Goal: Information Seeking & Learning: Learn about a topic

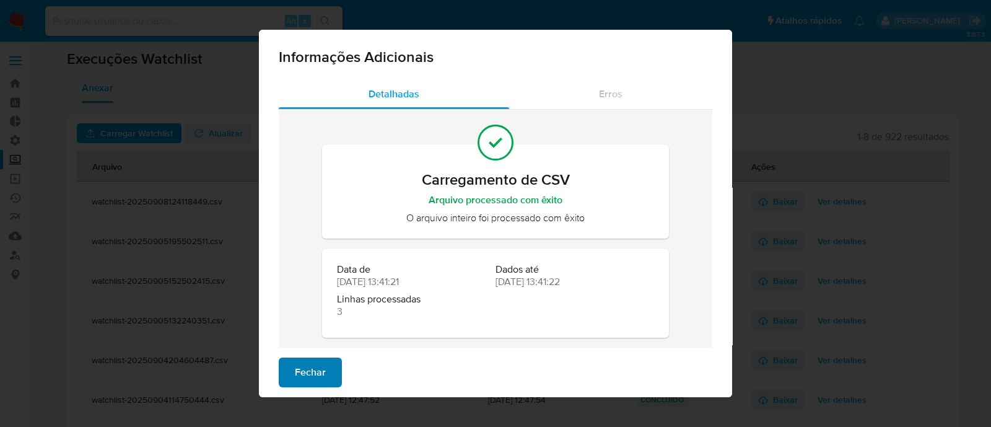
click at [302, 372] on span "Fechar" at bounding box center [310, 372] width 31 height 27
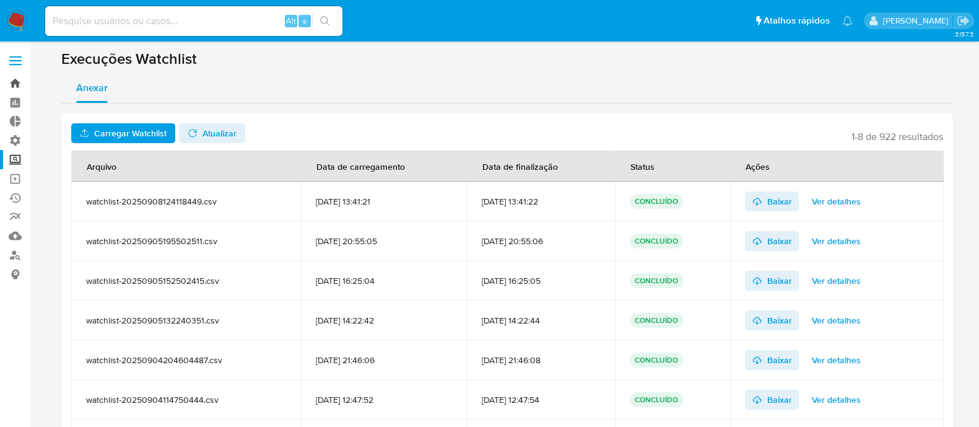
click at [19, 81] on link "Bandeja" at bounding box center [73, 83] width 147 height 19
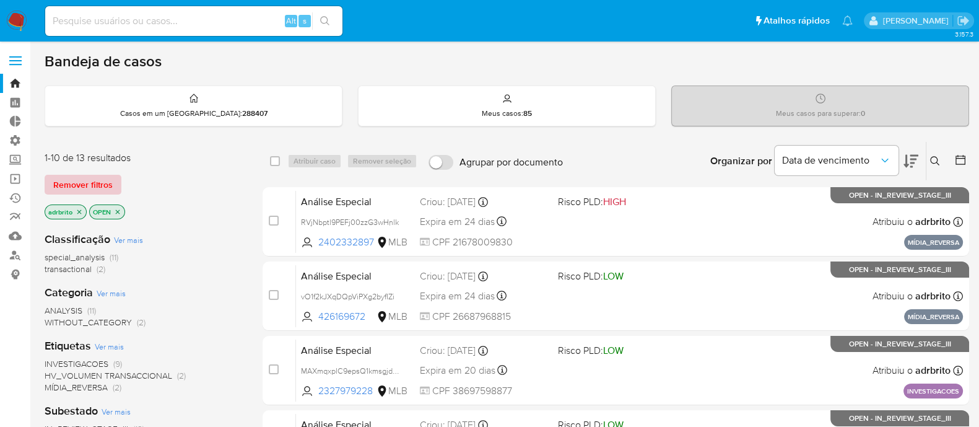
click at [82, 191] on span "Remover filtros" at bounding box center [82, 184] width 59 height 17
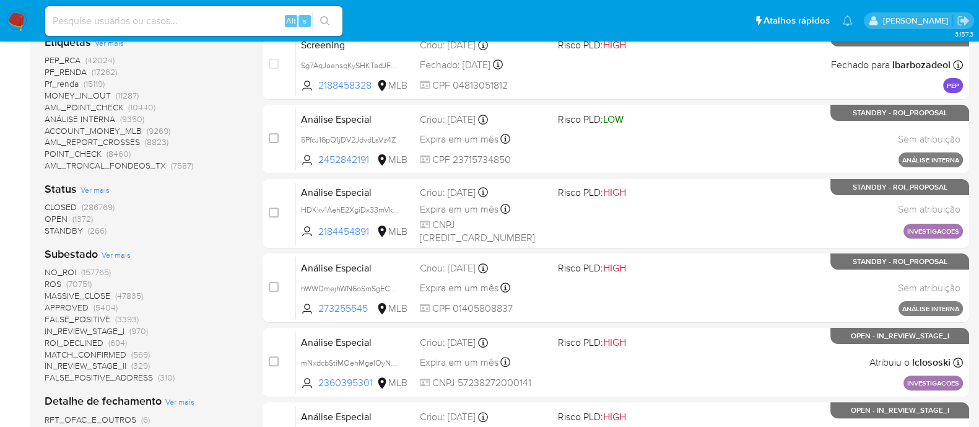
scroll to position [386, 0]
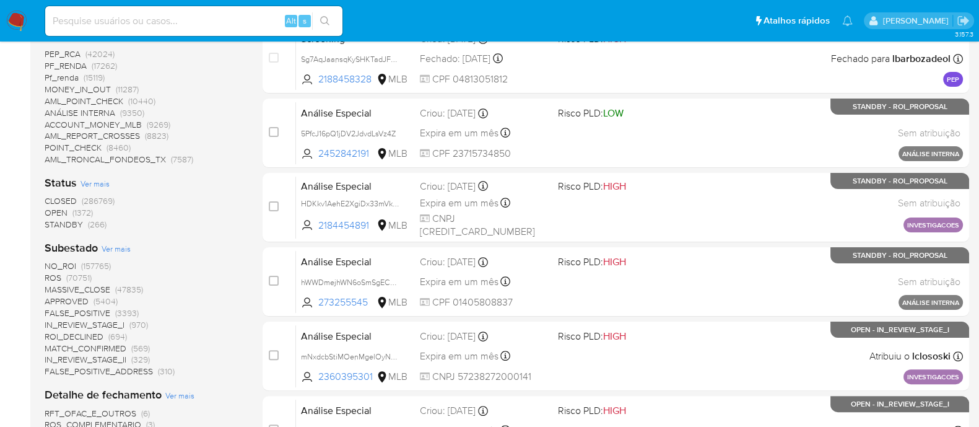
click at [56, 214] on span "OPEN" at bounding box center [56, 212] width 23 height 12
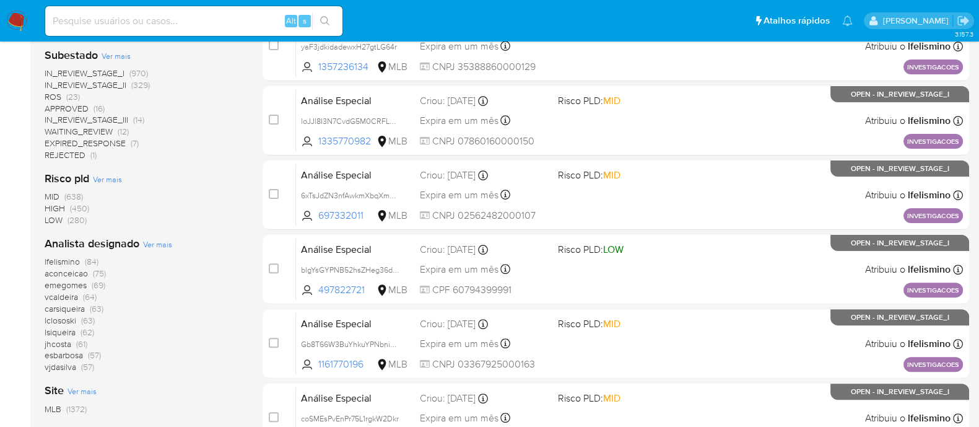
scroll to position [476, 0]
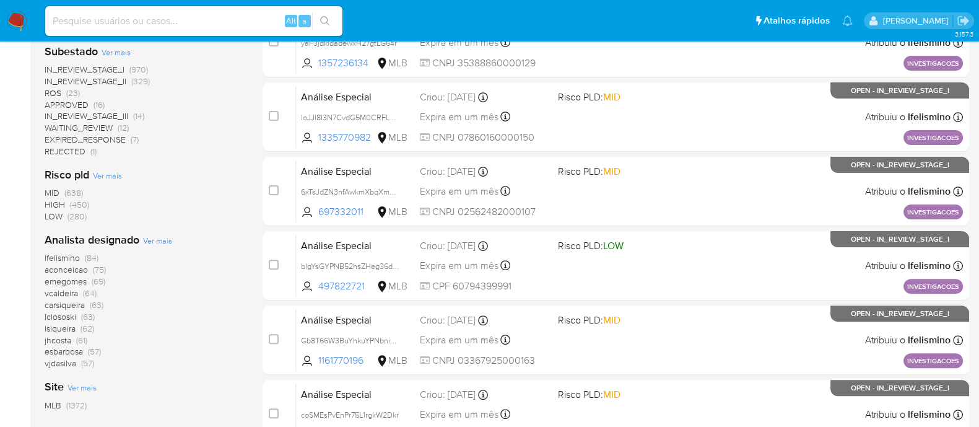
click at [64, 255] on span "lfelismino" at bounding box center [62, 258] width 35 height 12
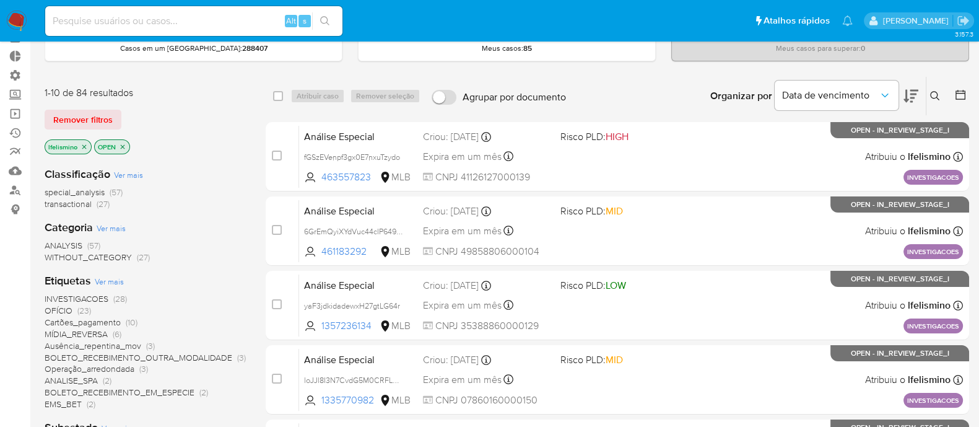
scroll to position [60, 0]
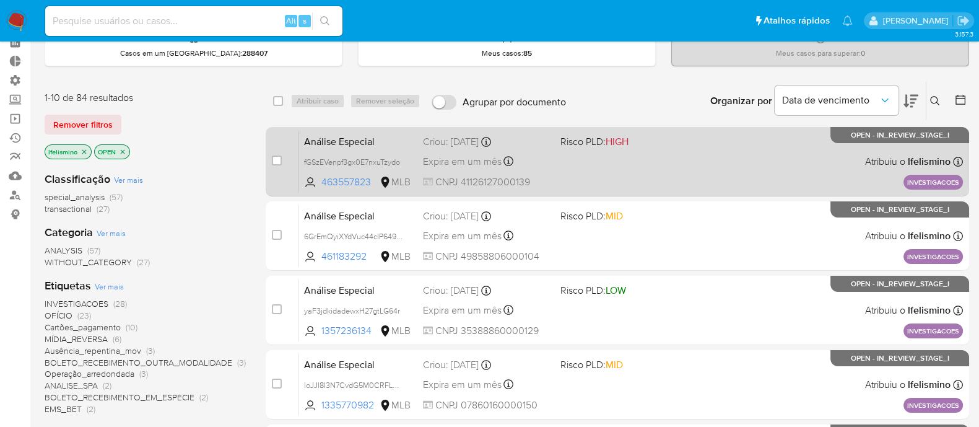
click at [434, 169] on div "Análise Especial fGSzEVenpf3gx0E7nxuTzydo 463557823 MLB Risco PLD: HIGH Criou: …" at bounding box center [631, 161] width 664 height 63
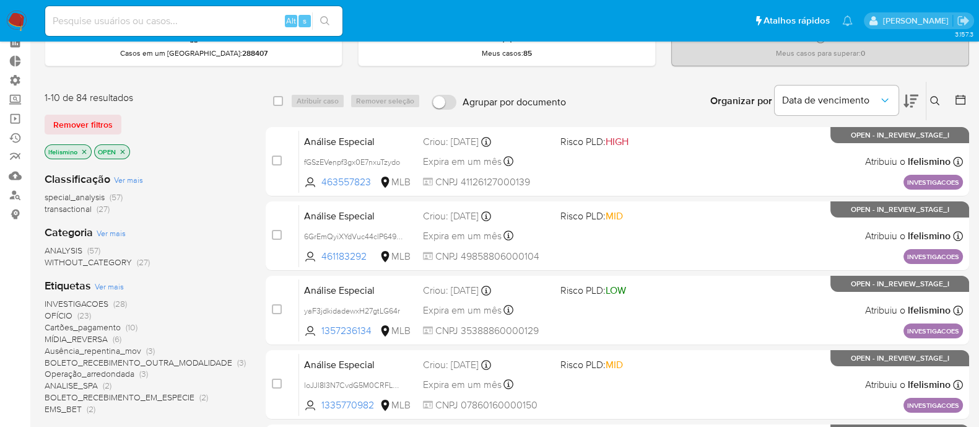
click at [76, 210] on span "transactional" at bounding box center [68, 209] width 47 height 12
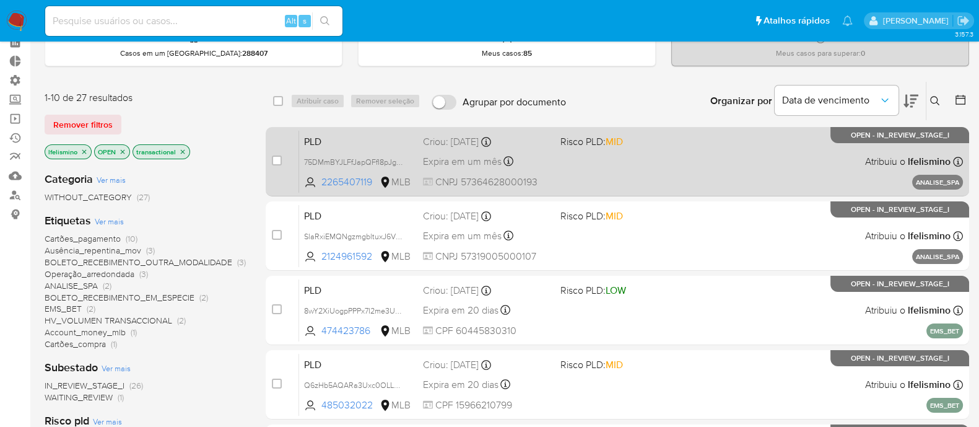
click at [473, 171] on div "PLD 75DMmBYJLFfJapQFfI8pJg5W 2265407119 MLB Risco PLD: MID Criou: 27/08/2025 Cr…" at bounding box center [631, 161] width 664 height 63
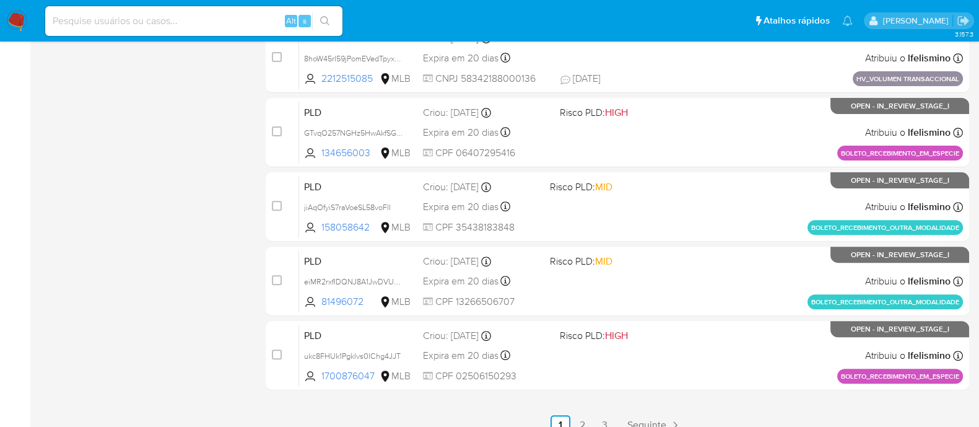
scroll to position [547, 0]
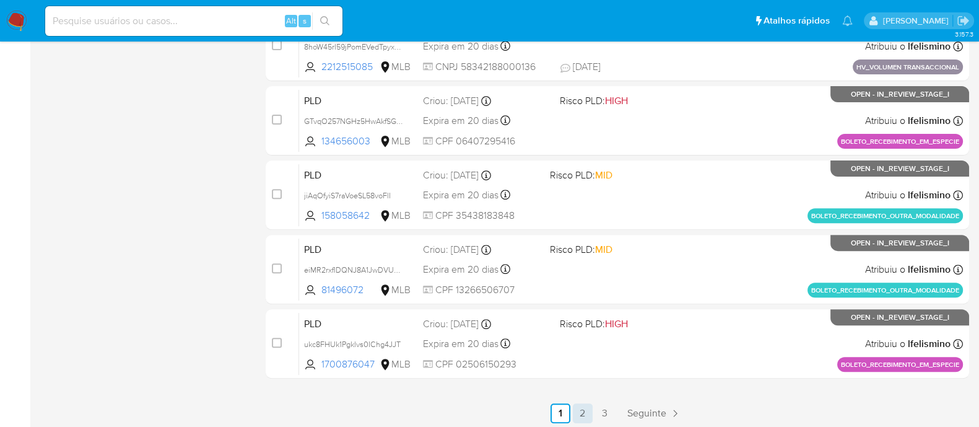
click at [584, 411] on link "2" at bounding box center [583, 413] width 20 height 20
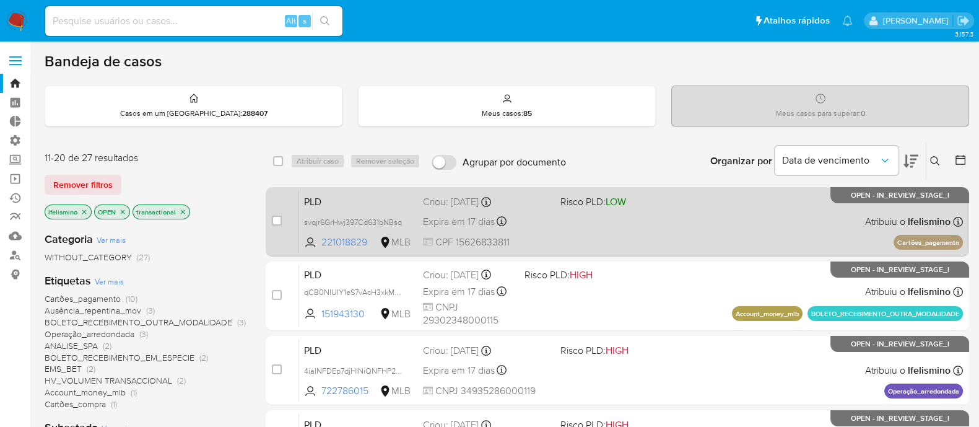
click at [452, 230] on div "PLD svqjr6GrHwj397Cd631bNBsq 221018829 MLB Risco PLD: LOW Criou: 12/08/2025 Cri…" at bounding box center [631, 221] width 664 height 63
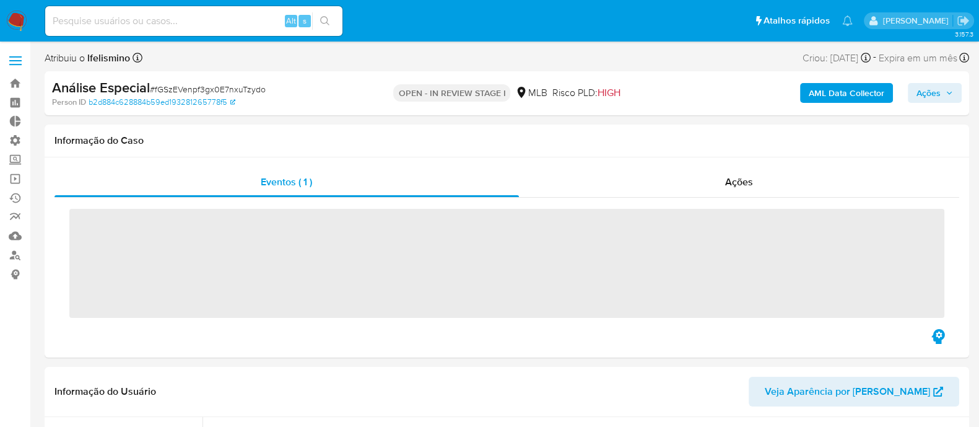
scroll to position [582, 0]
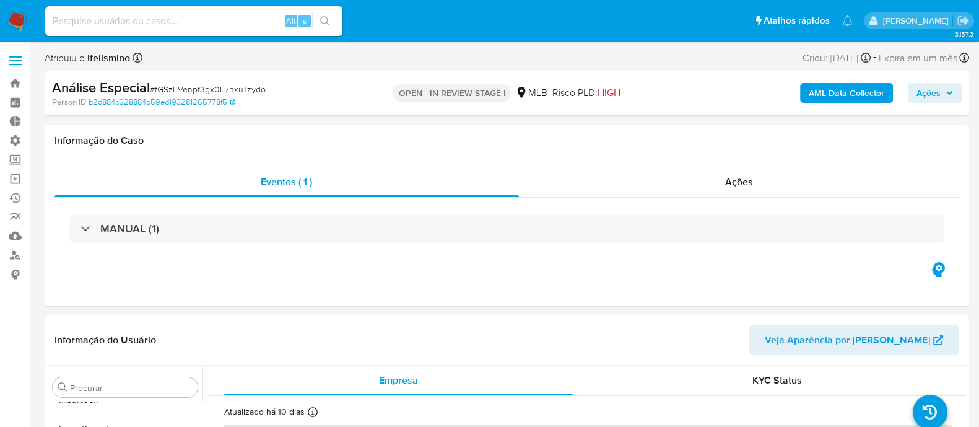
select select "10"
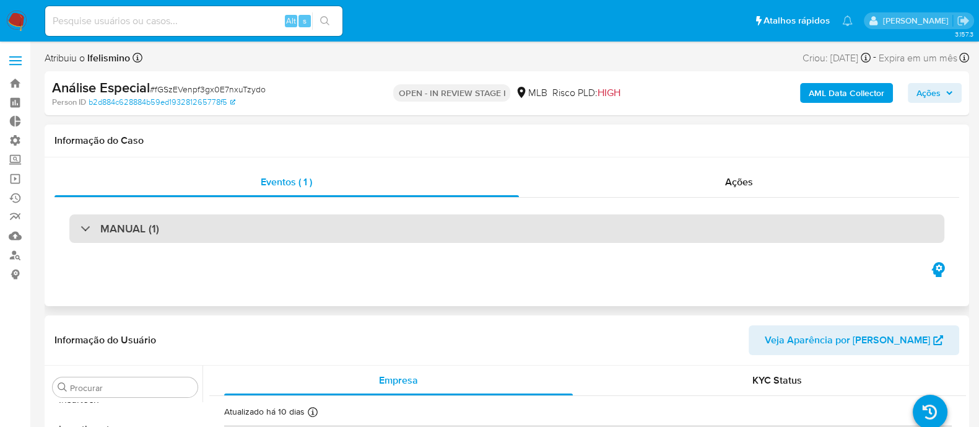
click at [84, 221] on div "MANUAL (1)" at bounding box center [506, 228] width 875 height 28
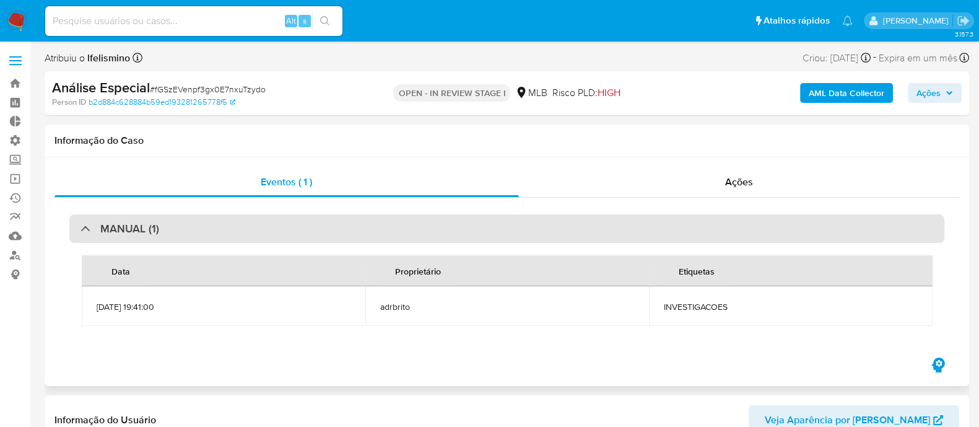
click at [92, 227] on div "MANUAL (1)" at bounding box center [120, 229] width 79 height 14
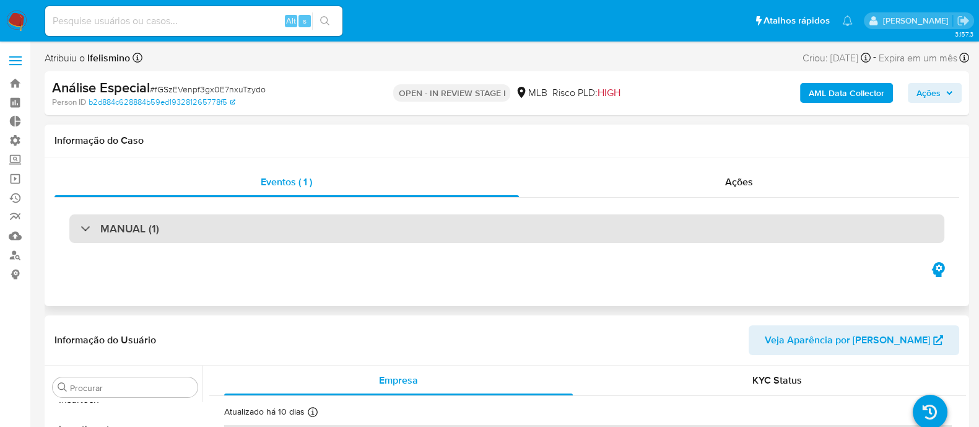
click at [77, 229] on div "MANUAL (1)" at bounding box center [506, 228] width 875 height 28
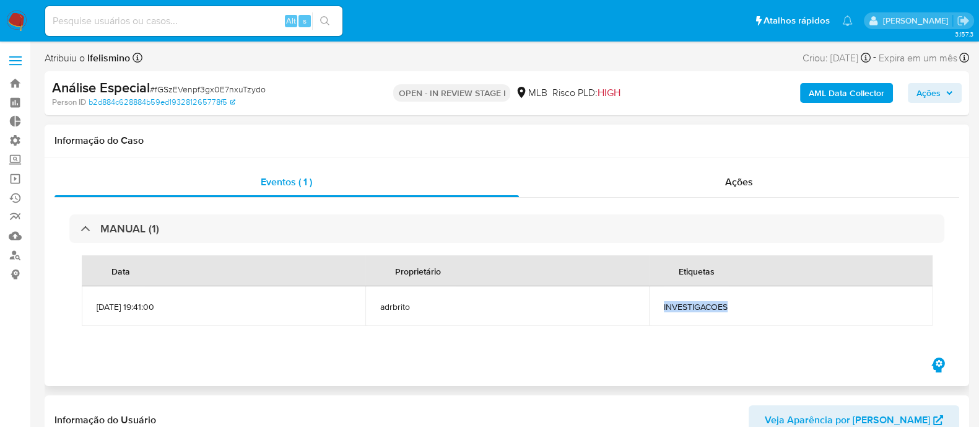
drag, startPoint x: 734, startPoint y: 305, endPoint x: 632, endPoint y: 297, distance: 101.9
click at [632, 297] on tr "05/09/2025 19:41:00 adrbrito INVESTIGACOES" at bounding box center [507, 306] width 851 height 40
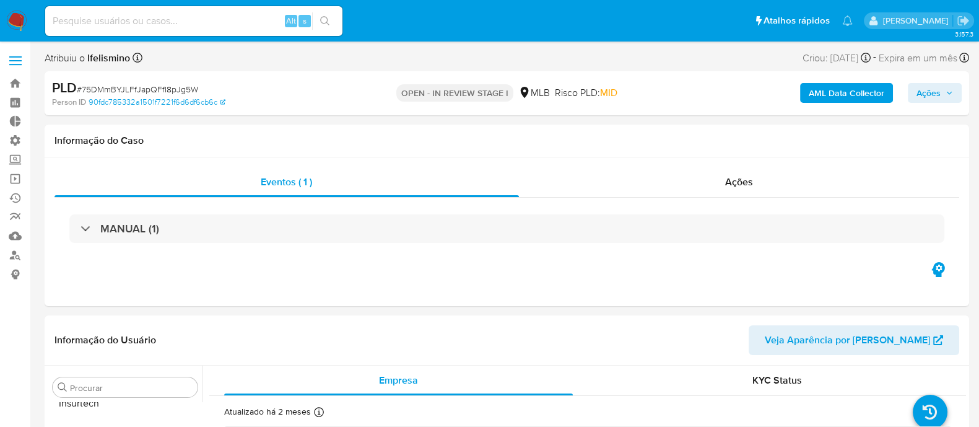
scroll to position [582, 0]
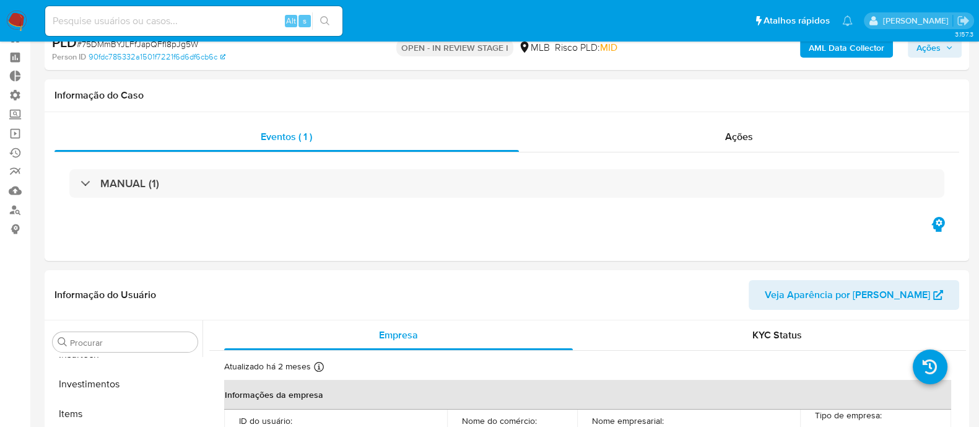
select select "10"
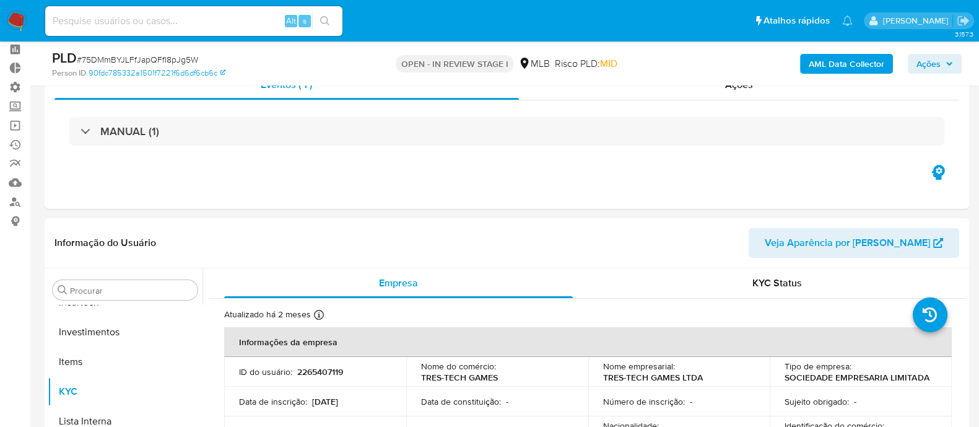
scroll to position [56, 0]
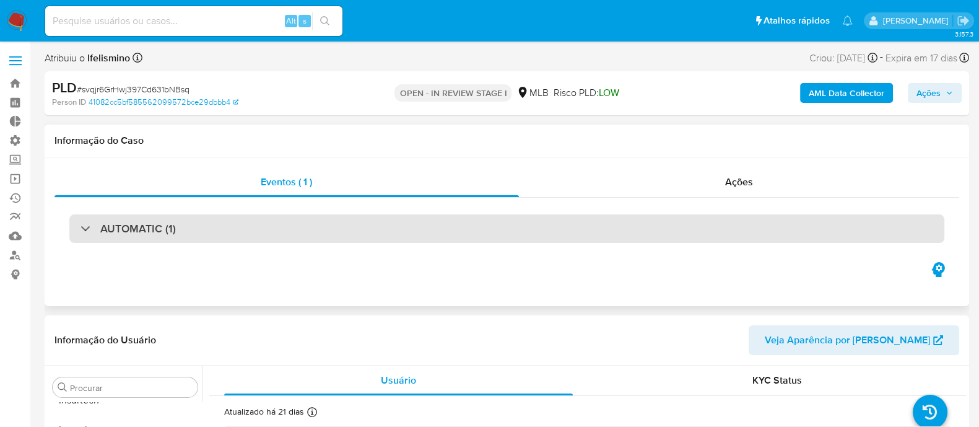
scroll to position [582, 0]
select select "10"
click at [86, 226] on div "AUTOMATIC (1)" at bounding box center [128, 229] width 95 height 14
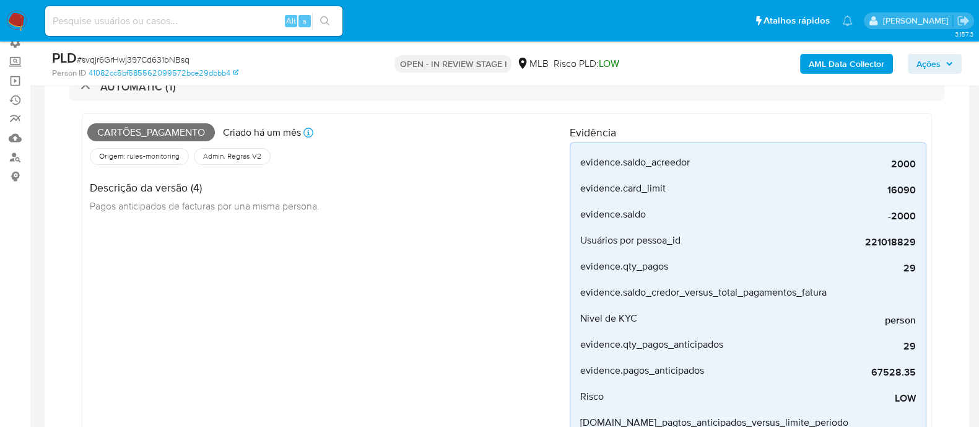
scroll to position [101, 0]
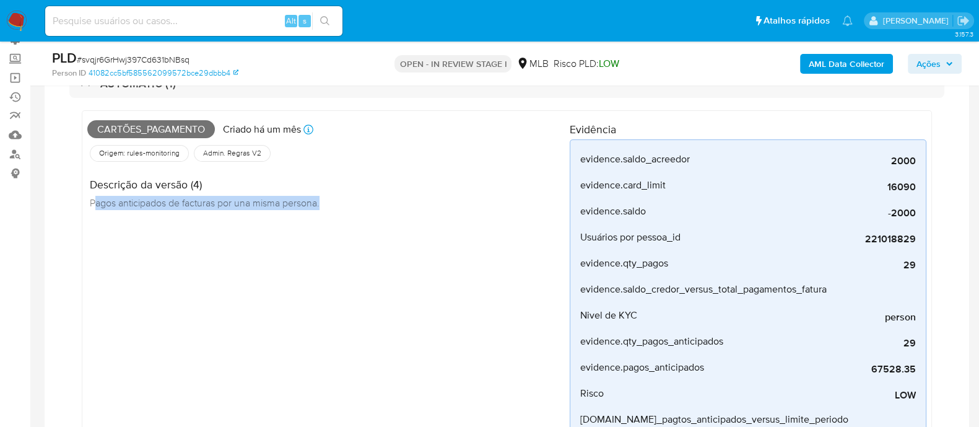
drag, startPoint x: 95, startPoint y: 206, endPoint x: 361, endPoint y: 206, distance: 265.8
click at [361, 206] on div "Descrição da versão (4) Pagos anticipados de facturas por una misma persona." at bounding box center [328, 192] width 483 height 56
click at [247, 249] on div "Cartões_pagamento Criado há um mês Criado: 12/08/2025 00:30:03 Origem: rules-mo…" at bounding box center [328, 303] width 483 height 375
drag, startPoint x: 331, startPoint y: 206, endPoint x: 86, endPoint y: 220, distance: 245.7
click at [86, 220] on div "Cartões_pagamento Criado há um mês Criado: 12/08/2025 00:30:03 Origem: rules-mo…" at bounding box center [507, 303] width 851 height 387
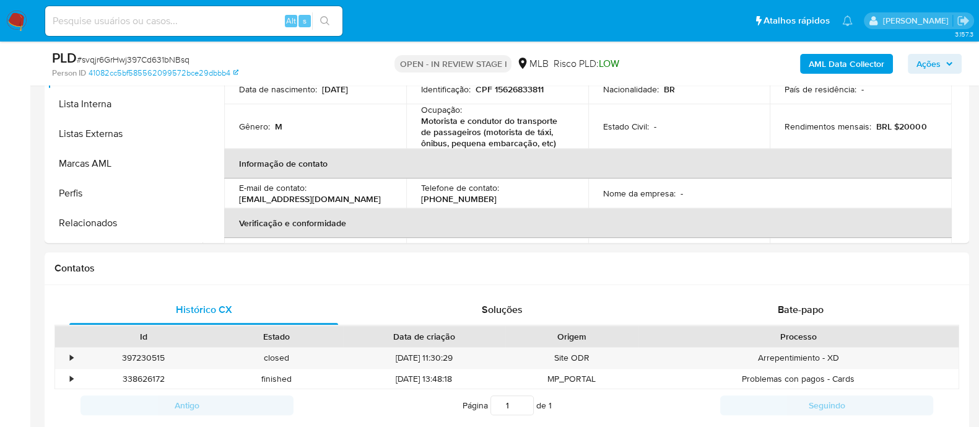
scroll to position [805, 0]
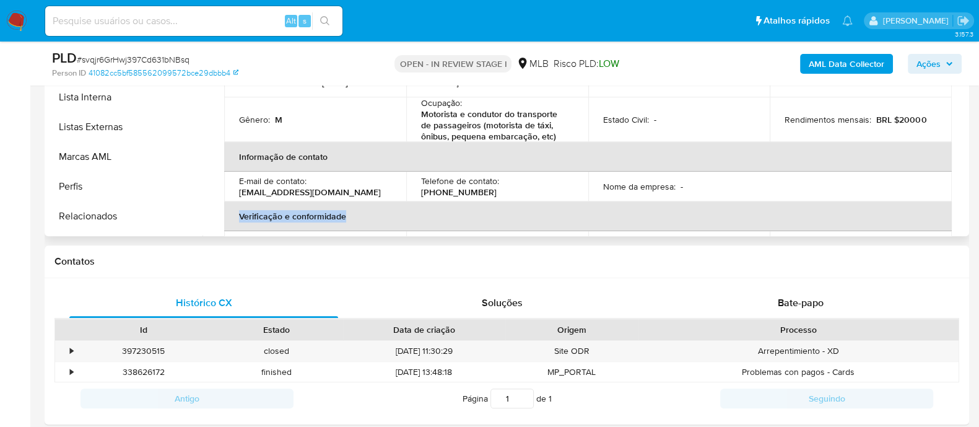
drag, startPoint x: 386, startPoint y: 221, endPoint x: 947, endPoint y: 191, distance: 562.0
click at [947, 191] on table "Dados pessoais ID do usuário : 221018829 Tipo de entidade : Pessoa Local : MLB …" at bounding box center [588, 164] width 728 height 372
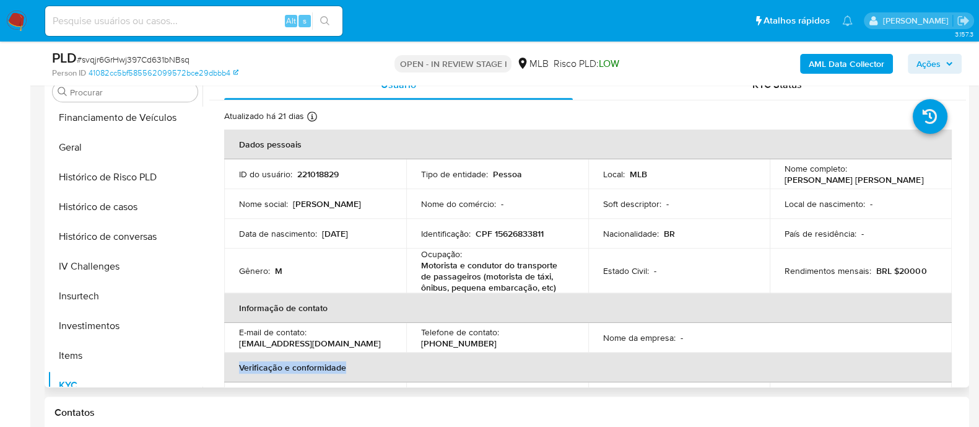
scroll to position [356, 0]
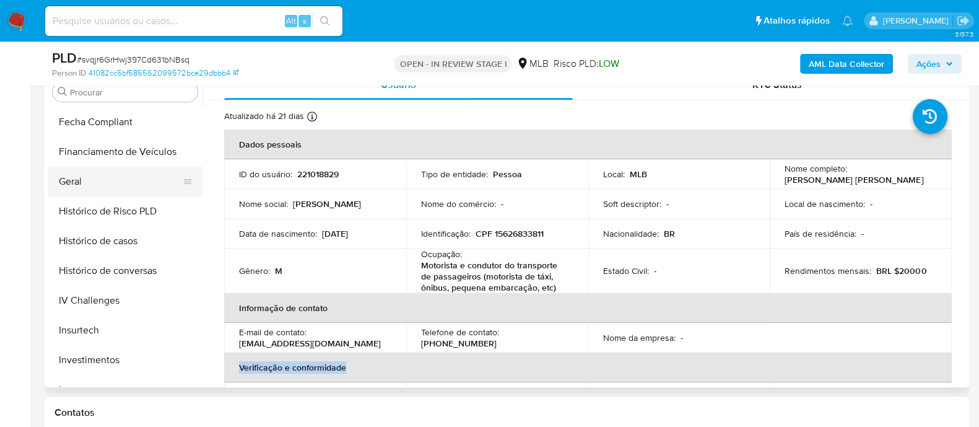
click at [77, 187] on button "Geral" at bounding box center [120, 182] width 145 height 30
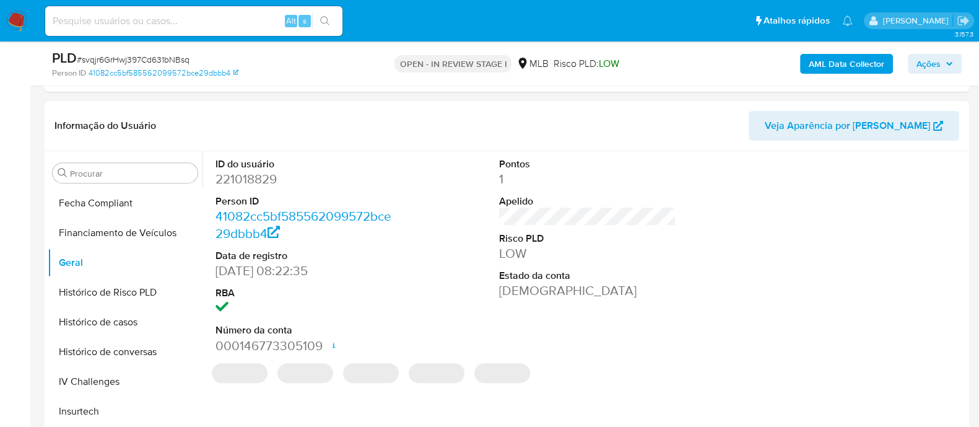
scroll to position [563, 0]
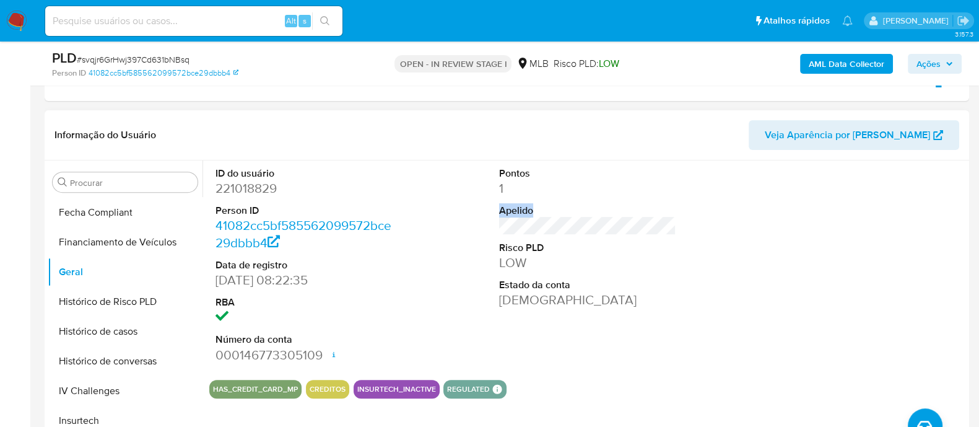
click at [483, 217] on div "ID do usuário 221018829 Person ID 41082cc5bf585562099572bce29dbbb4 Data de regi…" at bounding box center [587, 264] width 757 height 209
drag, startPoint x: 276, startPoint y: 286, endPoint x: 201, endPoint y: 265, distance: 77.4
click at [201, 265] on div "Procurar Adiantamentos de Dinheiro Anexos CBT Cartões Contas Bancárias Dados Mo…" at bounding box center [507, 318] width 919 height 317
click at [380, 287] on dd "13/07/2016 08:22:35" at bounding box center [304, 279] width 177 height 17
drag, startPoint x: 322, startPoint y: 354, endPoint x: 230, endPoint y: 354, distance: 91.1
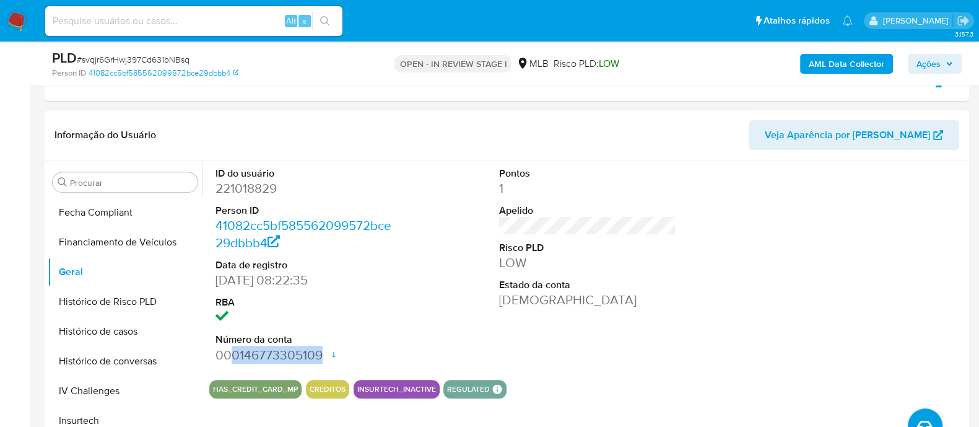
click at [230, 354] on dd "000146773305109 Data de abertura 06/10/2022 15:56 Status ACTIVE" at bounding box center [304, 354] width 177 height 17
click at [242, 193] on dd "221018829" at bounding box center [304, 188] width 177 height 17
click at [266, 356] on dd "000146773305109 Data de abertura 06/10/2022 15:56 Status ACTIVE" at bounding box center [304, 354] width 177 height 17
drag, startPoint x: 533, startPoint y: 302, endPoint x: 481, endPoint y: 286, distance: 54.5
click at [481, 286] on div "ID do usuário 221018829 Person ID 41082cc5bf585562099572bce29dbbb4 Data de regi…" at bounding box center [587, 264] width 757 height 209
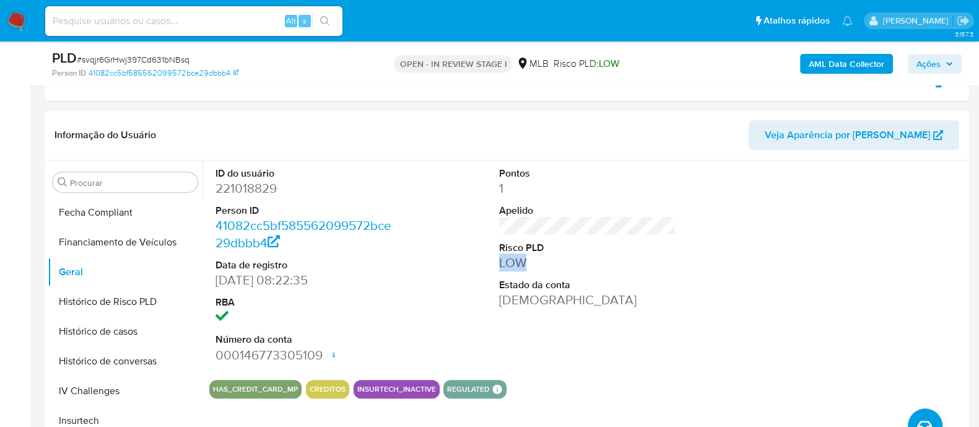
drag, startPoint x: 530, startPoint y: 263, endPoint x: 466, endPoint y: 252, distance: 64.7
click at [466, 252] on div "ID do usuário 221018829 Person ID 41082cc5bf585562099572bce29dbbb4 Data de regi…" at bounding box center [587, 264] width 757 height 209
click at [131, 308] on button "Histórico de Risco PLD" at bounding box center [120, 302] width 145 height 30
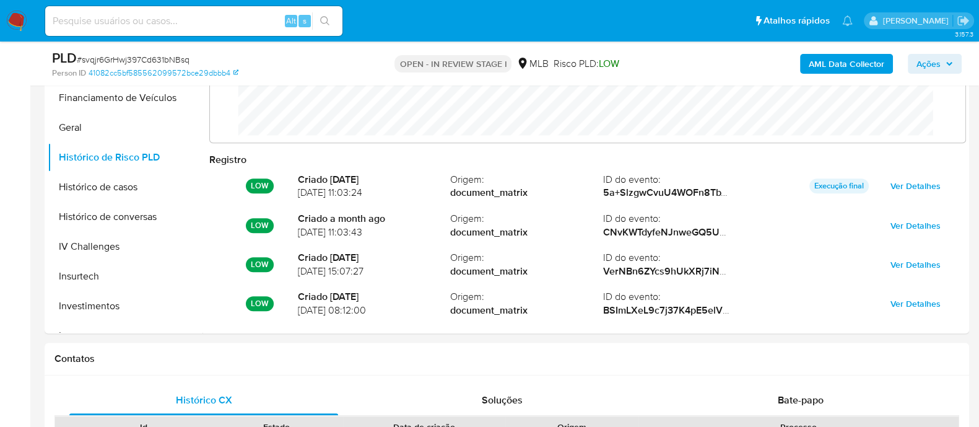
scroll to position [704, 0]
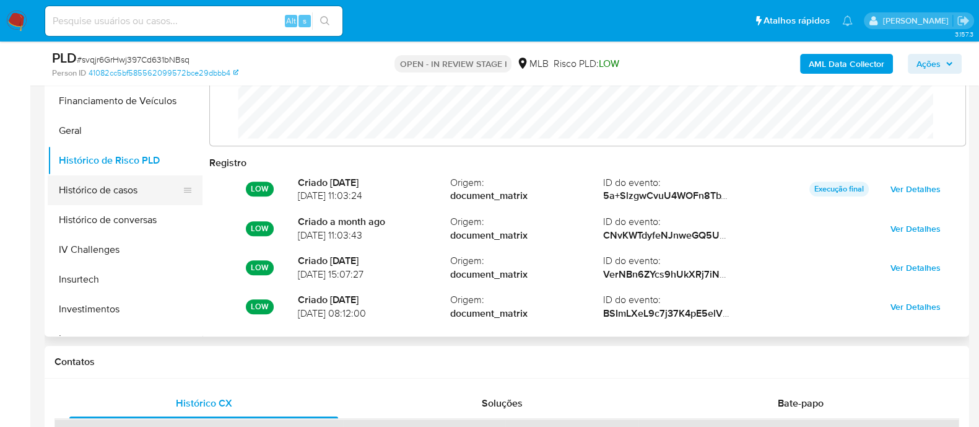
click at [112, 193] on button "Histórico de casos" at bounding box center [120, 190] width 145 height 30
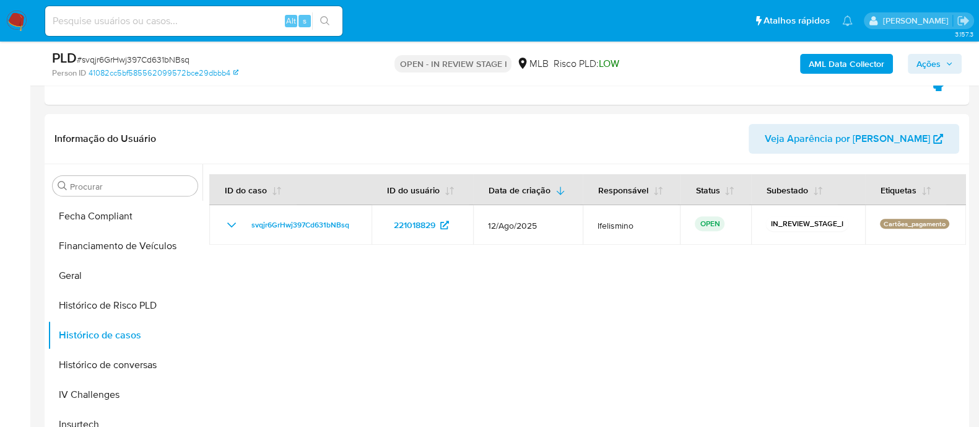
scroll to position [548, 0]
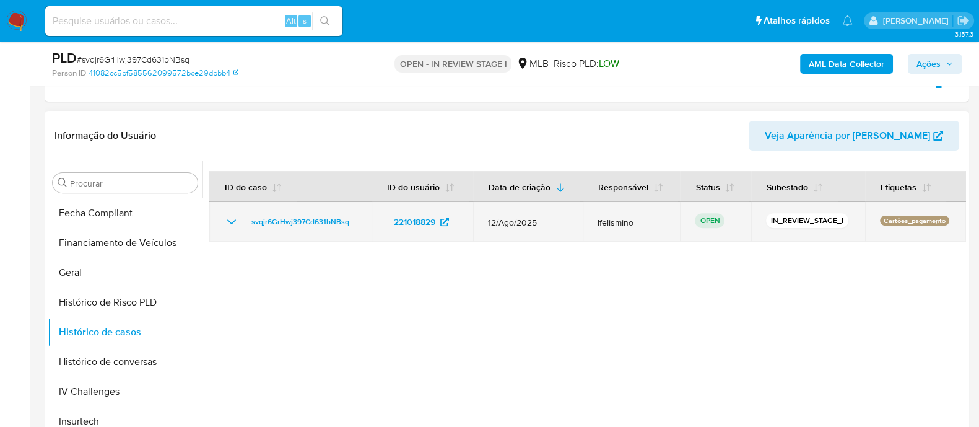
click at [227, 223] on icon "Mostrar/Ocultar" at bounding box center [231, 221] width 15 height 15
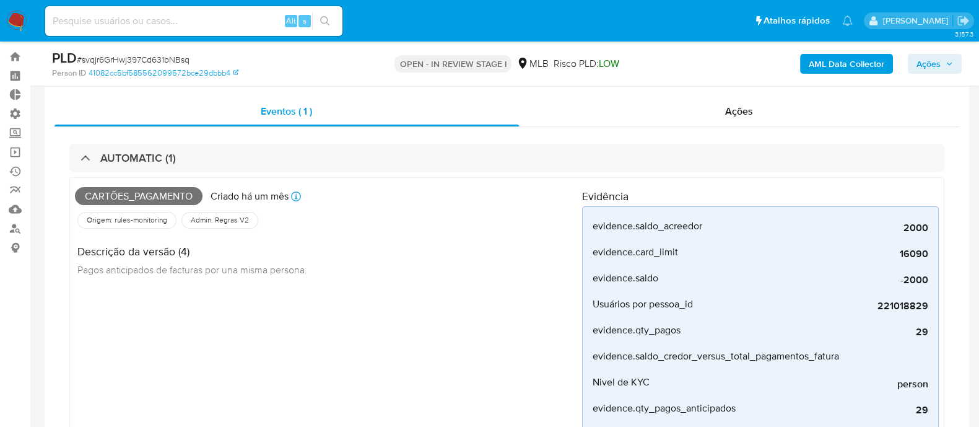
scroll to position [20, 0]
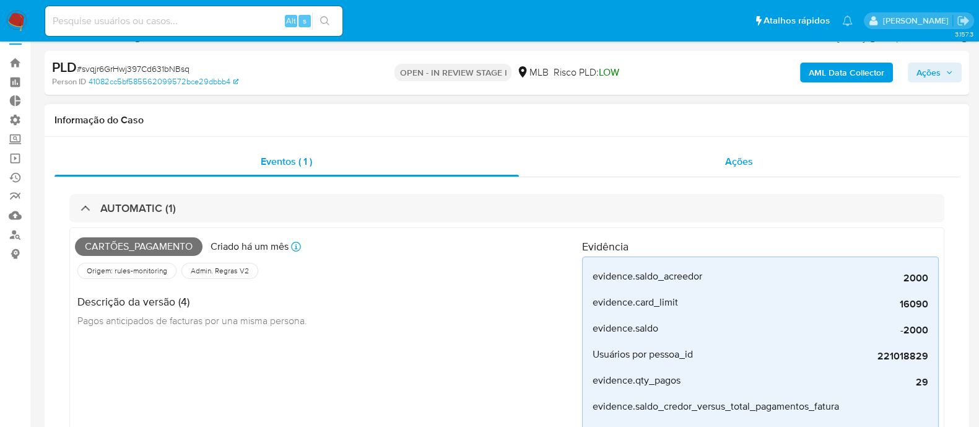
click at [745, 162] on span "Ações" at bounding box center [739, 161] width 28 height 14
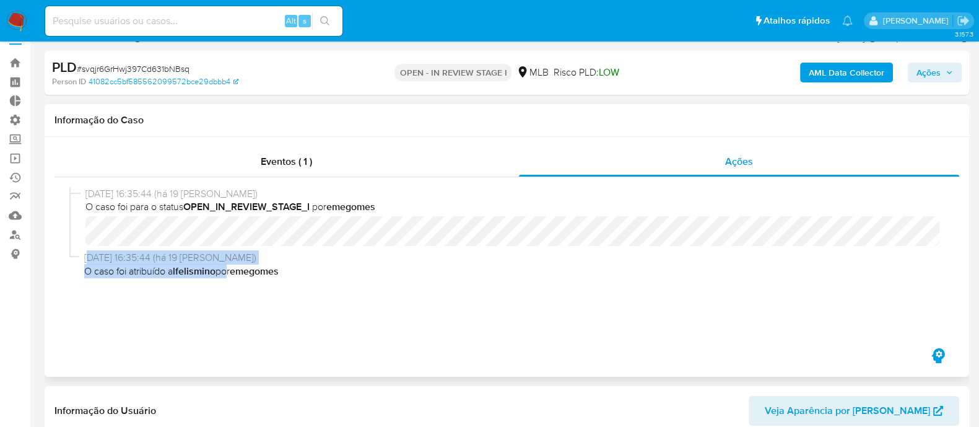
drag, startPoint x: 90, startPoint y: 258, endPoint x: 228, endPoint y: 266, distance: 138.3
click at [228, 266] on div "20/08/2025 16:35:44 (há 19 dias) O caso foi atribuído a lfelismino por emegomes" at bounding box center [511, 264] width 855 height 27
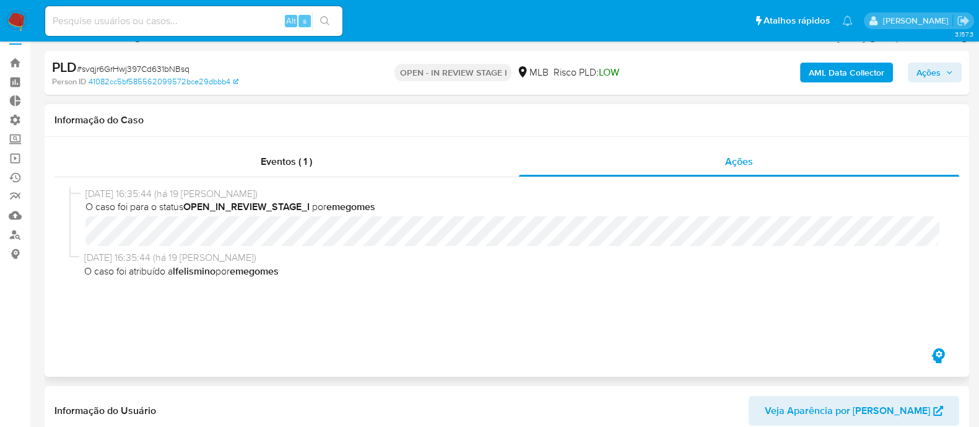
click at [233, 305] on div "20/08/2025 16:35:44 (há 19 dias) O caso foi para o status OPEN_IN_REVIEW_STAGE_…" at bounding box center [506, 261] width 875 height 149
drag, startPoint x: 231, startPoint y: 258, endPoint x: 87, endPoint y: 246, distance: 144.8
click at [87, 246] on div "20/08/2025 16:35:44 (há 19 dias) O caso foi para o status OPEN_IN_REVIEW_STAGE_…" at bounding box center [506, 261] width 875 height 149
click at [157, 293] on div "20/08/2025 16:35:44 (há 19 dias) O caso foi para o status OPEN_IN_REVIEW_STAGE_…" at bounding box center [506, 261] width 875 height 149
drag, startPoint x: 392, startPoint y: 212, endPoint x: 178, endPoint y: 212, distance: 213.1
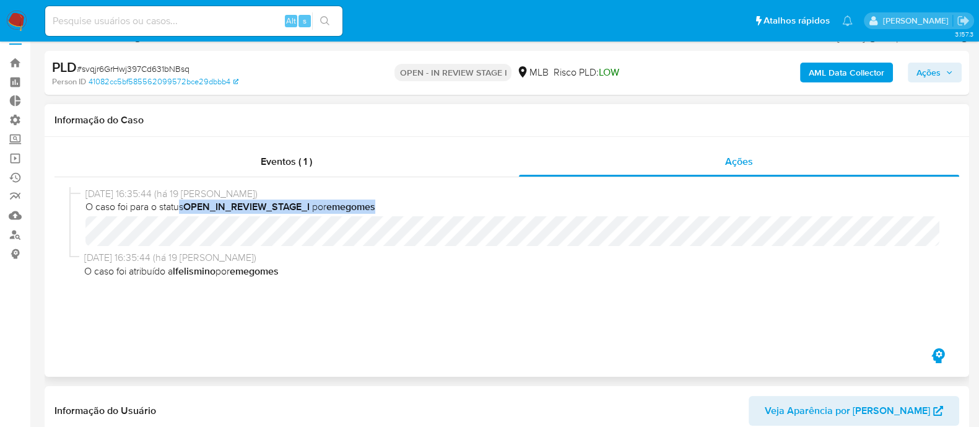
click at [178, 212] on span "O caso foi para o status OPEN_IN_REVIEW_STAGE_I por emegomes" at bounding box center [512, 207] width 854 height 14
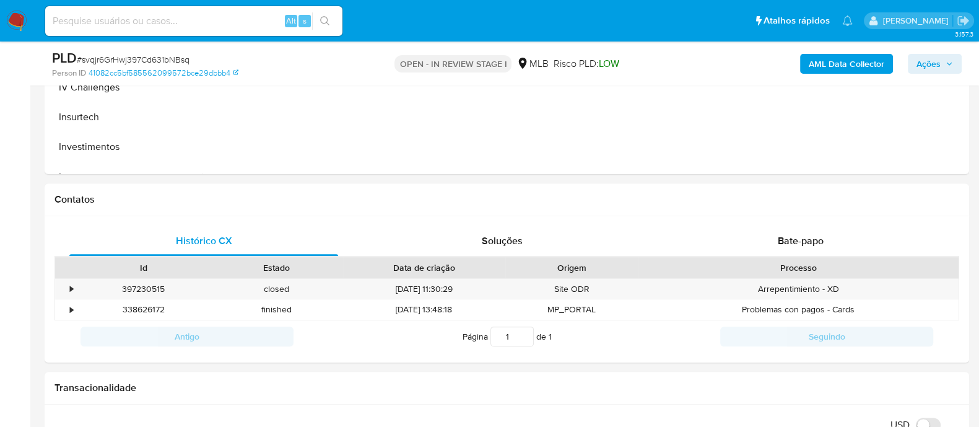
scroll to position [564, 0]
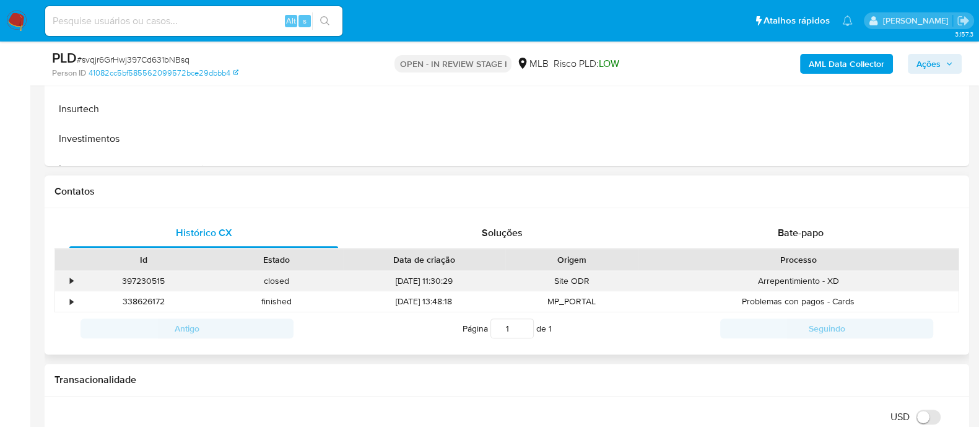
click at [65, 280] on div "•" at bounding box center [66, 281] width 22 height 20
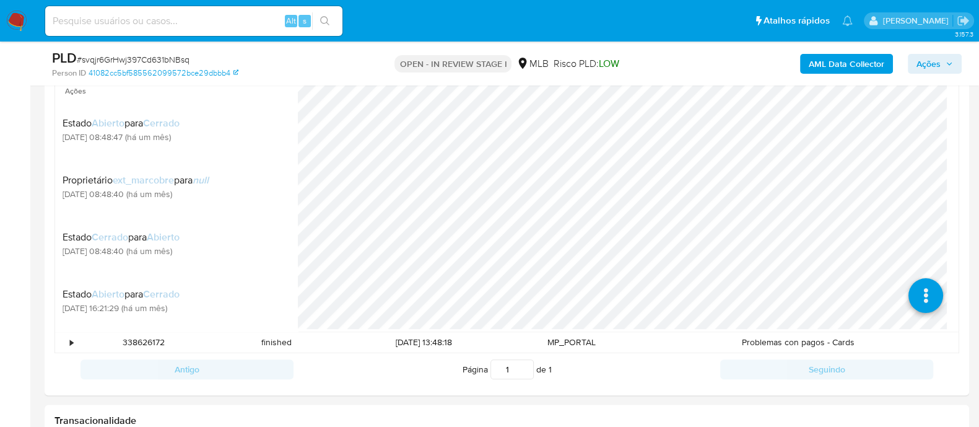
scroll to position [696, 0]
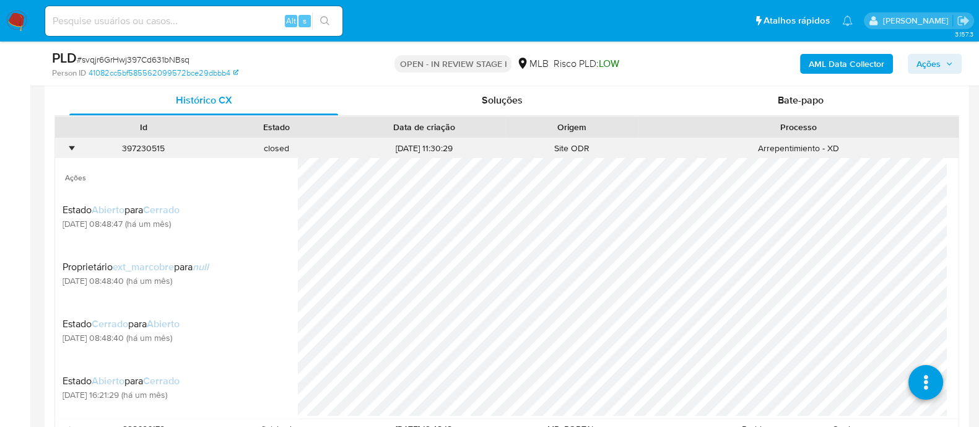
click at [67, 146] on div "•" at bounding box center [66, 148] width 22 height 20
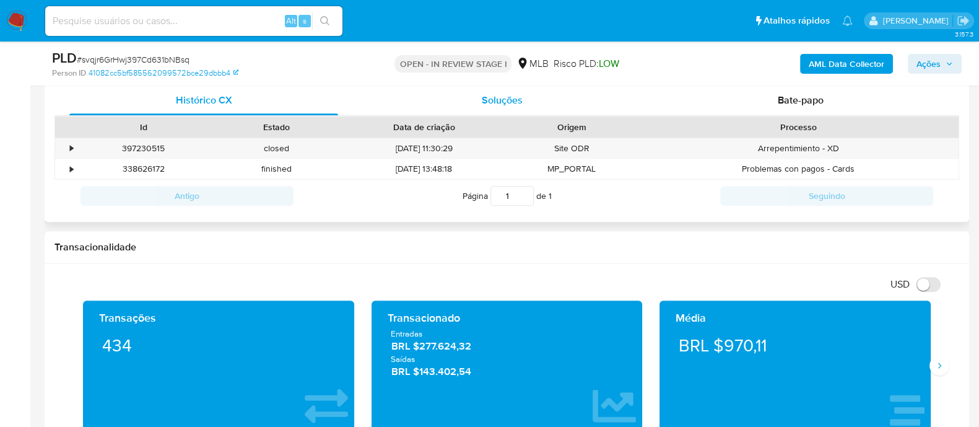
click at [532, 112] on div "Soluções" at bounding box center [502, 100] width 269 height 30
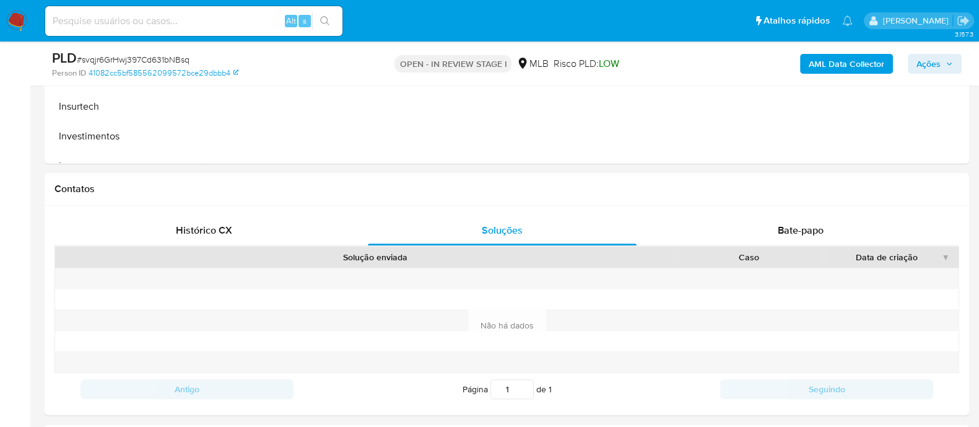
scroll to position [563, 0]
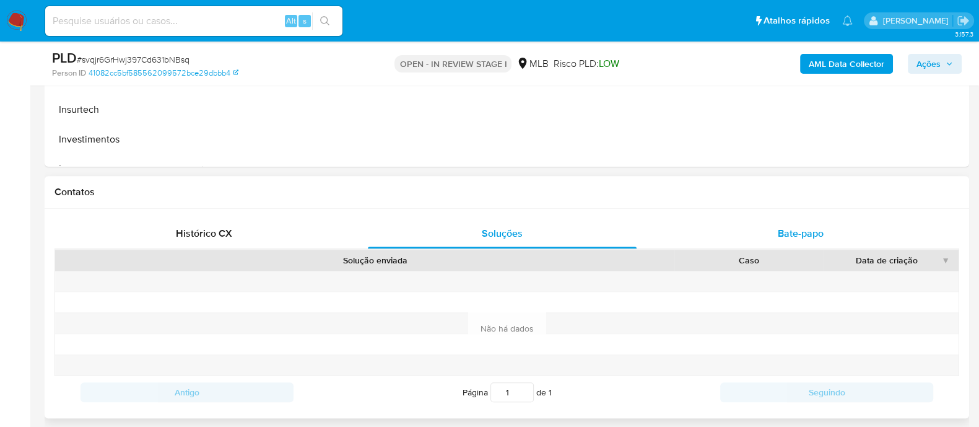
click at [802, 246] on div "Bate-papo" at bounding box center [801, 234] width 269 height 30
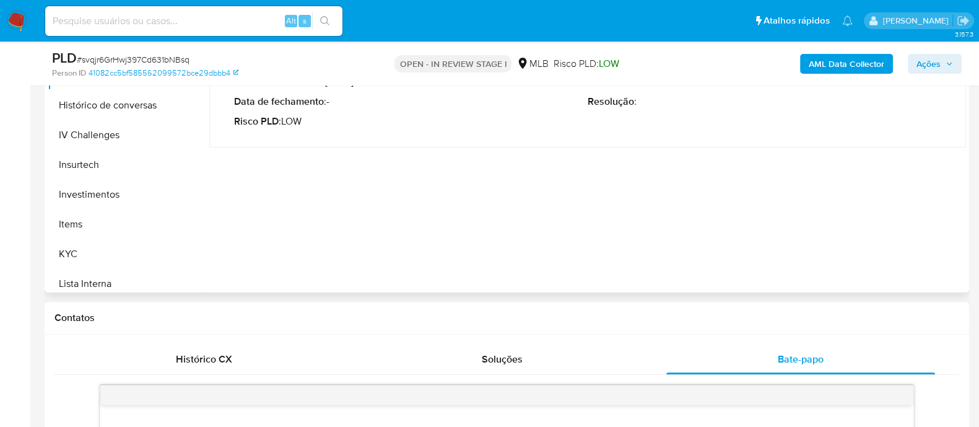
scroll to position [421, 0]
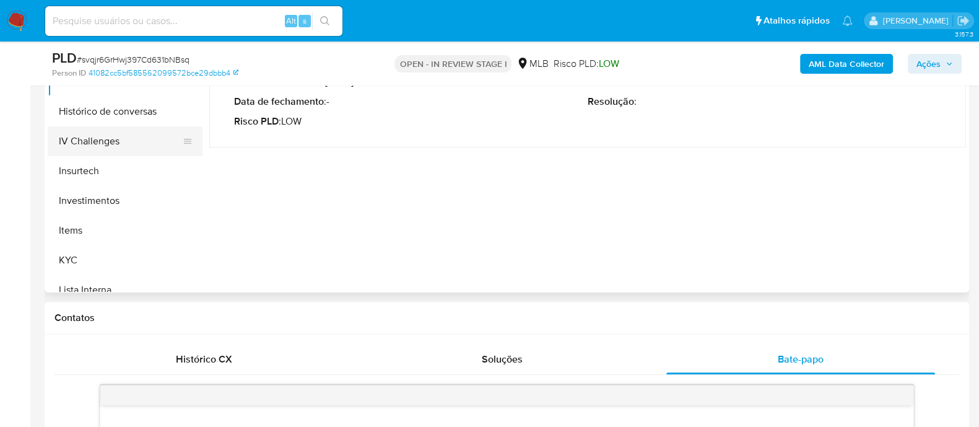
click at [97, 142] on button "IV Challenges" at bounding box center [120, 141] width 145 height 30
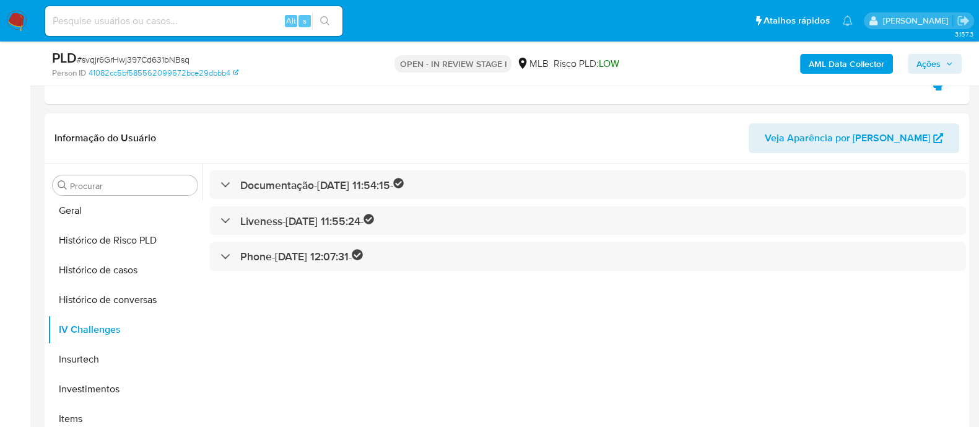
scroll to position [223, 0]
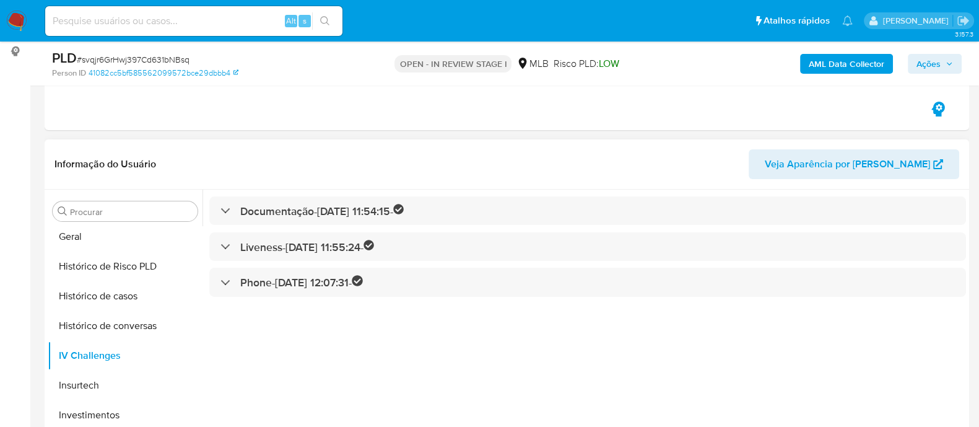
click at [336, 308] on div "Documentação - 06/10/2022 11:54:15 - Liveness - 06/10/2022 11:55:24 - Phone - 0…" at bounding box center [585, 348] width 764 height 317
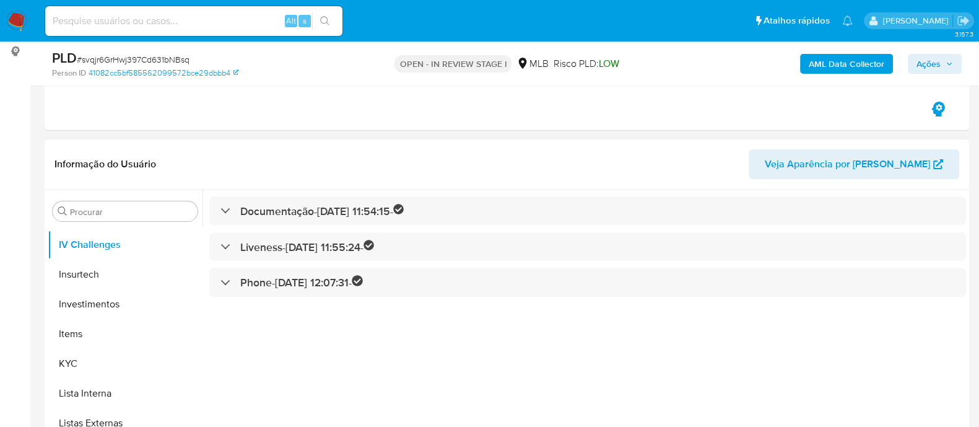
scroll to position [536, 0]
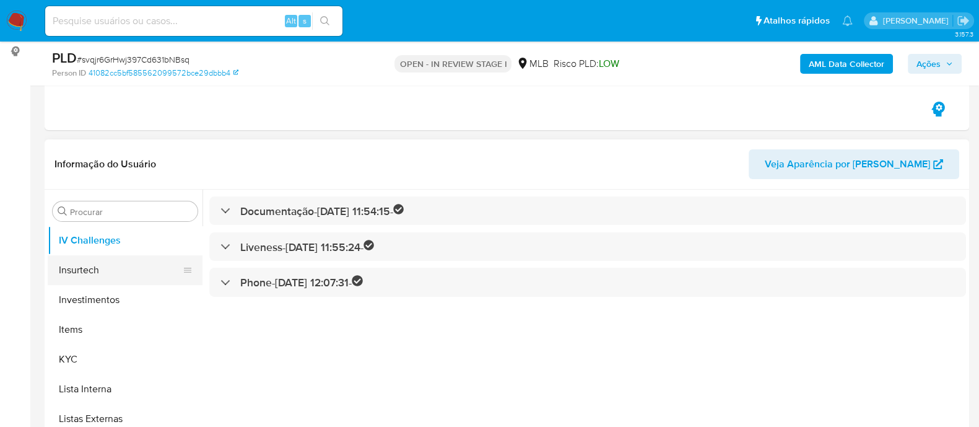
click at [80, 273] on button "Insurtech" at bounding box center [120, 270] width 145 height 30
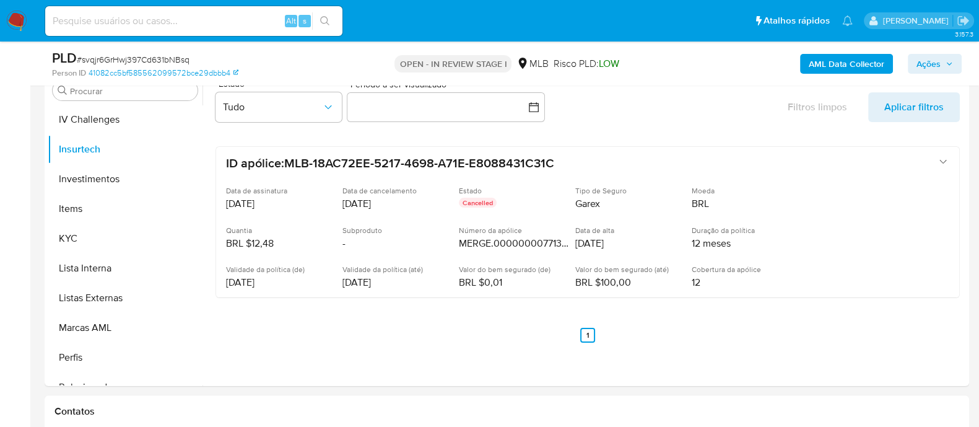
scroll to position [356, 0]
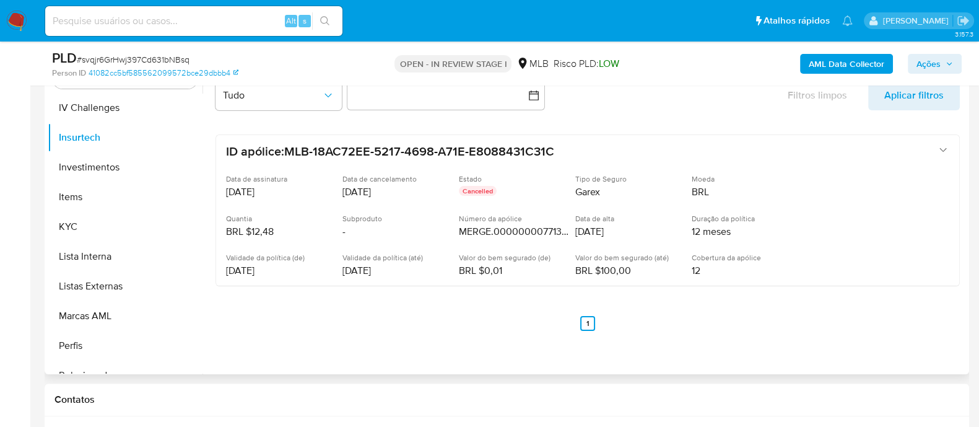
drag, startPoint x: 202, startPoint y: 291, endPoint x: 201, endPoint y: 270, distance: 21.1
click at [201, 270] on div "Procurar Adiantamentos de Dinheiro Anexos CBT Cartões Contas Bancárias Dados Mo…" at bounding box center [507, 215] width 919 height 317
click at [110, 172] on button "Investimentos" at bounding box center [120, 167] width 145 height 30
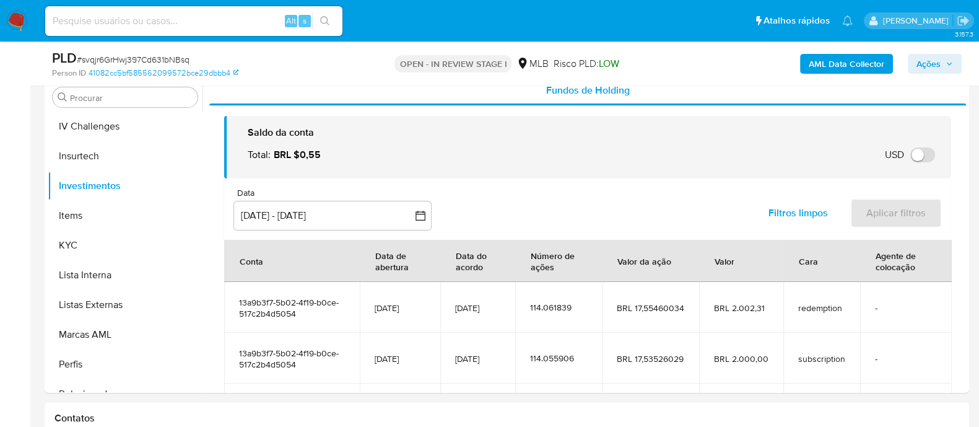
scroll to position [334, 0]
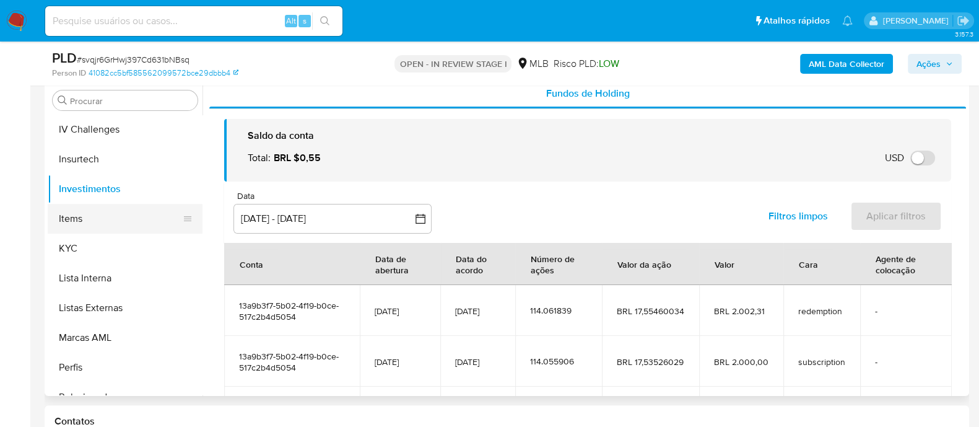
click at [74, 218] on button "Items" at bounding box center [120, 219] width 145 height 30
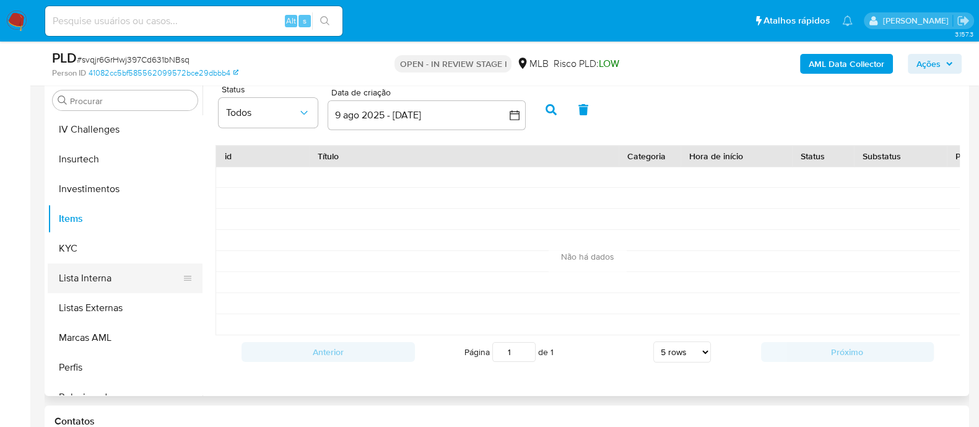
click at [102, 283] on button "Lista Interna" at bounding box center [120, 278] width 145 height 30
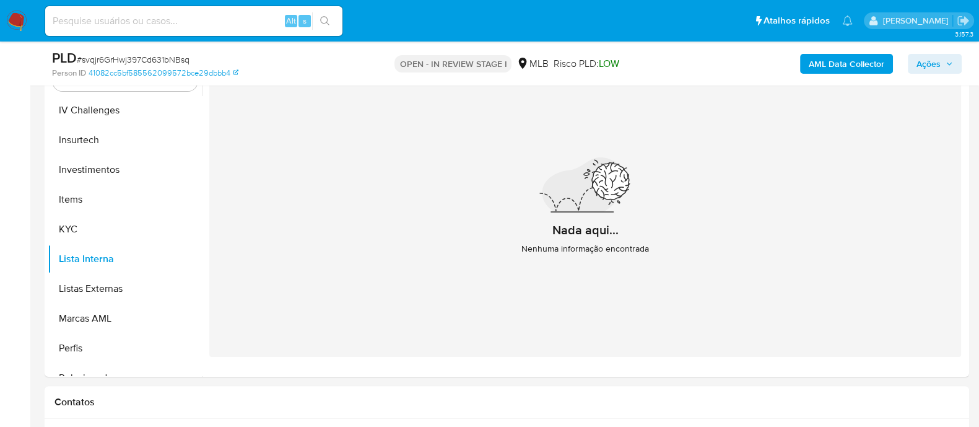
scroll to position [362, 0]
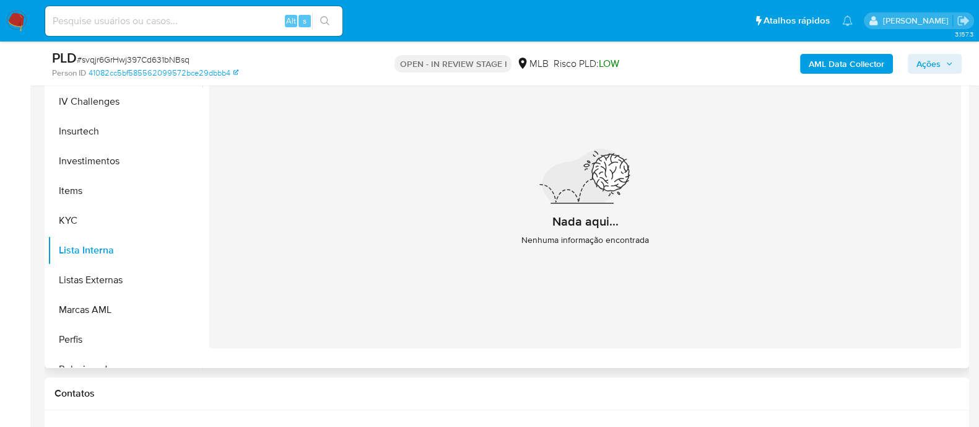
click at [437, 193] on div "Nada aqui... Nenhuma informação encontrada" at bounding box center [585, 202] width 752 height 291
click at [119, 287] on button "Listas Externas" at bounding box center [120, 280] width 145 height 30
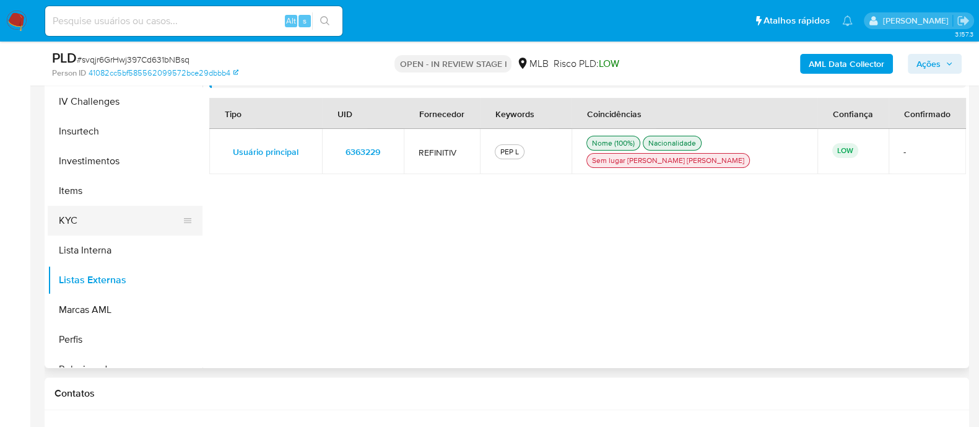
click at [90, 215] on button "KYC" at bounding box center [120, 221] width 145 height 30
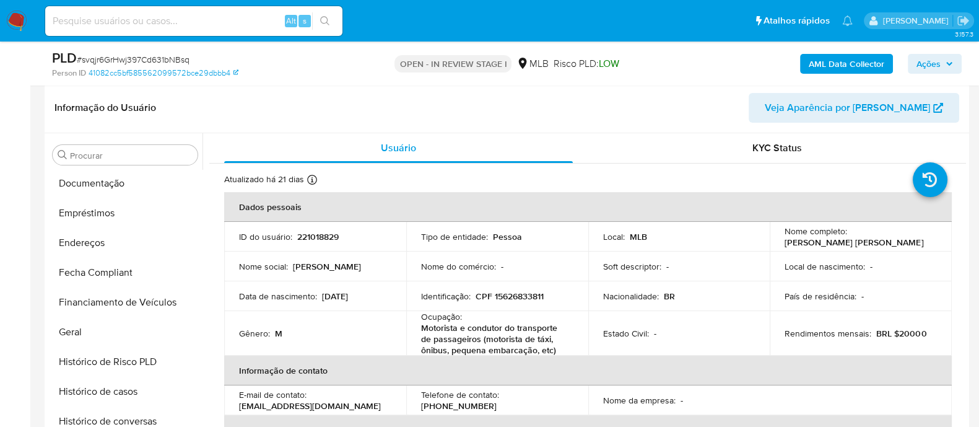
scroll to position [272, 0]
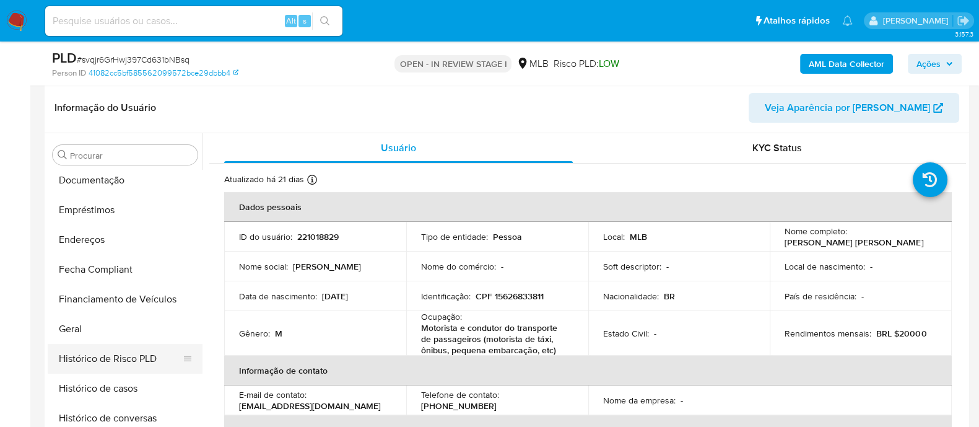
click at [90, 344] on button "Histórico de Risco PLD" at bounding box center [120, 359] width 145 height 30
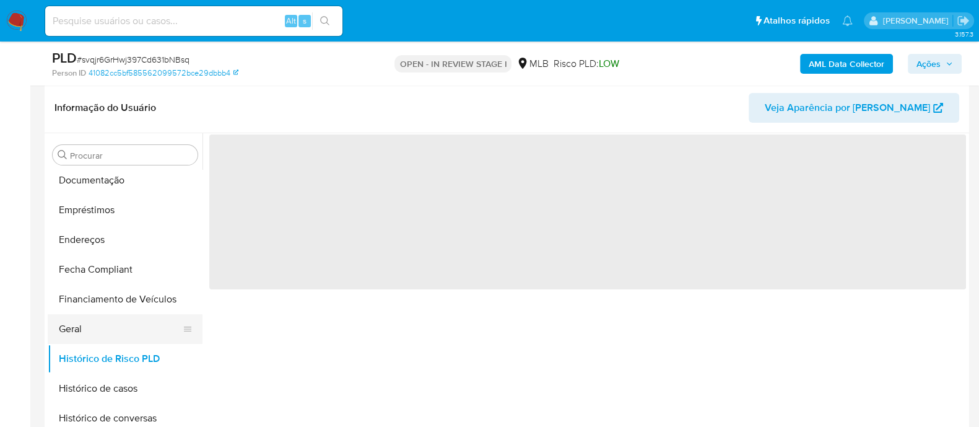
click at [81, 334] on button "Geral" at bounding box center [120, 329] width 145 height 30
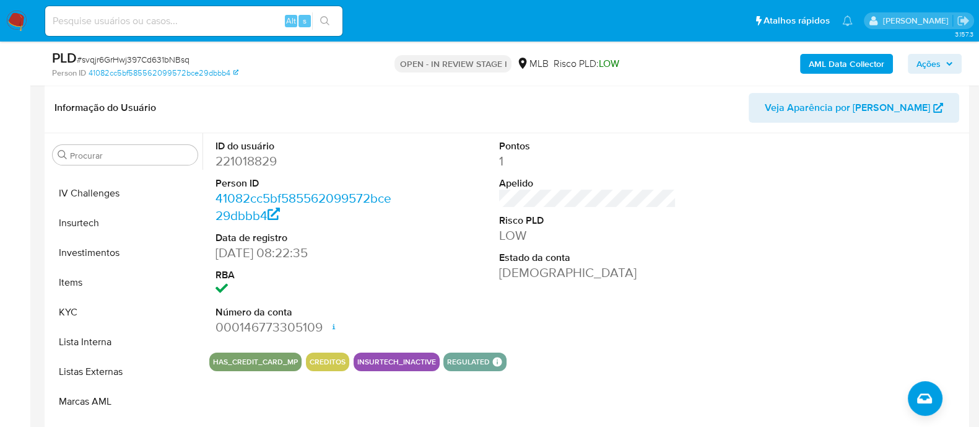
scroll to position [532, 0]
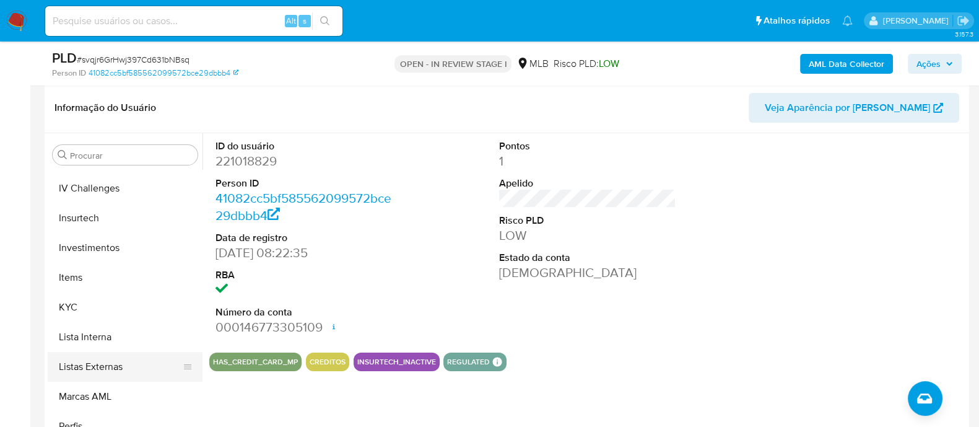
click at [102, 371] on button "Listas Externas" at bounding box center [120, 367] width 145 height 30
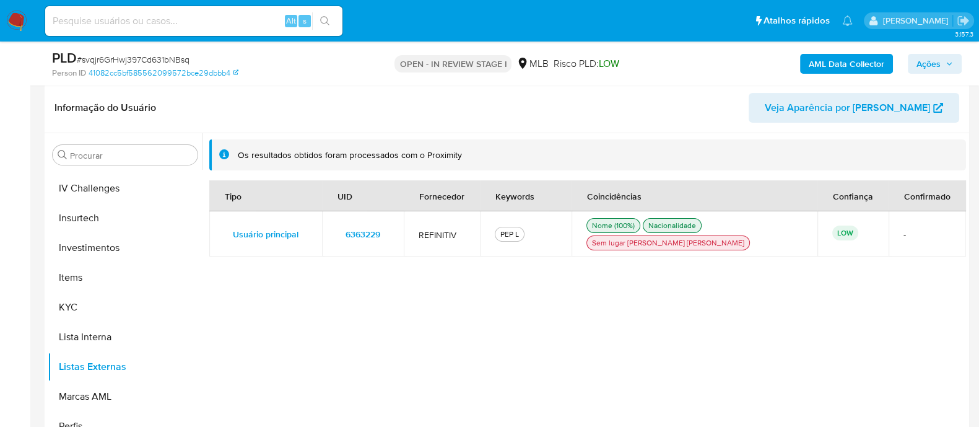
scroll to position [582, 0]
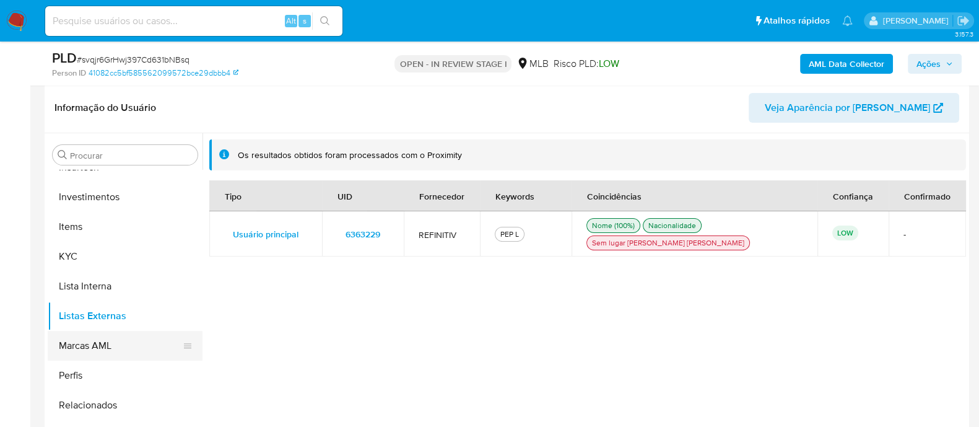
click at [69, 335] on button "Marcas AML" at bounding box center [120, 346] width 145 height 30
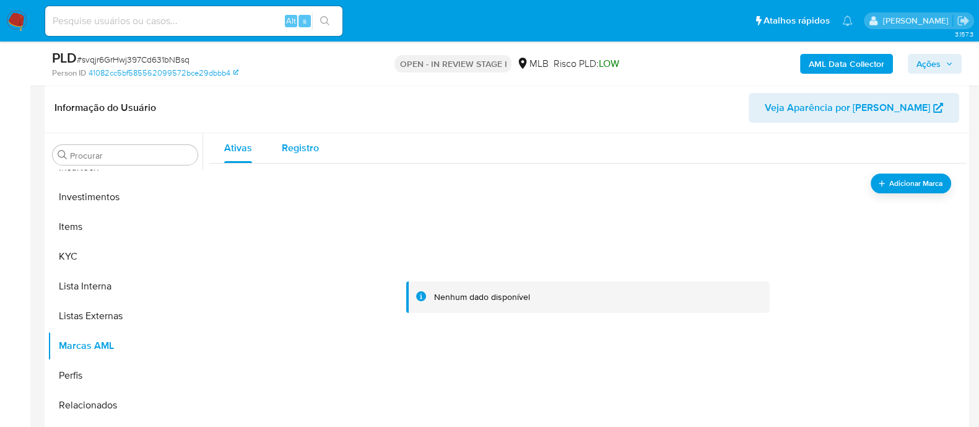
click at [298, 144] on span "Registro" at bounding box center [300, 148] width 37 height 14
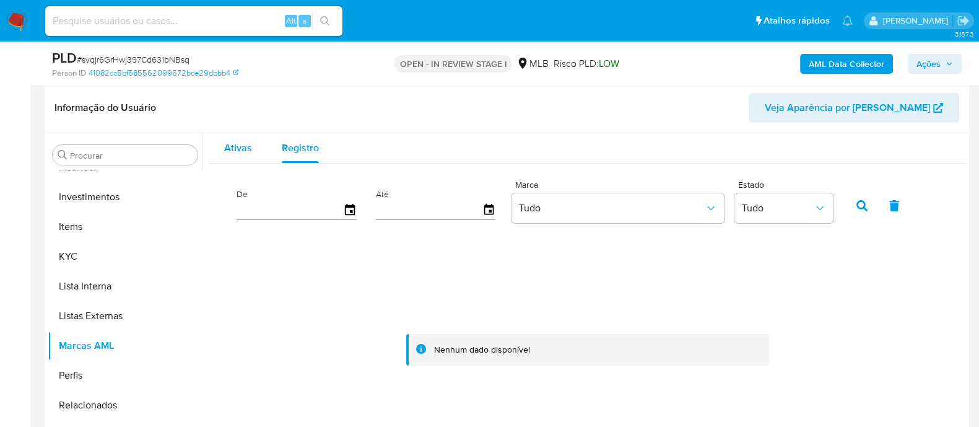
click at [233, 144] on span "Ativas" at bounding box center [238, 148] width 28 height 14
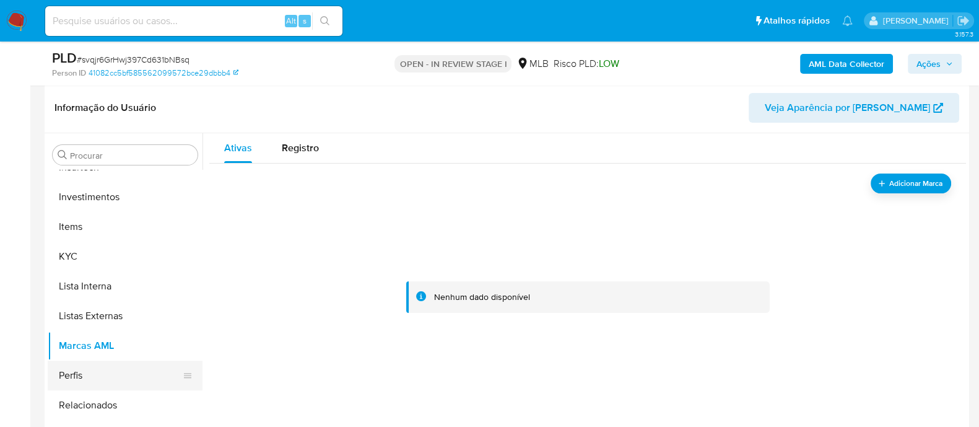
click at [81, 375] on button "Perfis" at bounding box center [120, 376] width 145 height 30
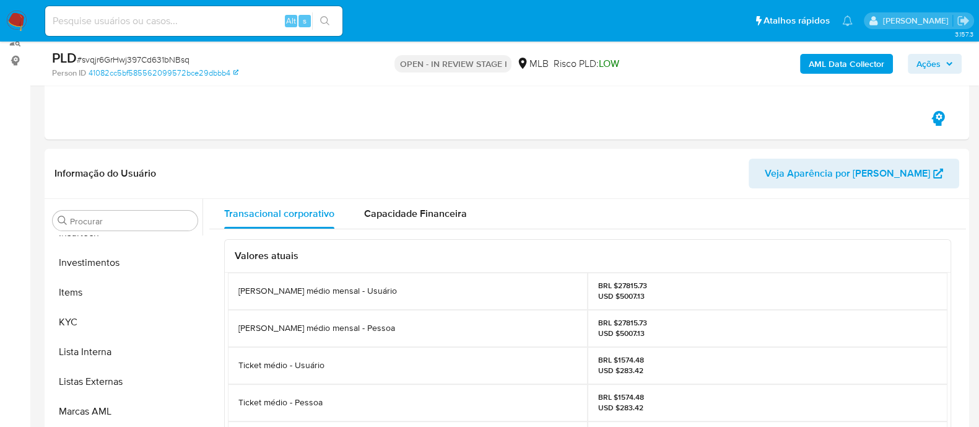
scroll to position [255, 0]
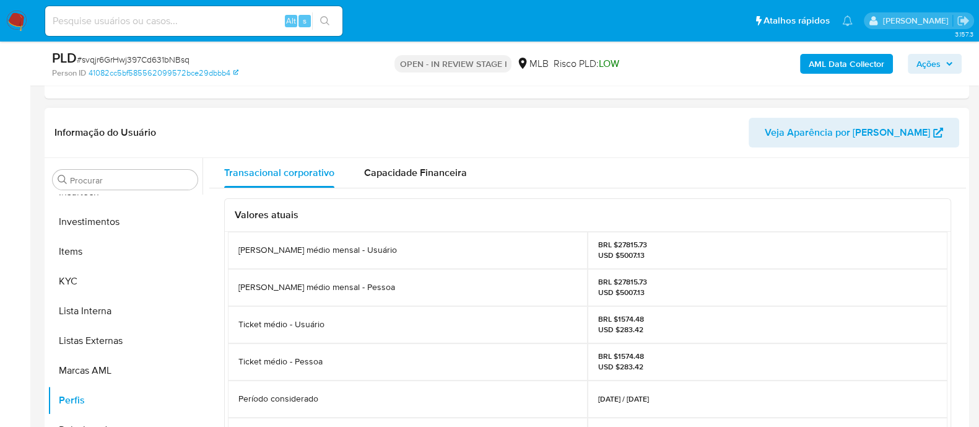
drag, startPoint x: 965, startPoint y: 189, endPoint x: 967, endPoint y: 177, distance: 12.5
click at [967, 177] on div "Procurar Adiantamentos de Dinheiro Anexos CBT Cartões Contas Bancárias Dados Mo…" at bounding box center [507, 316] width 925 height 317
drag, startPoint x: 961, startPoint y: 181, endPoint x: 963, endPoint y: 157, distance: 23.7
click at [963, 158] on div "Transacional corporativo Capacidade Financeira Valores atuais Montante médio me…" at bounding box center [585, 316] width 764 height 317
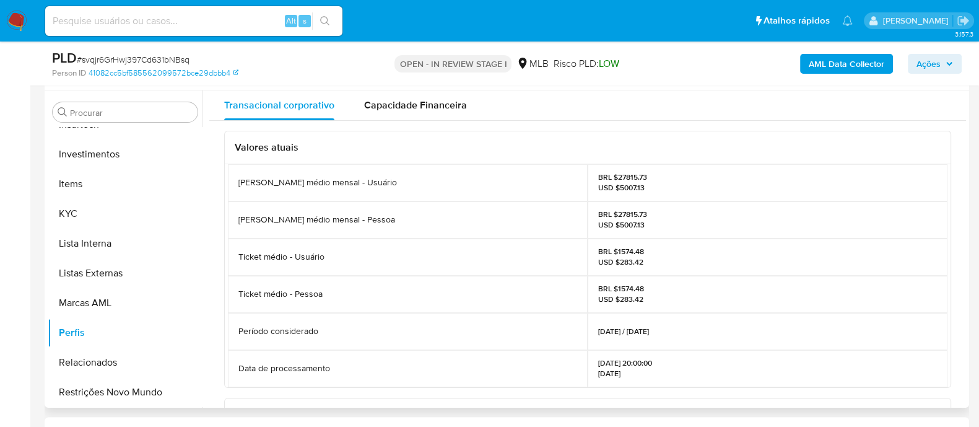
scroll to position [582, 0]
drag, startPoint x: 962, startPoint y: 198, endPoint x: 965, endPoint y: 226, distance: 28.0
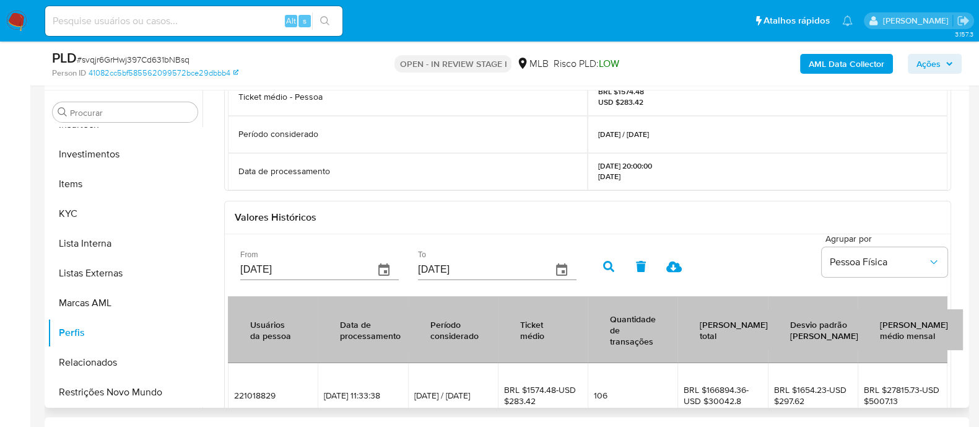
scroll to position [232, 0]
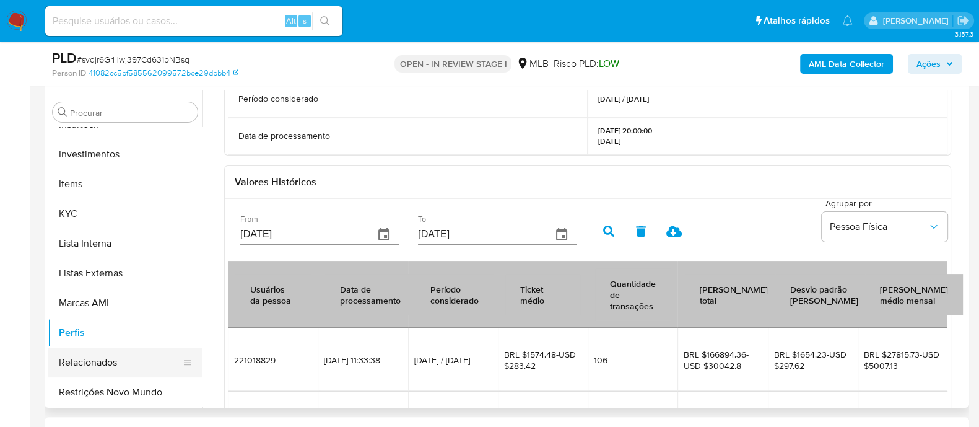
drag, startPoint x: 987, startPoint y: 118, endPoint x: 94, endPoint y: 354, distance: 923.9
click at [94, 354] on button "Relacionados" at bounding box center [120, 363] width 145 height 30
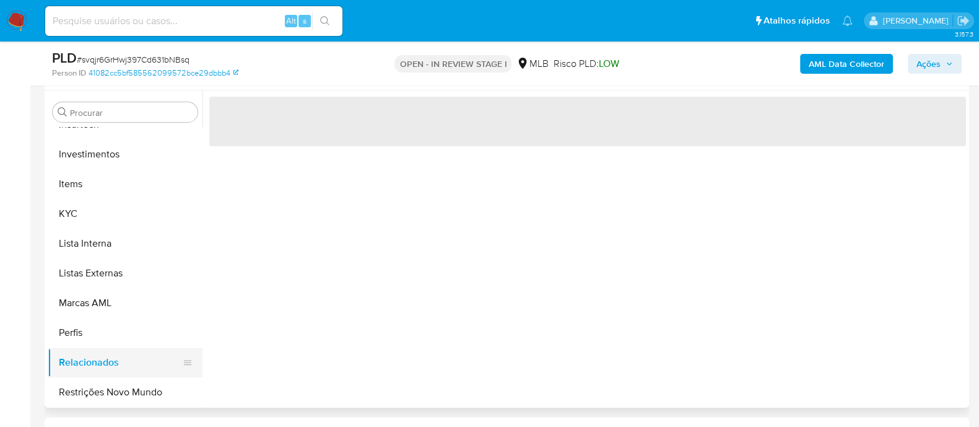
scroll to position [0, 0]
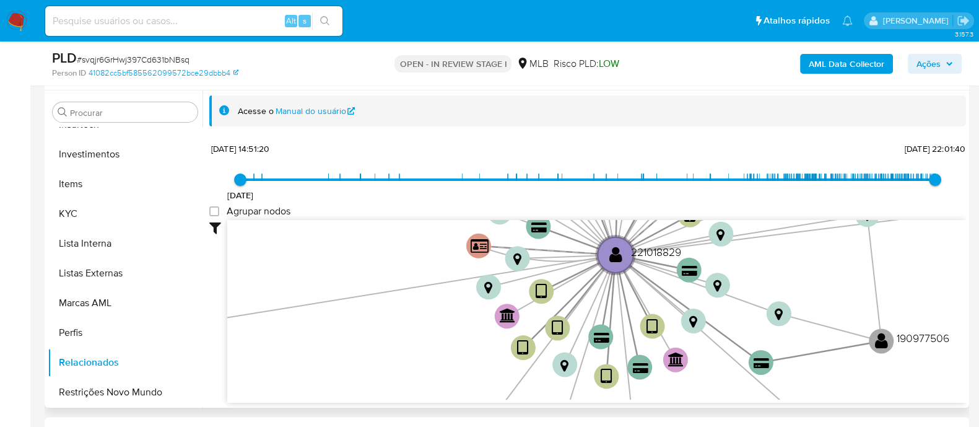
click at [222, 206] on label "Agrupar nodos" at bounding box center [249, 211] width 81 height 12
click at [219, 206] on group_nodes "Agrupar nodos" at bounding box center [214, 211] width 10 height 10
checkbox group_nodes "true"
click at [299, 200] on div "03/07/2021 03/07/2021, 14:51:20 06/09/2025, 22:01:40" at bounding box center [587, 187] width 695 height 35
click at [100, 389] on button "Restrições Novo Mundo" at bounding box center [120, 392] width 145 height 30
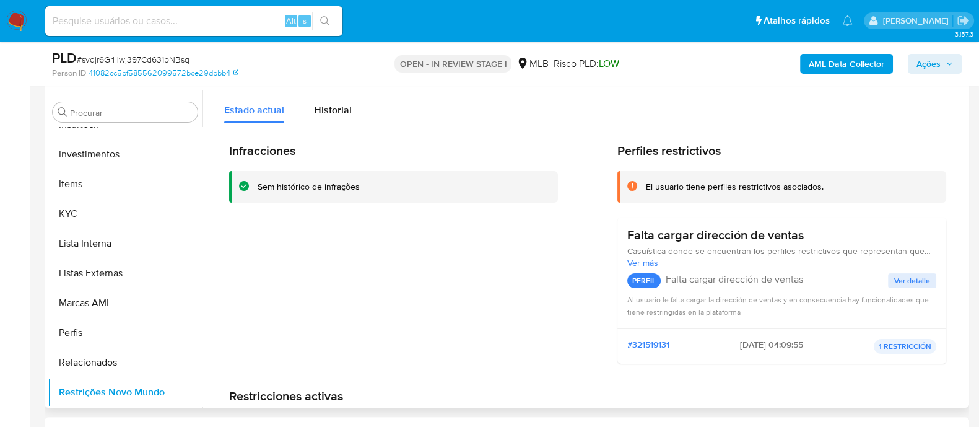
click at [908, 283] on span "Ver detalle" at bounding box center [913, 280] width 36 height 12
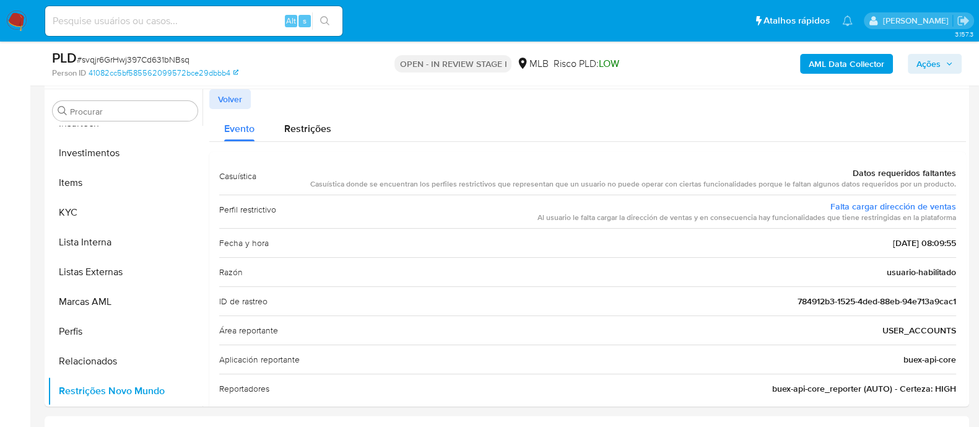
scroll to position [326, 0]
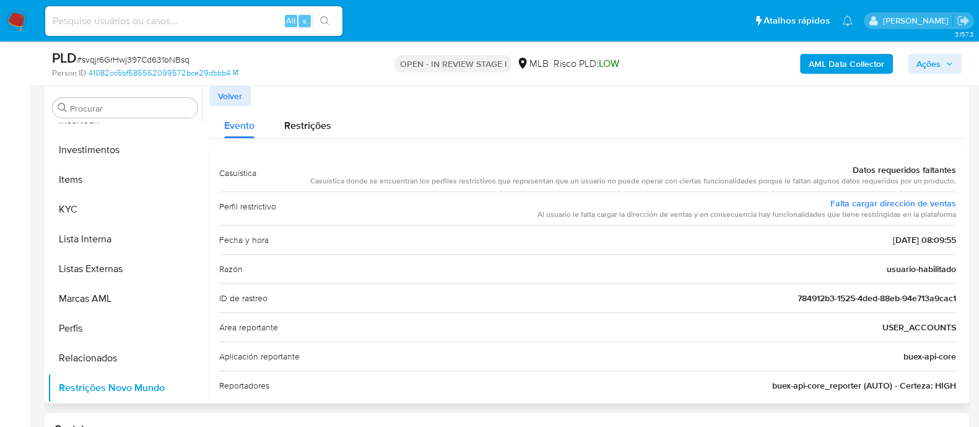
click at [240, 100] on span "Volver" at bounding box center [230, 95] width 24 height 17
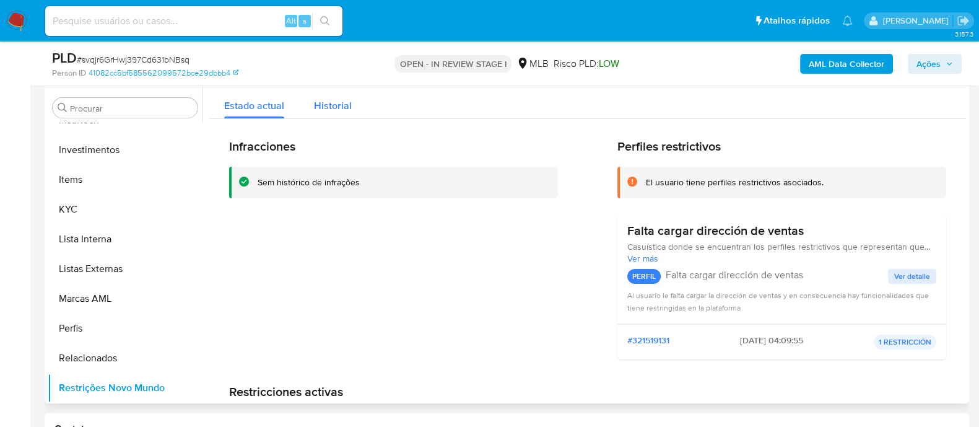
click at [328, 101] on span "Historial" at bounding box center [333, 105] width 38 height 14
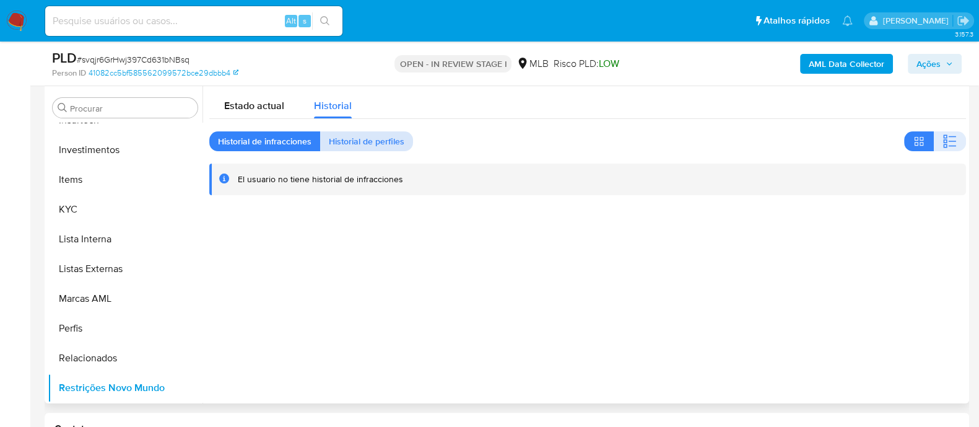
click at [370, 146] on span "Historial de perfiles" at bounding box center [367, 141] width 76 height 17
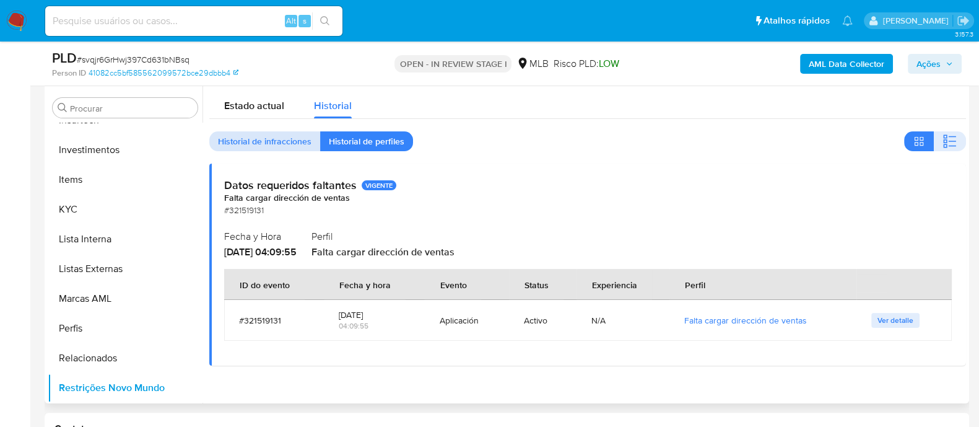
click at [266, 139] on span "Historial de infracciones" at bounding box center [265, 141] width 94 height 17
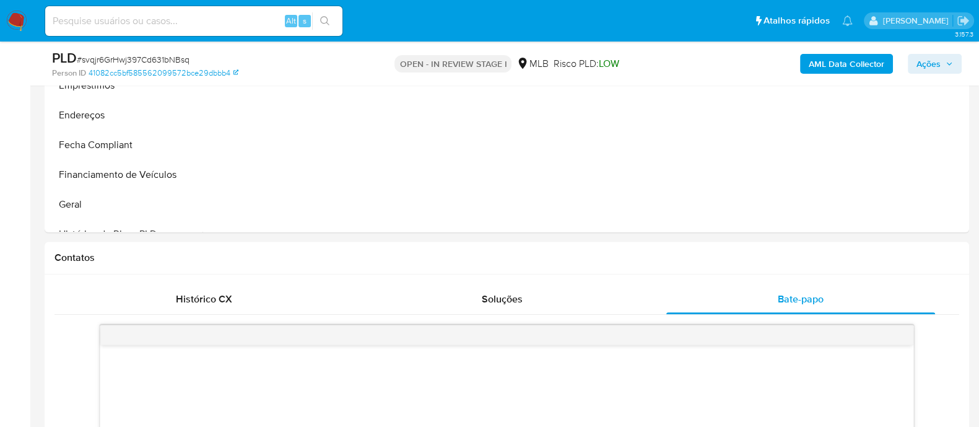
scroll to position [185, 0]
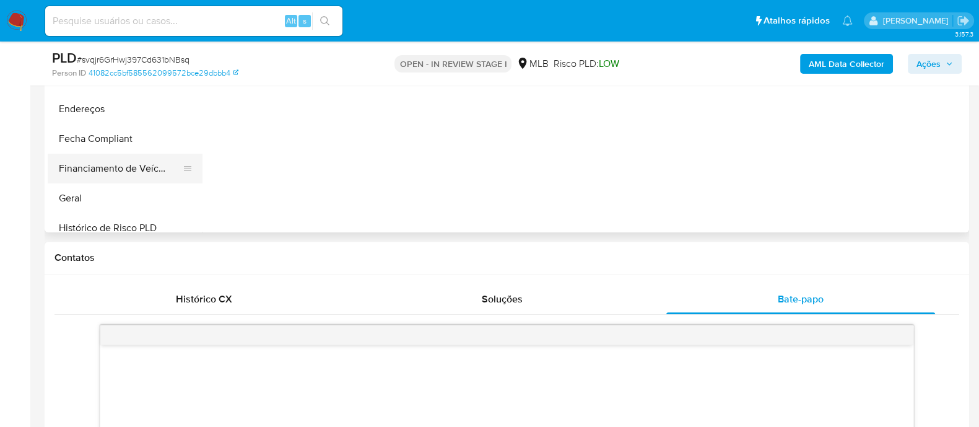
click at [123, 168] on button "Financiamento de Veículos" at bounding box center [120, 169] width 145 height 30
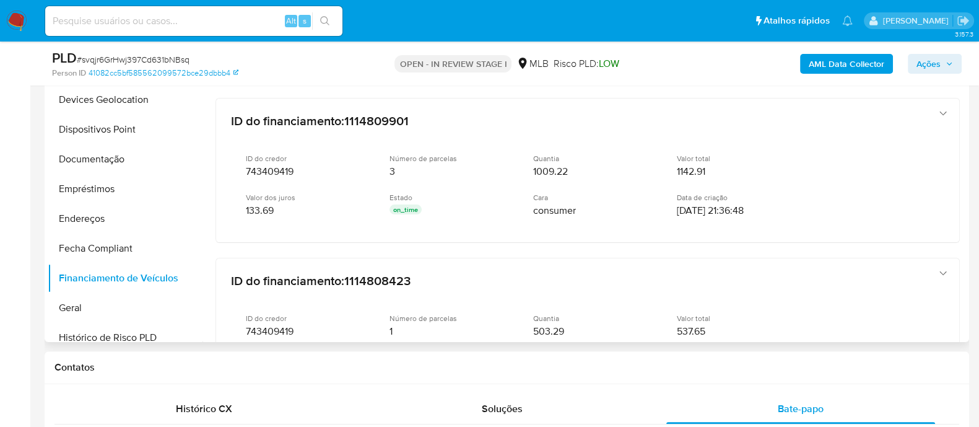
scroll to position [152, 0]
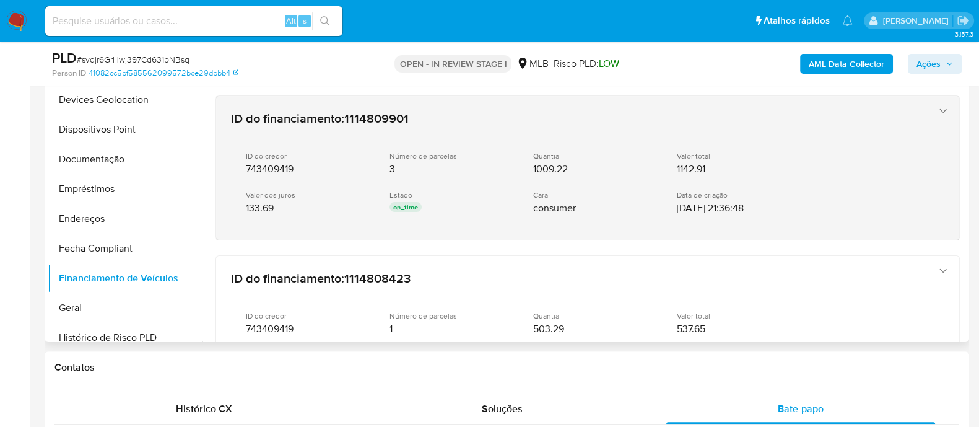
click at [937, 109] on icon "button" at bounding box center [943, 111] width 12 height 12
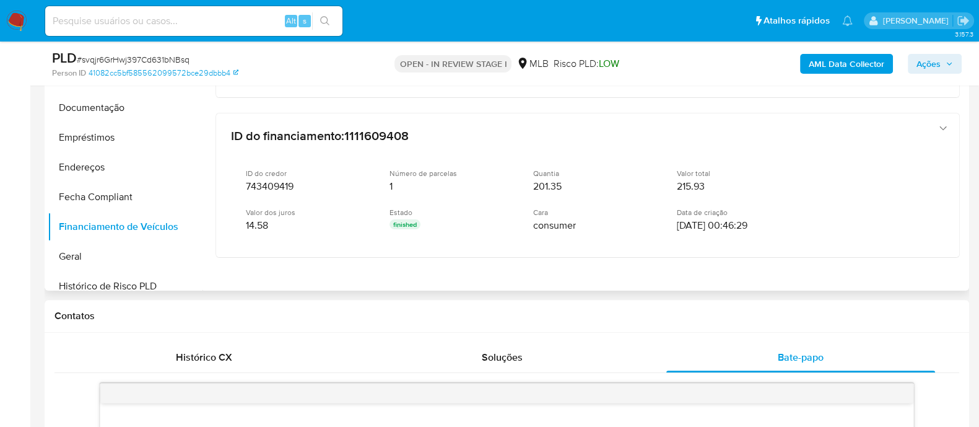
scroll to position [647, 0]
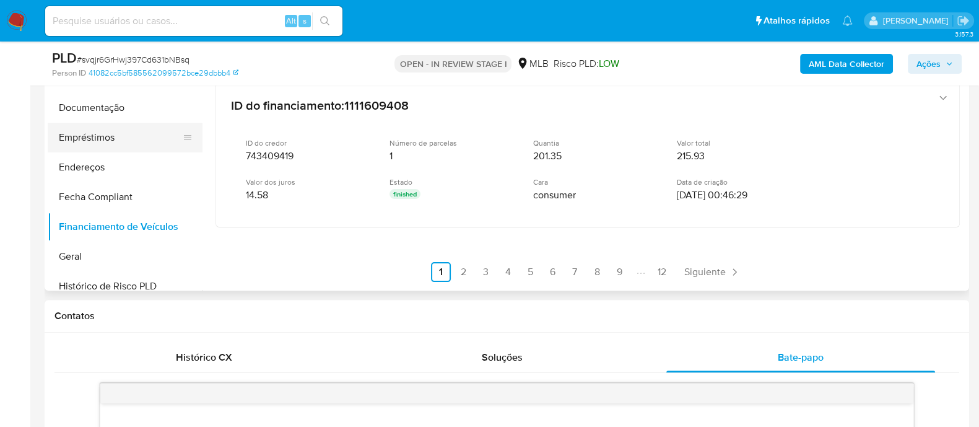
click at [94, 143] on button "Empréstimos" at bounding box center [120, 138] width 145 height 30
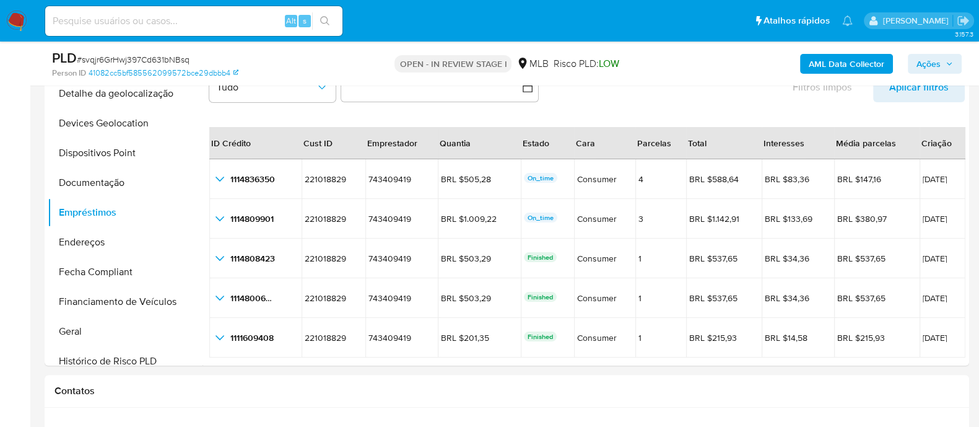
scroll to position [385, 0]
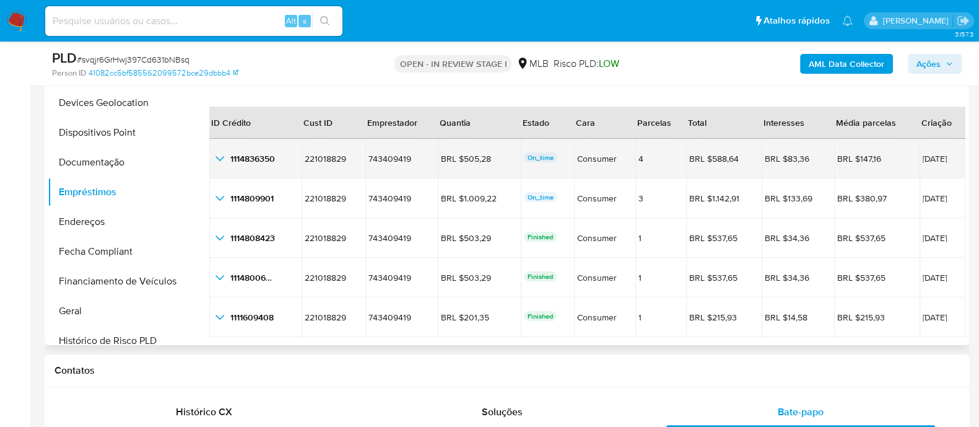
click at [217, 159] on icon "button_show_hidden_detail_by_id_0" at bounding box center [219, 158] width 15 height 15
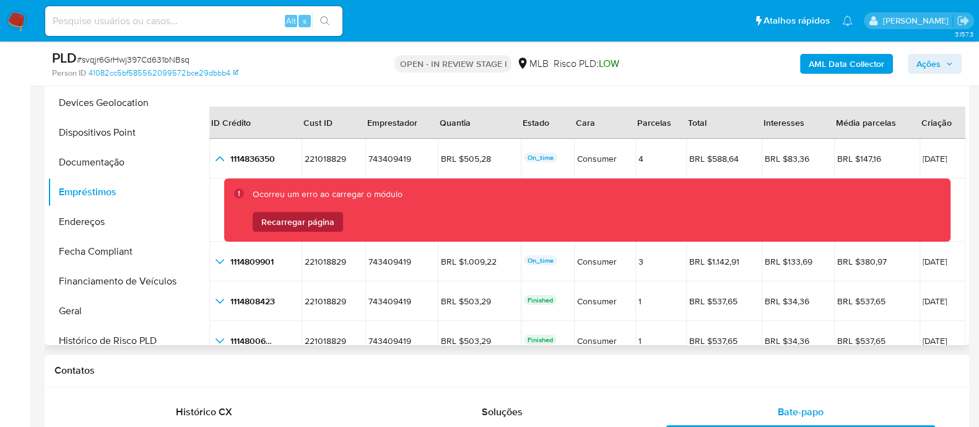
click at [319, 217] on span "Recarregar página" at bounding box center [297, 222] width 73 height 20
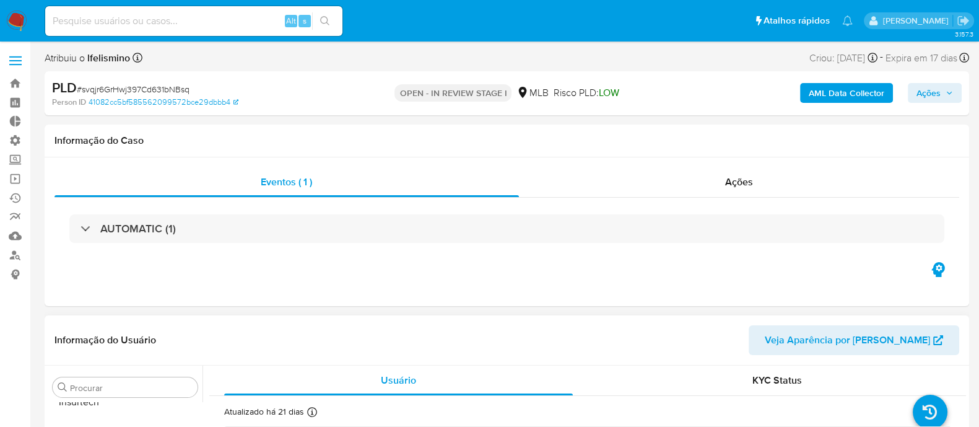
scroll to position [582, 0]
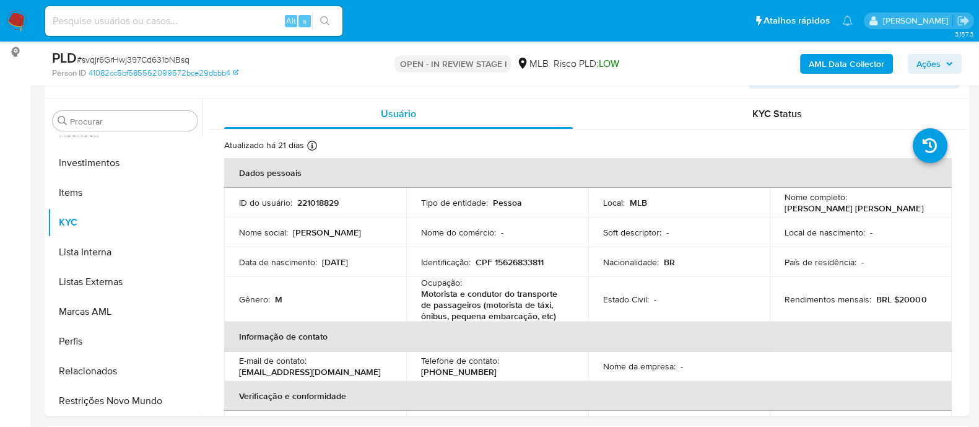
select select "10"
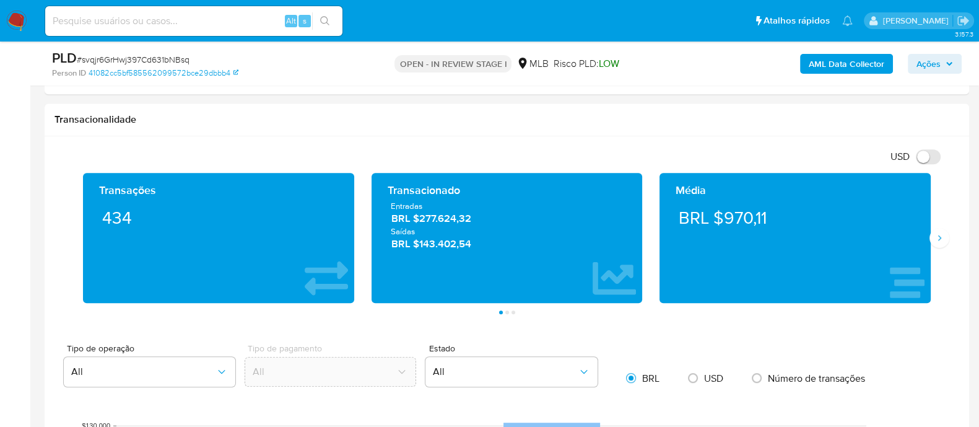
scroll to position [730, 0]
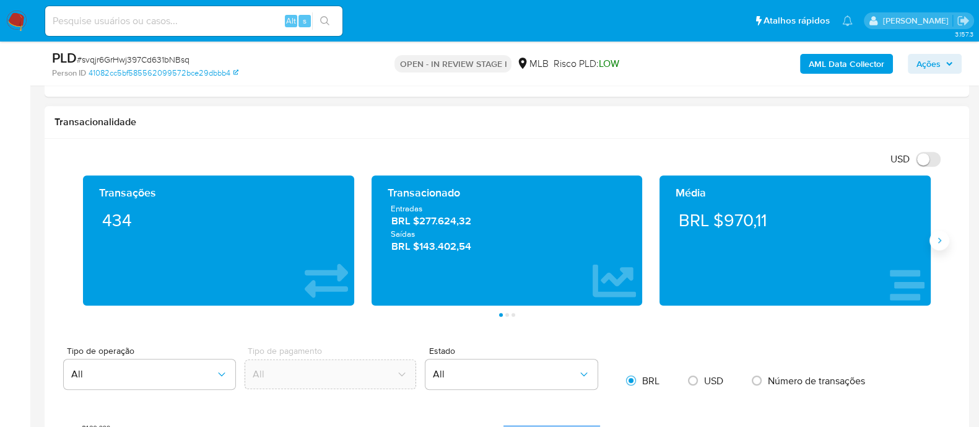
click at [939, 248] on button "Siguiente" at bounding box center [940, 240] width 20 height 20
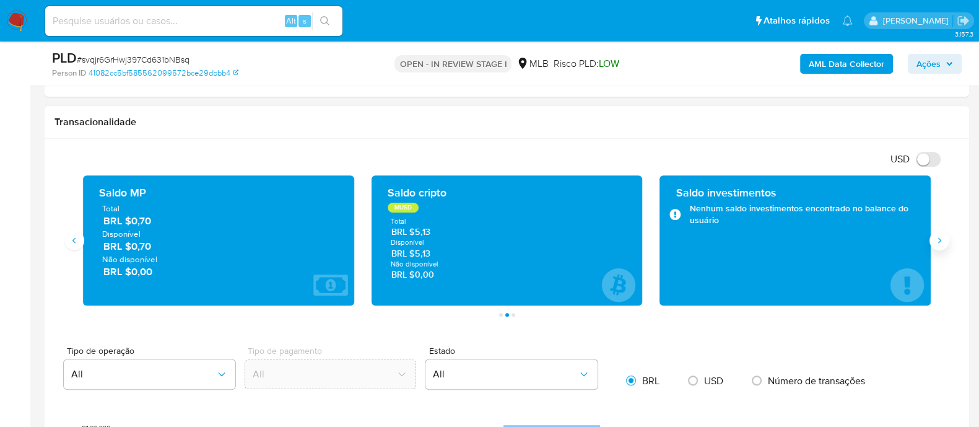
click at [937, 247] on button "Siguiente" at bounding box center [940, 240] width 20 height 20
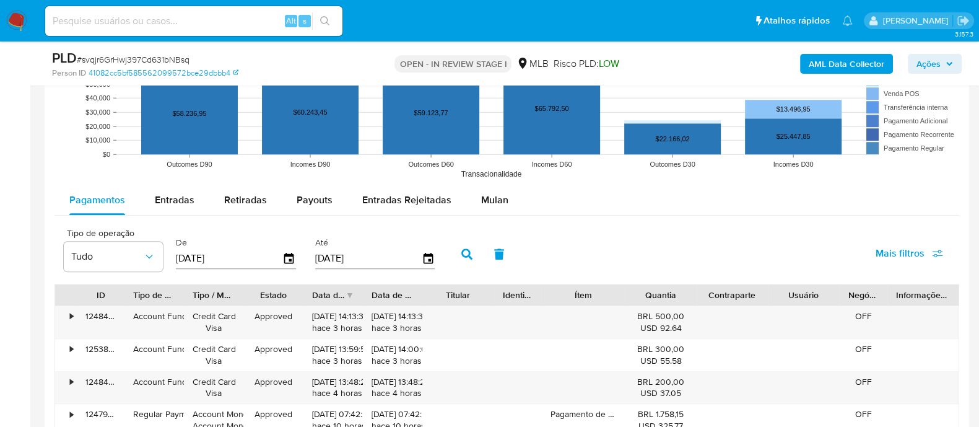
scroll to position [1181, 0]
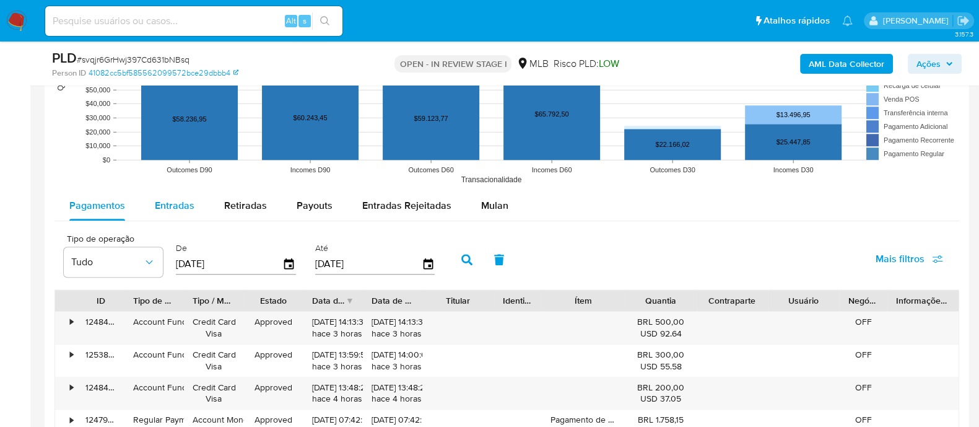
click at [158, 206] on span "Entradas" at bounding box center [175, 205] width 40 height 14
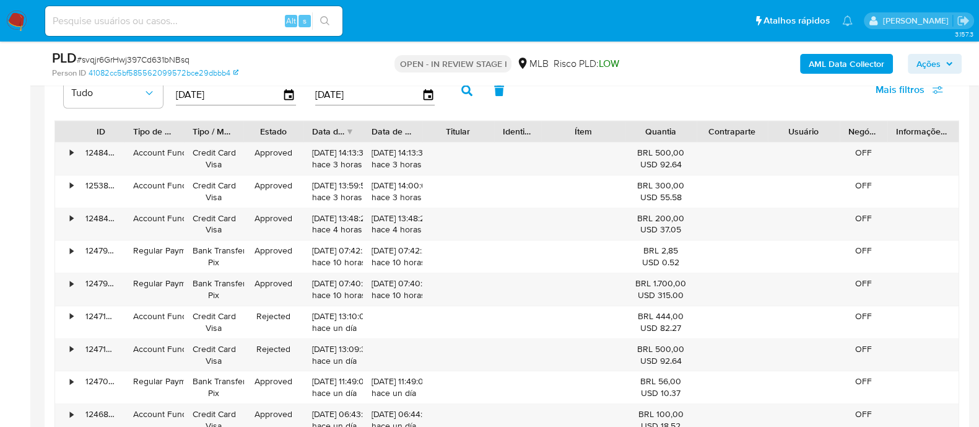
scroll to position [1318, 0]
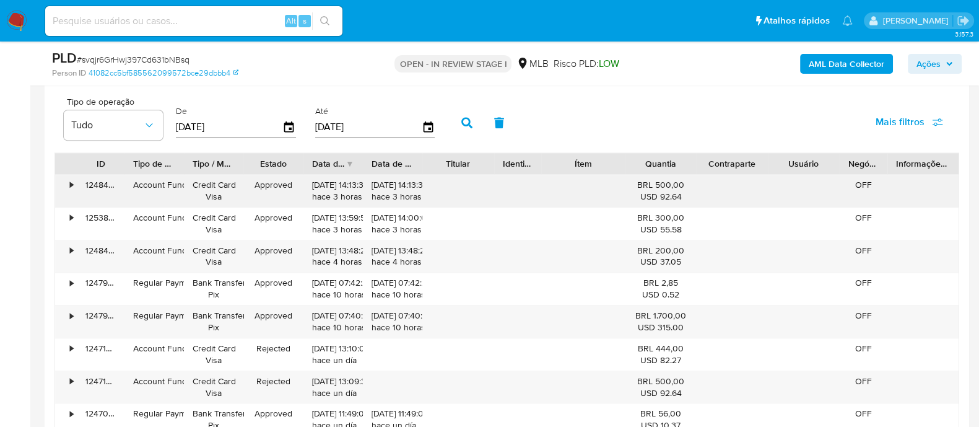
click at [66, 179] on div "•" at bounding box center [66, 191] width 22 height 32
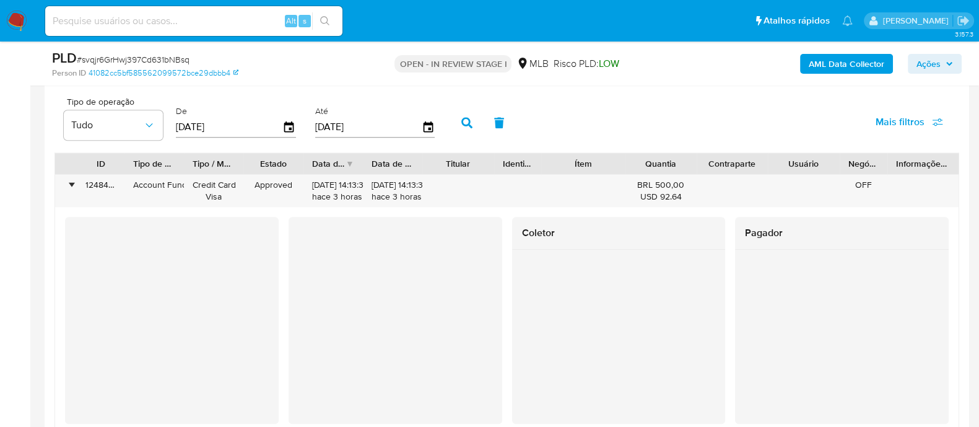
click at [291, 248] on div at bounding box center [396, 313] width 214 height 193
click at [517, 294] on div at bounding box center [619, 307] width 214 height 115
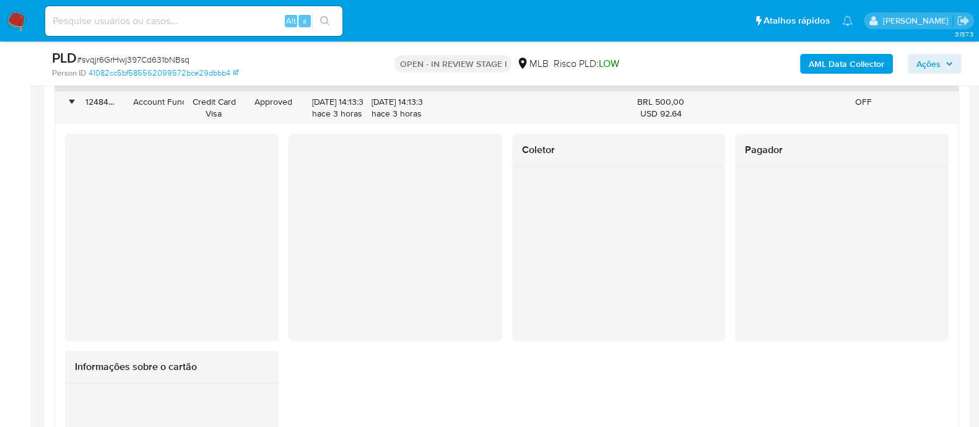
scroll to position [1365, 0]
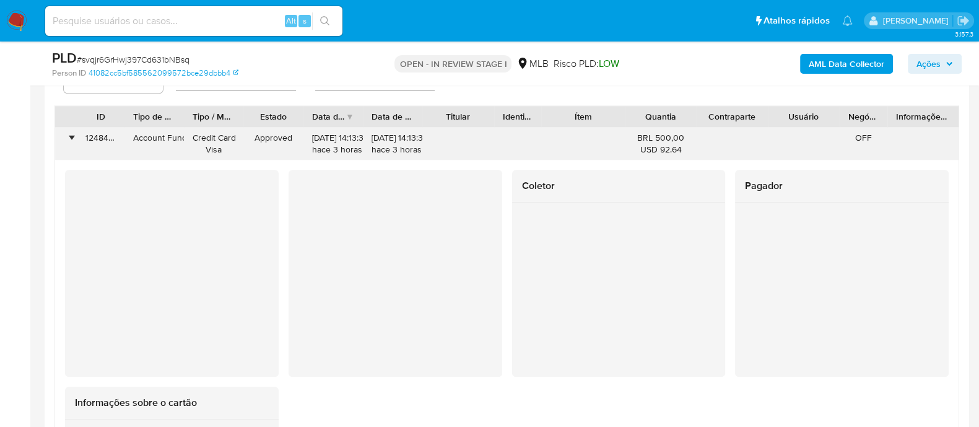
click at [70, 132] on div "•" at bounding box center [71, 138] width 3 height 12
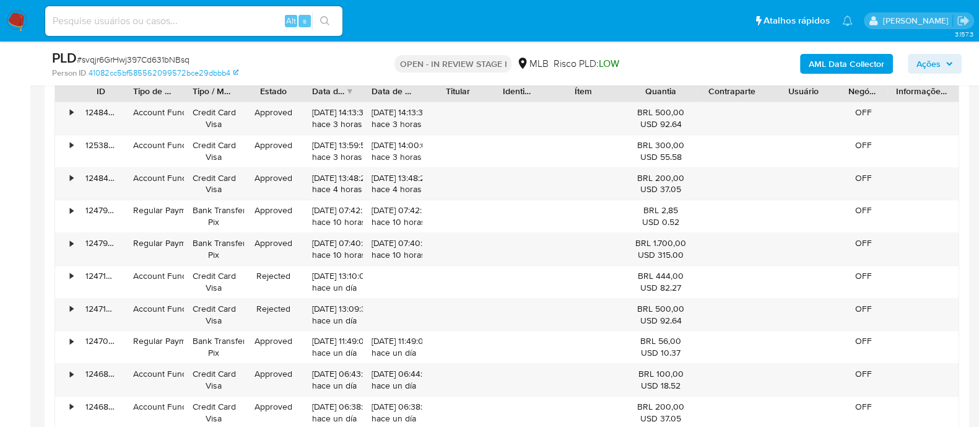
scroll to position [1412, 0]
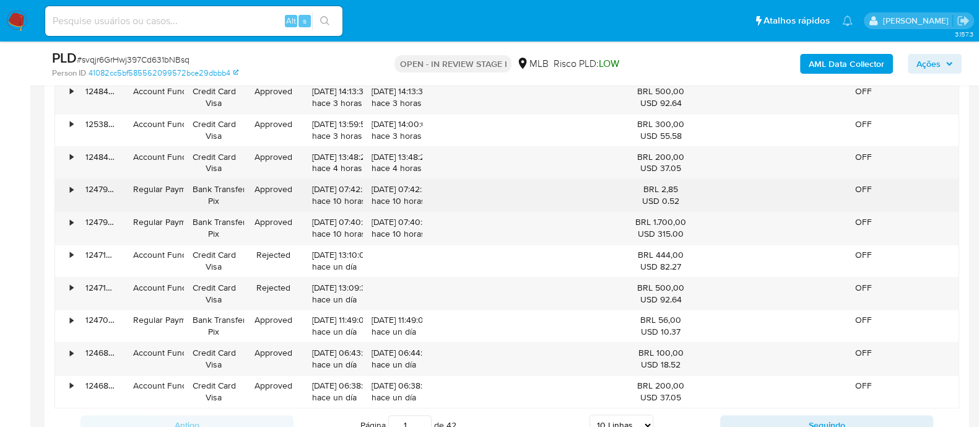
click at [68, 190] on div "•" at bounding box center [66, 195] width 22 height 32
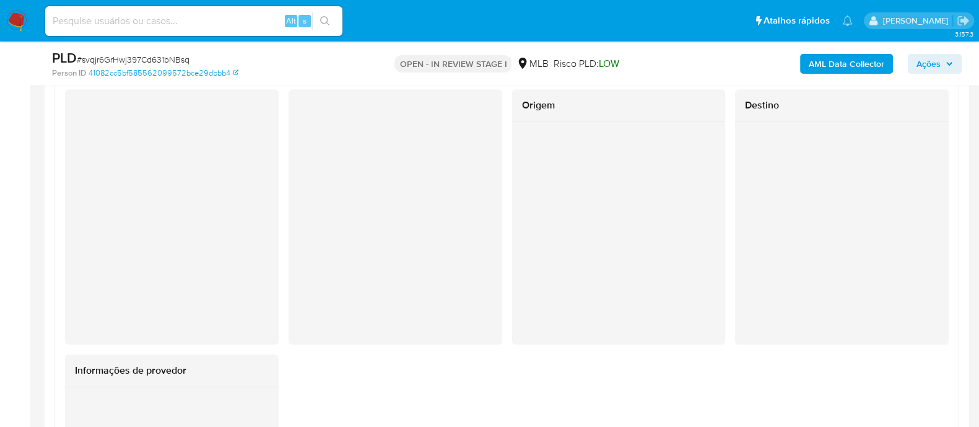
scroll to position [1551, 0]
click at [448, 188] on div at bounding box center [396, 139] width 214 height 115
click at [511, 195] on div "Origem Destino Informações de provedor" at bounding box center [507, 320] width 884 height 476
click at [494, 180] on div "Origem Destino Informações de provedor" at bounding box center [507, 320] width 884 height 476
click at [69, 242] on div at bounding box center [172, 209] width 214 height 255
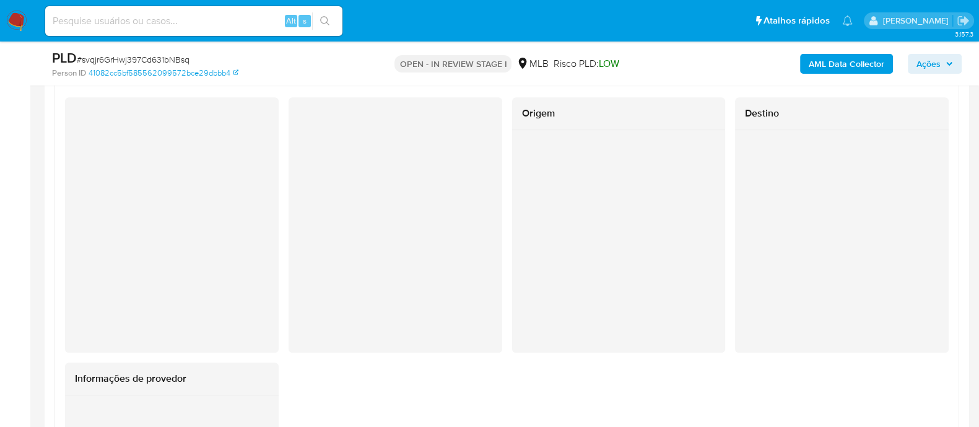
scroll to position [1493, 0]
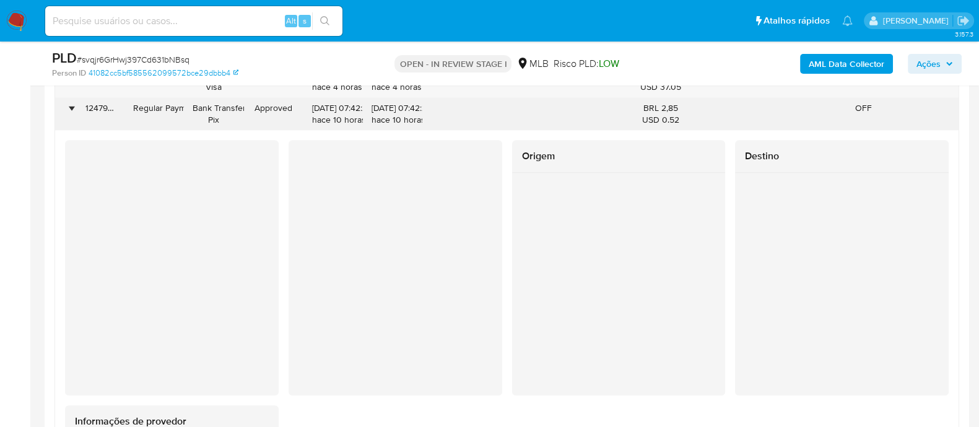
click at [72, 106] on div "•" at bounding box center [71, 108] width 3 height 12
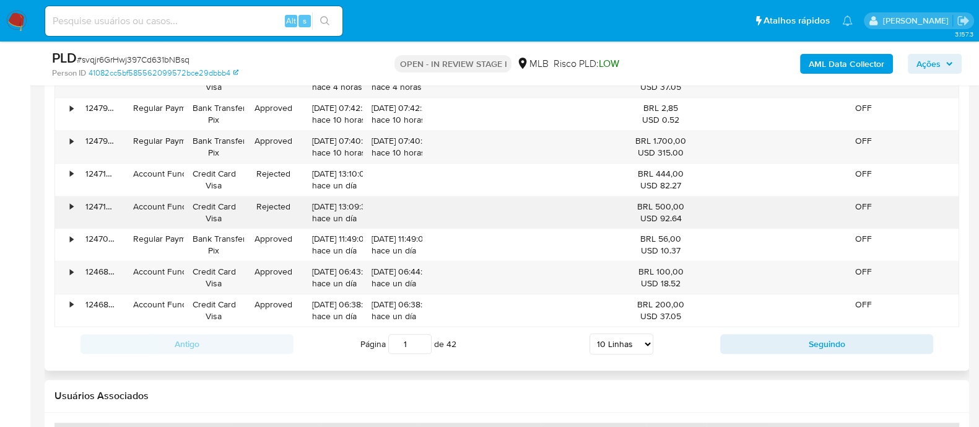
click at [71, 206] on div "•" at bounding box center [71, 207] width 3 height 12
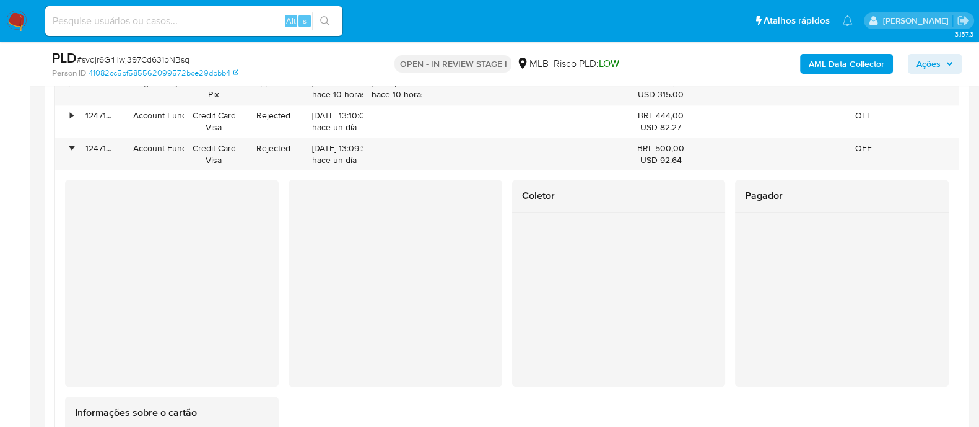
scroll to position [1558, 0]
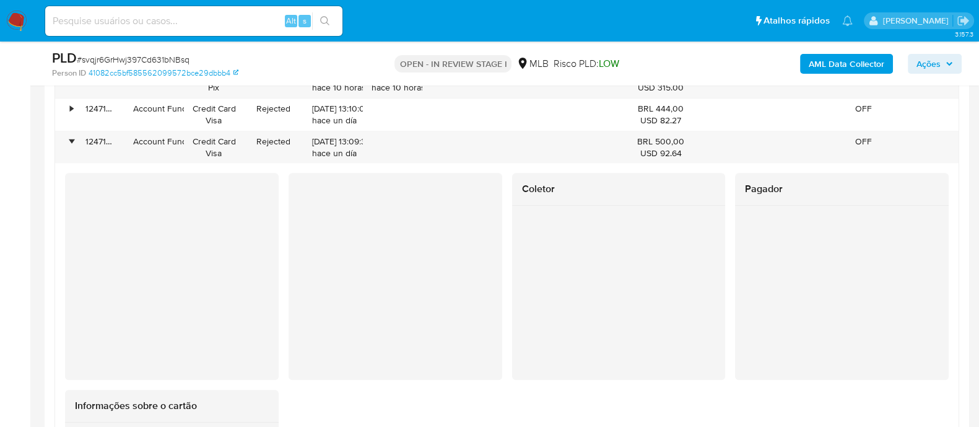
click at [289, 299] on div at bounding box center [396, 269] width 214 height 193
click at [68, 141] on div "•" at bounding box center [66, 147] width 22 height 32
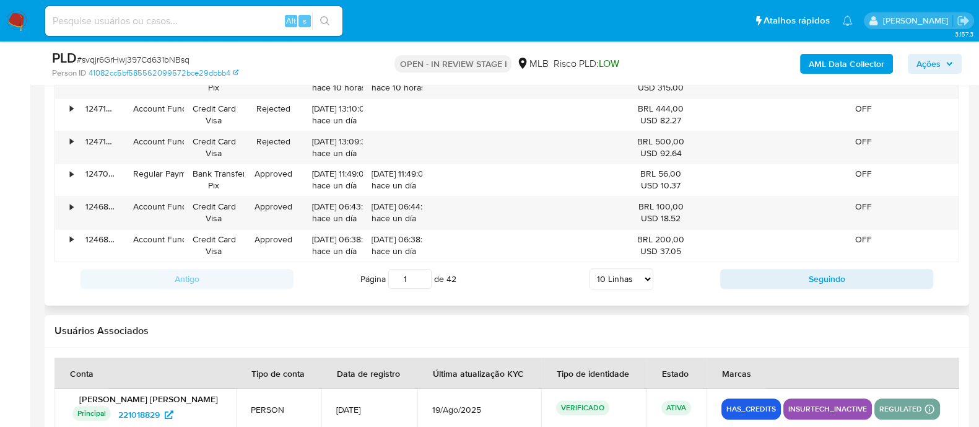
click at [653, 279] on select "5 Linhas 10 Linhas 20 Linhas 25 Linhas 50 Linhas 100 Linhas" at bounding box center [622, 278] width 64 height 21
select select "100"
click at [590, 268] on select "5 Linhas 10 Linhas 20 Linhas 25 Linhas 50 Linhas 100 Linhas" at bounding box center [622, 278] width 64 height 21
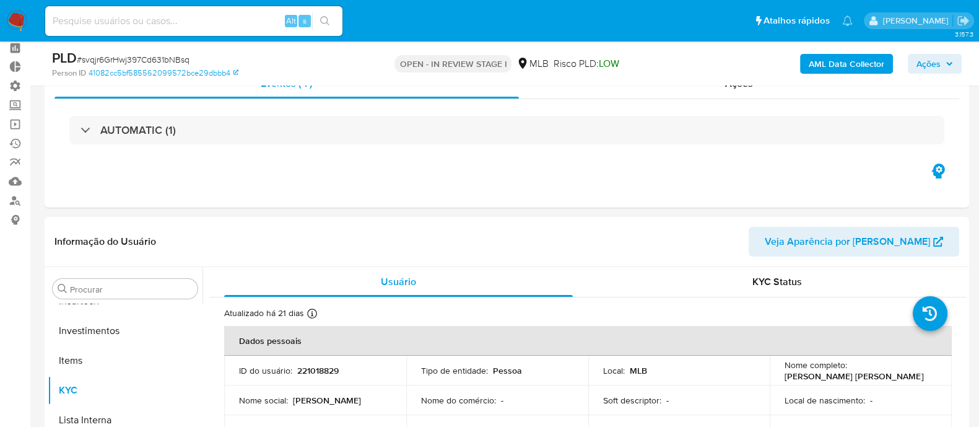
scroll to position [61, 0]
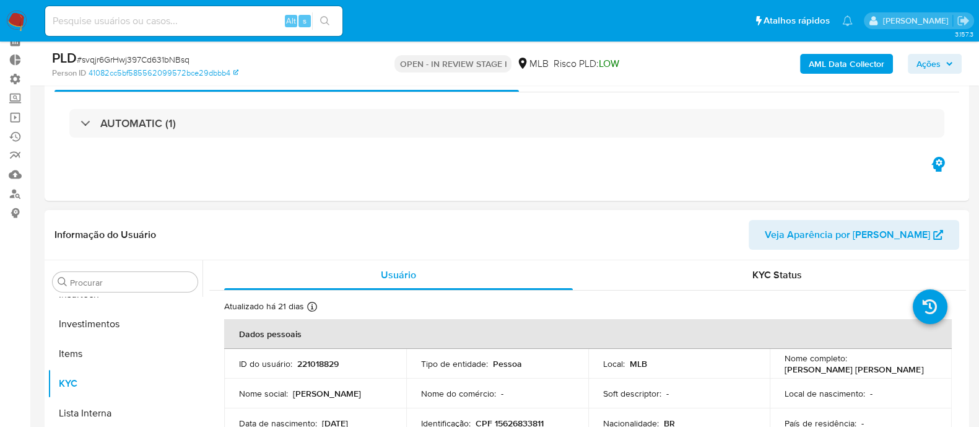
click at [865, 242] on span "Veja Aparência por Pessoa" at bounding box center [847, 235] width 165 height 30
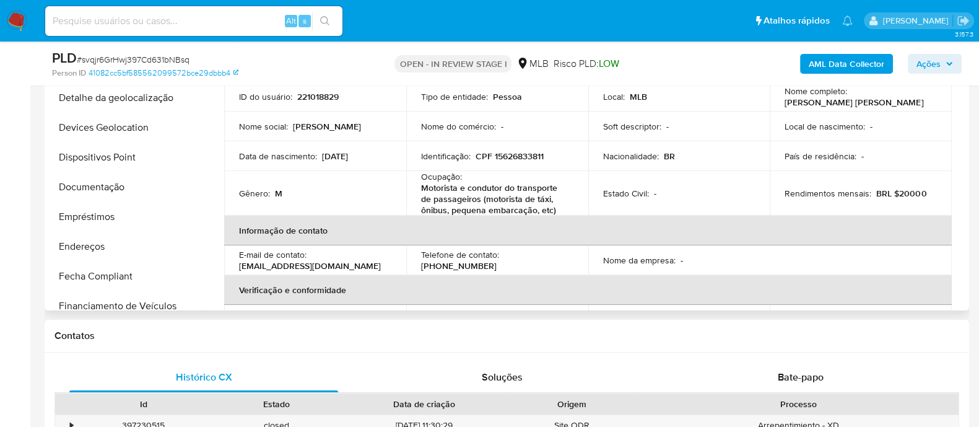
scroll to position [113, 0]
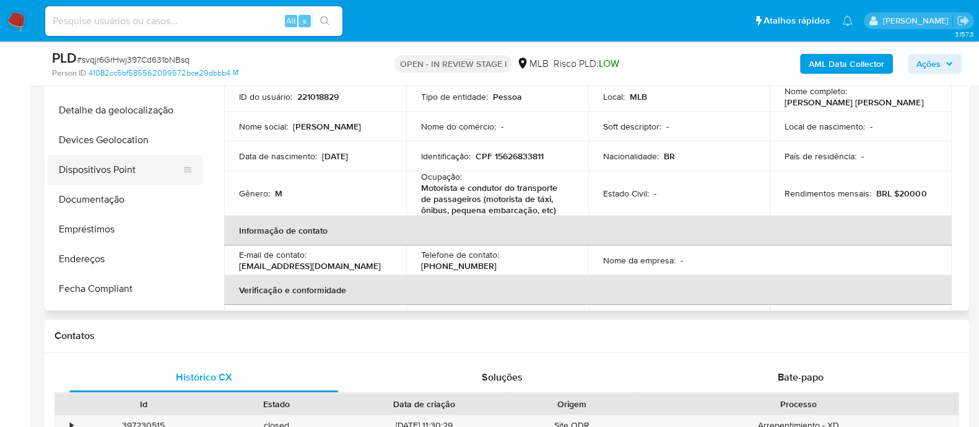
click at [98, 164] on button "Dispositivos Point" at bounding box center [120, 170] width 145 height 30
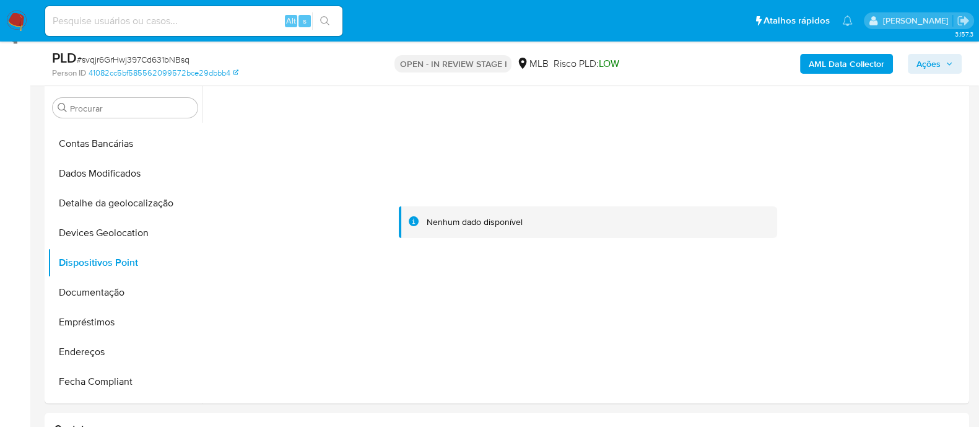
scroll to position [216, 0]
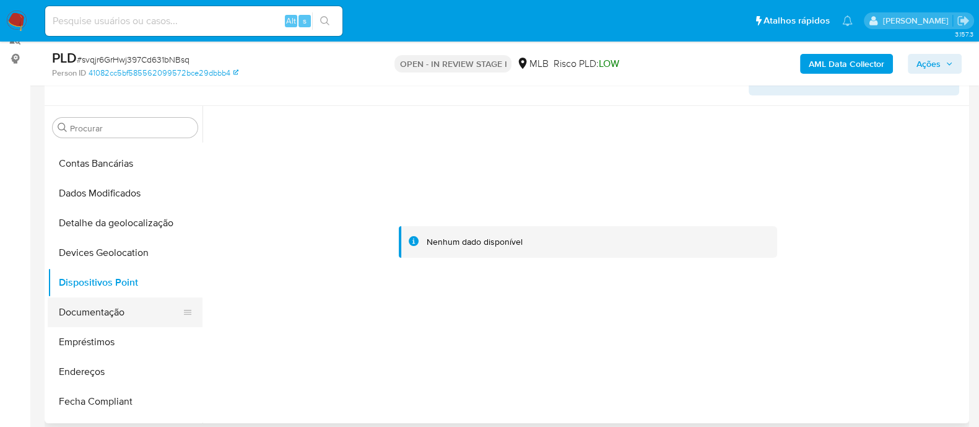
click at [108, 315] on button "Documentação" at bounding box center [120, 312] width 145 height 30
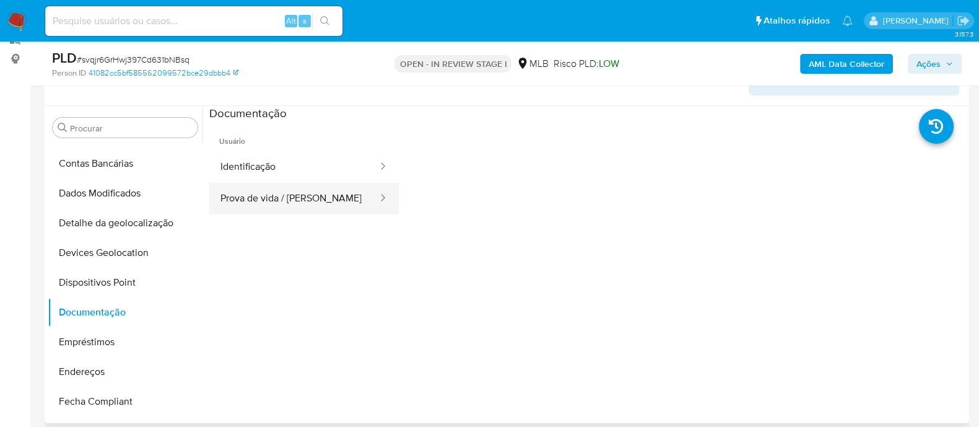
drag, startPoint x: 592, startPoint y: 256, endPoint x: 279, endPoint y: 184, distance: 320.4
click at [279, 184] on div "Usuário Identificação Prova de vida / Selfie" at bounding box center [587, 319] width 757 height 396
click at [263, 168] on button "Identificação" at bounding box center [294, 167] width 170 height 32
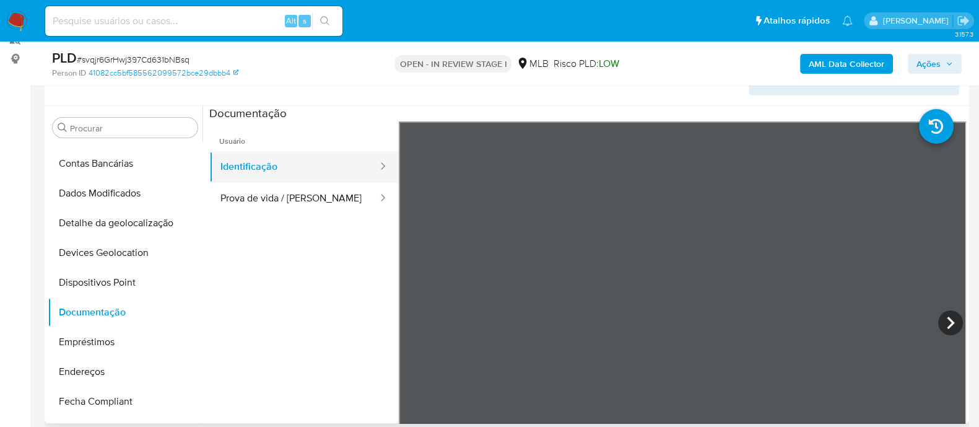
click at [279, 172] on button "Identificação" at bounding box center [294, 167] width 170 height 32
click at [290, 187] on button "Prova de vida / Selfie" at bounding box center [294, 199] width 170 height 32
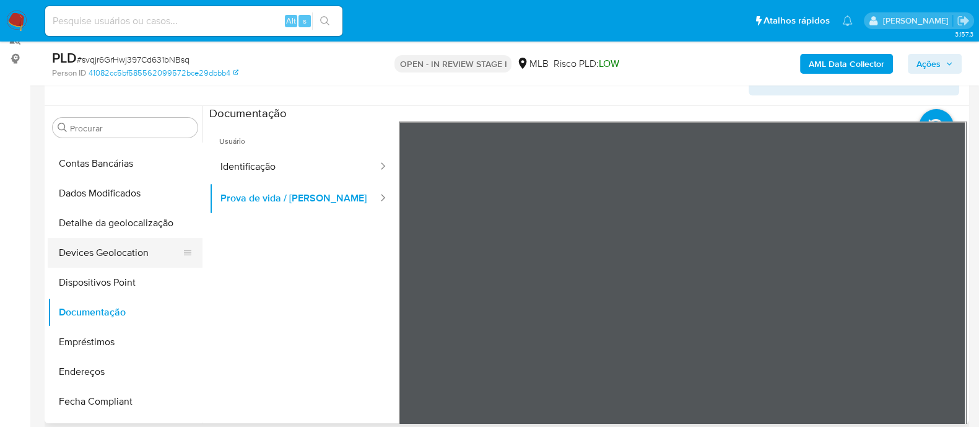
click at [115, 252] on button "Devices Geolocation" at bounding box center [120, 253] width 145 height 30
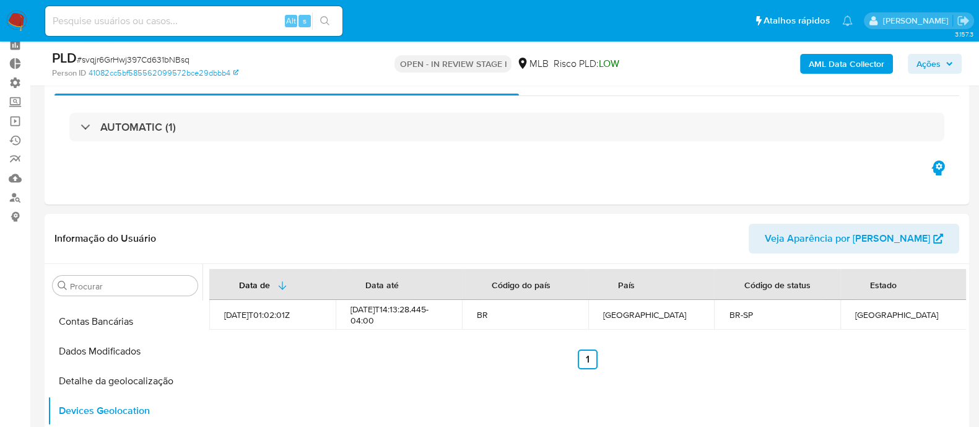
scroll to position [77, 0]
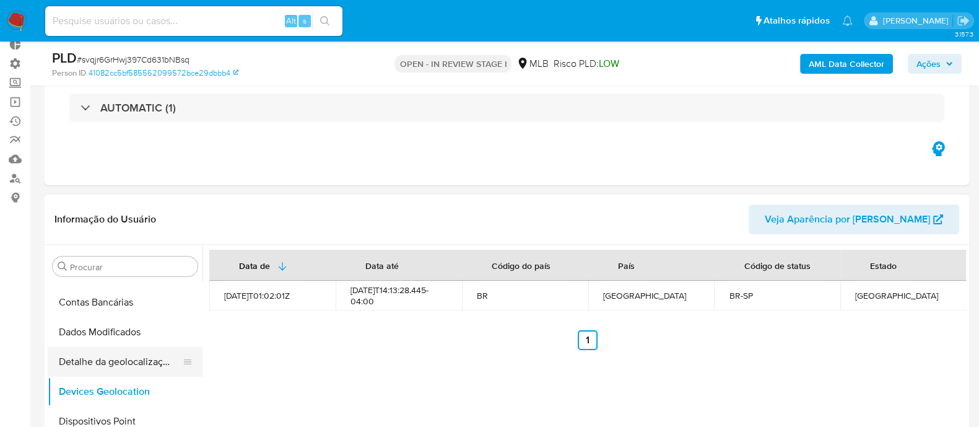
click at [110, 364] on button "Detalhe da geolocalização" at bounding box center [120, 362] width 145 height 30
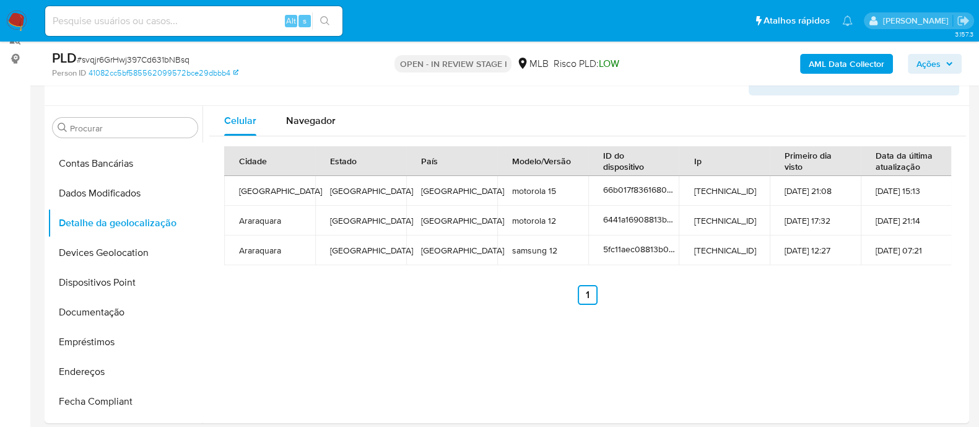
scroll to position [222, 0]
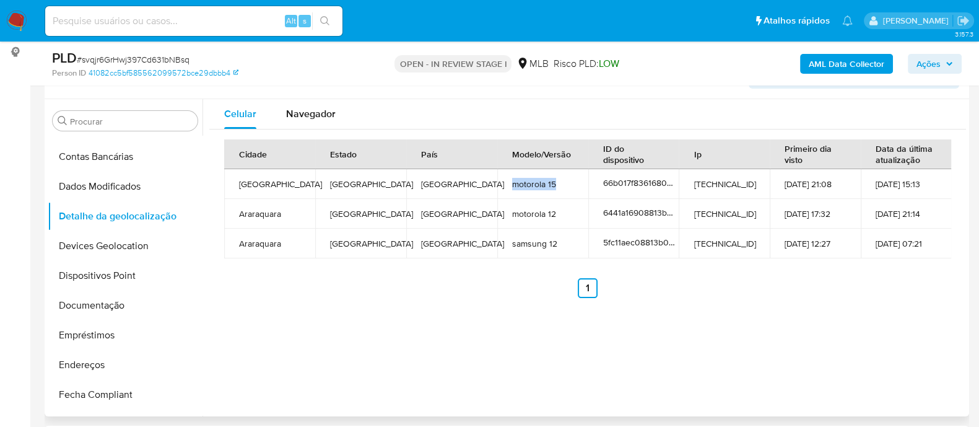
drag, startPoint x: 508, startPoint y: 186, endPoint x: 561, endPoint y: 177, distance: 53.4
click at [561, 177] on td "motorola 15" at bounding box center [542, 184] width 91 height 30
click at [134, 187] on button "Dados Modificados" at bounding box center [120, 187] width 145 height 30
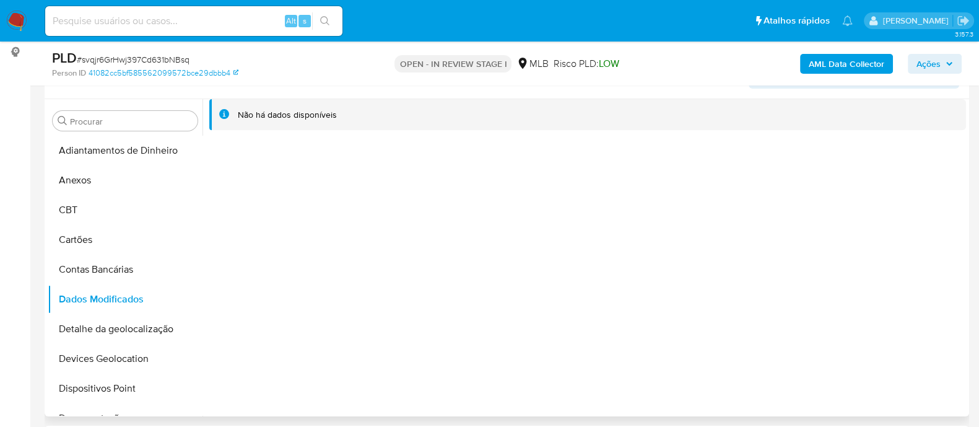
scroll to position [0, 0]
click at [95, 271] on button "Contas Bancárias" at bounding box center [120, 270] width 145 height 30
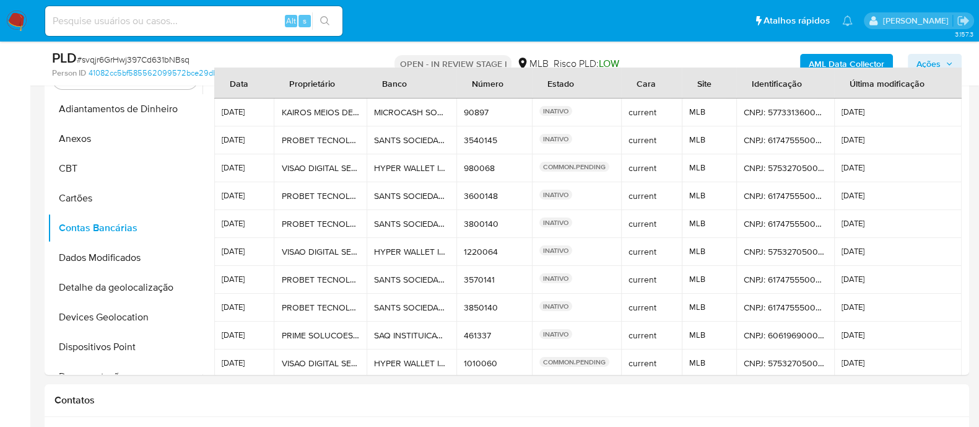
scroll to position [277, 0]
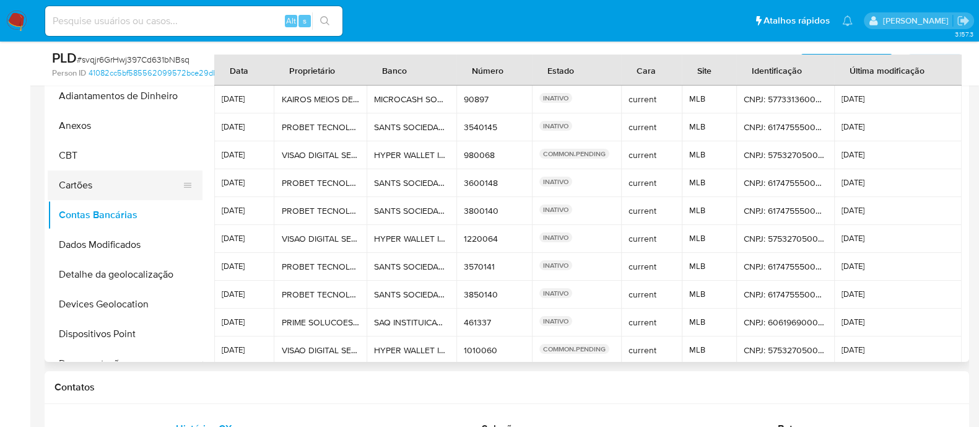
click at [87, 184] on button "Cartões" at bounding box center [120, 185] width 145 height 30
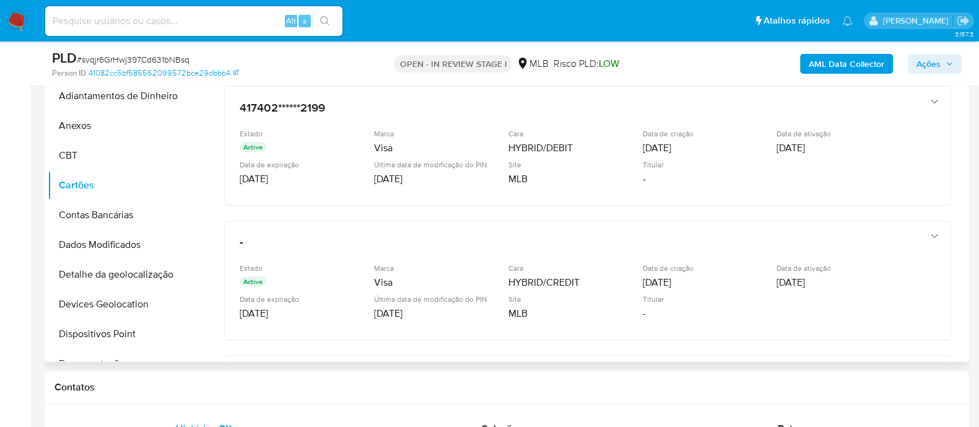
scroll to position [0, 0]
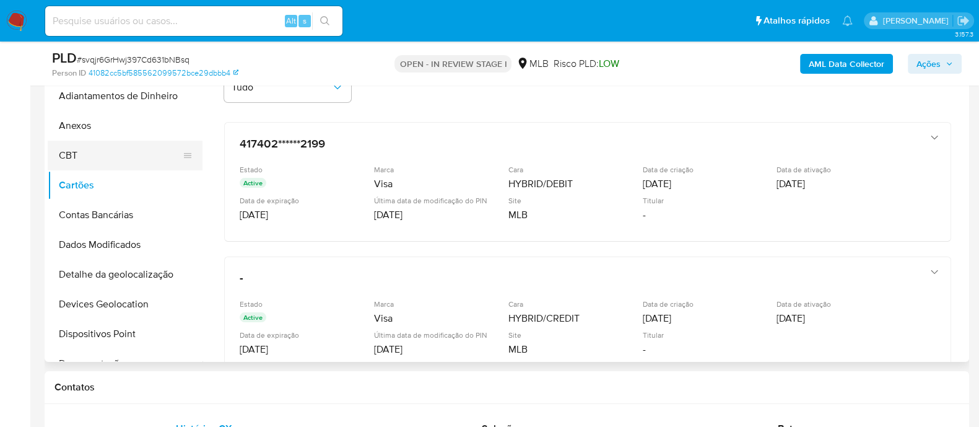
click at [65, 160] on button "CBT" at bounding box center [120, 156] width 145 height 30
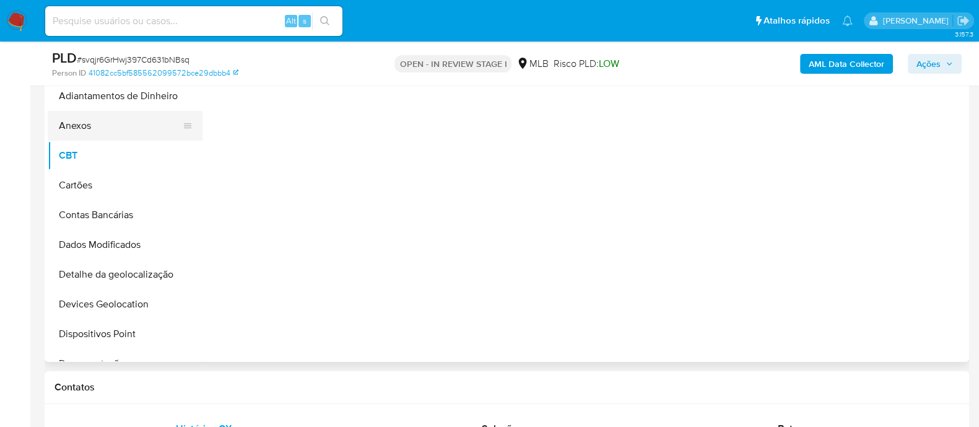
click at [91, 123] on button "Anexos" at bounding box center [120, 126] width 145 height 30
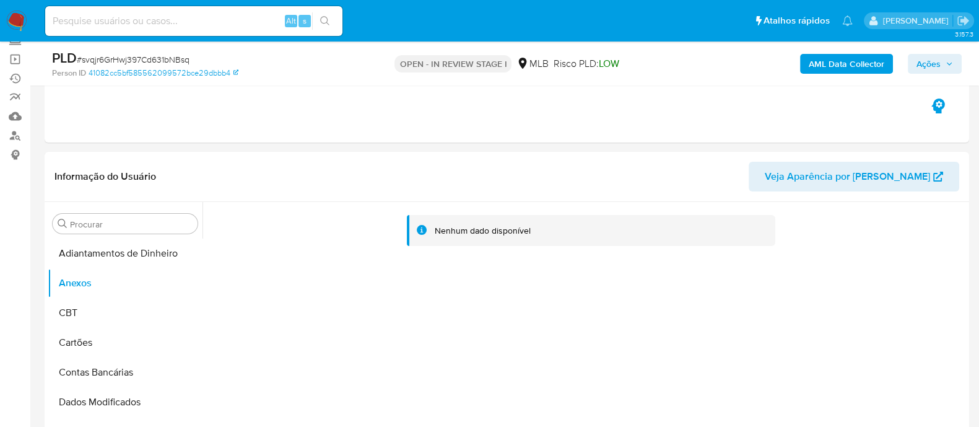
scroll to position [133, 0]
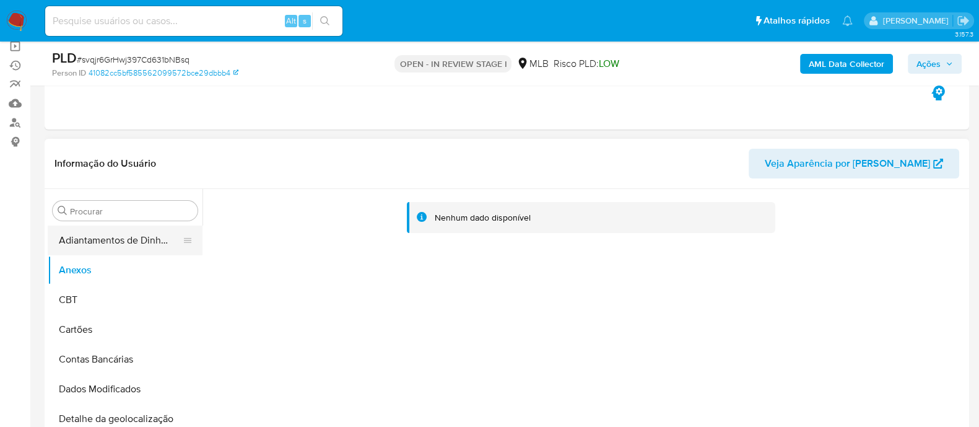
click at [131, 240] on button "Adiantamentos de Dinheiro" at bounding box center [120, 240] width 145 height 30
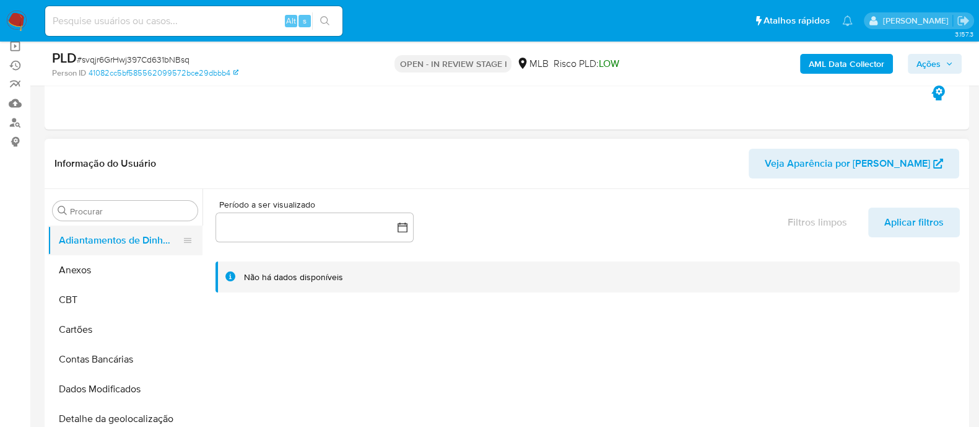
click at [193, 247] on button "Adiantamentos de Dinheiro" at bounding box center [120, 240] width 145 height 30
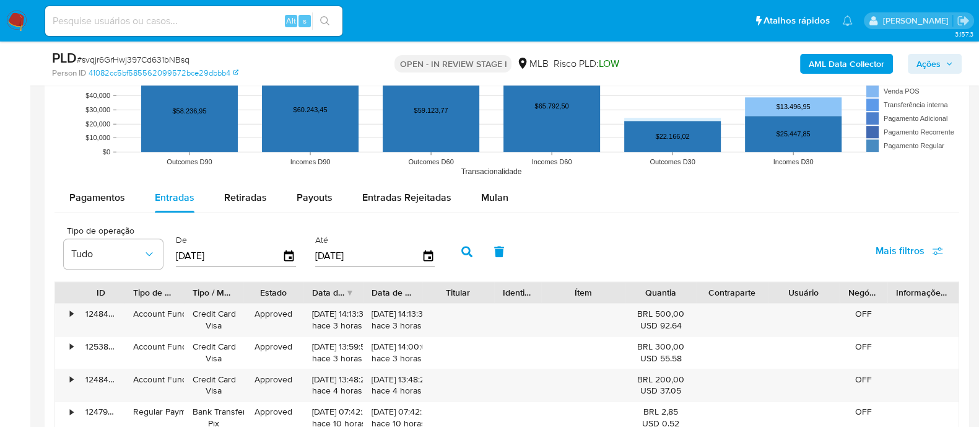
scroll to position [1170, 0]
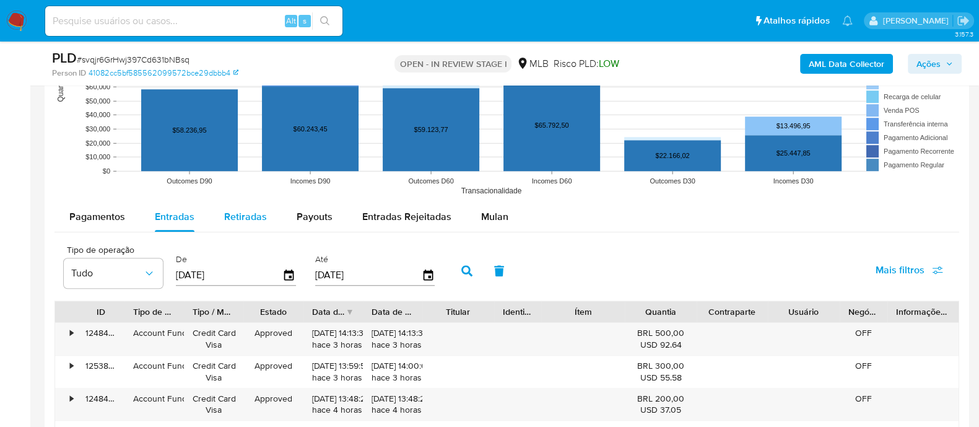
click at [254, 220] on span "Retiradas" at bounding box center [245, 216] width 43 height 14
select select "10"
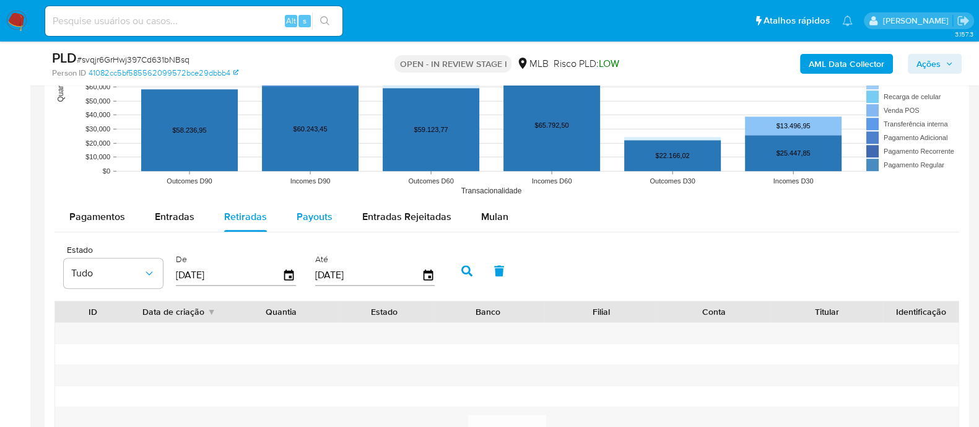
click at [305, 209] on span "Payouts" at bounding box center [315, 216] width 36 height 14
select select "10"
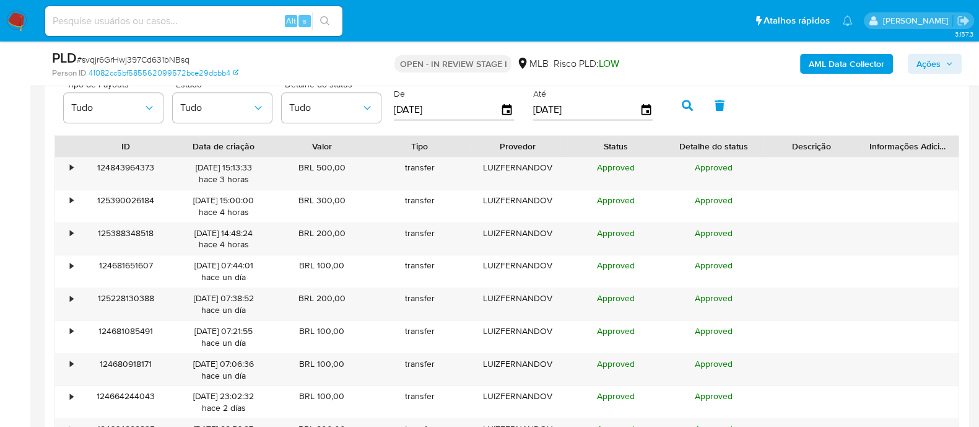
scroll to position [1341, 0]
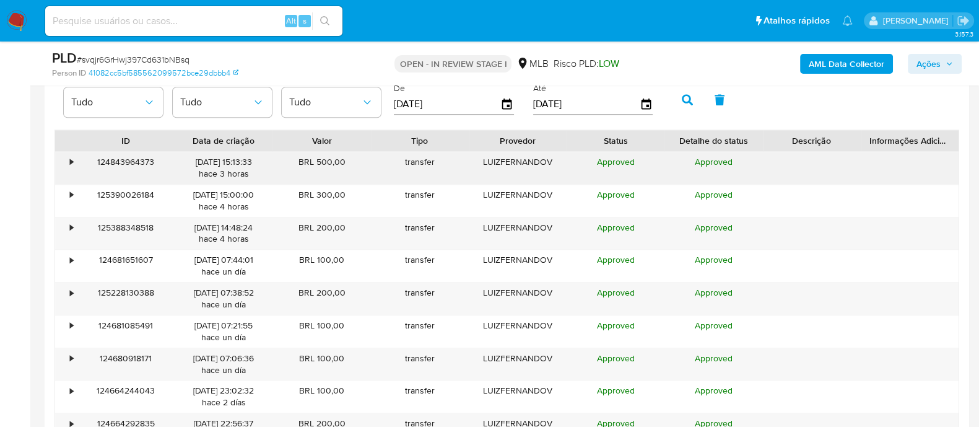
click at [63, 162] on div "•" at bounding box center [66, 168] width 22 height 32
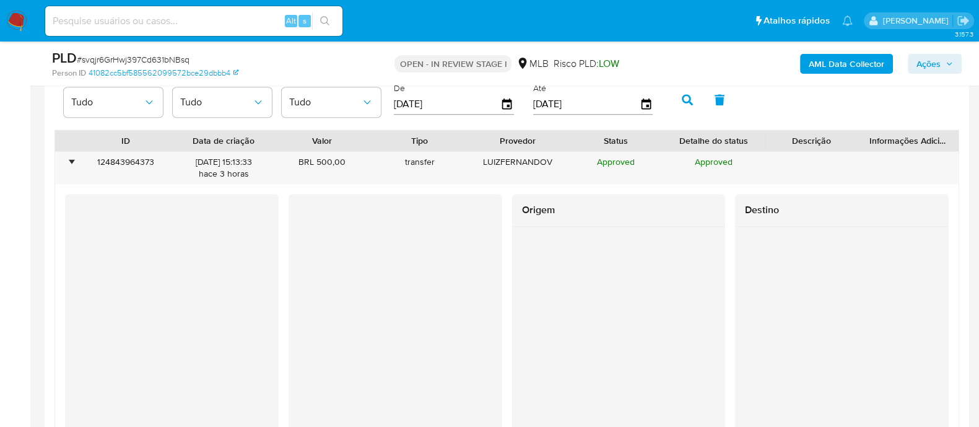
click at [906, 257] on div at bounding box center [842, 339] width 214 height 224
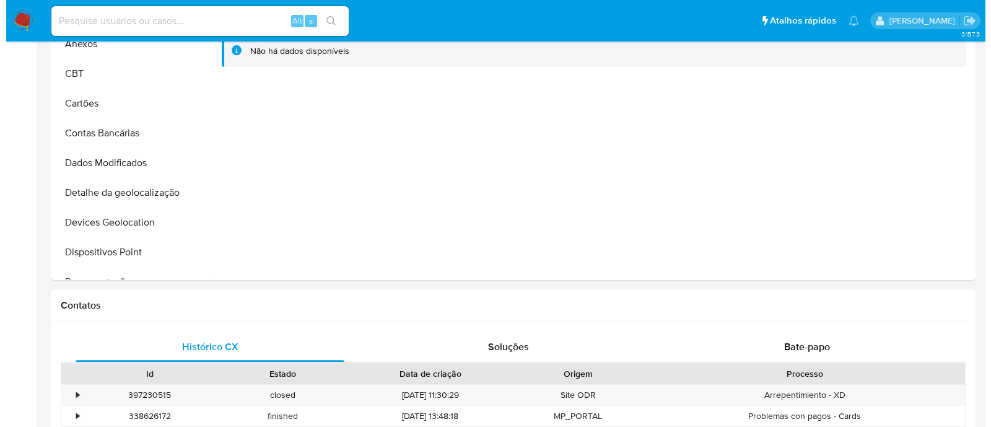
scroll to position [0, 0]
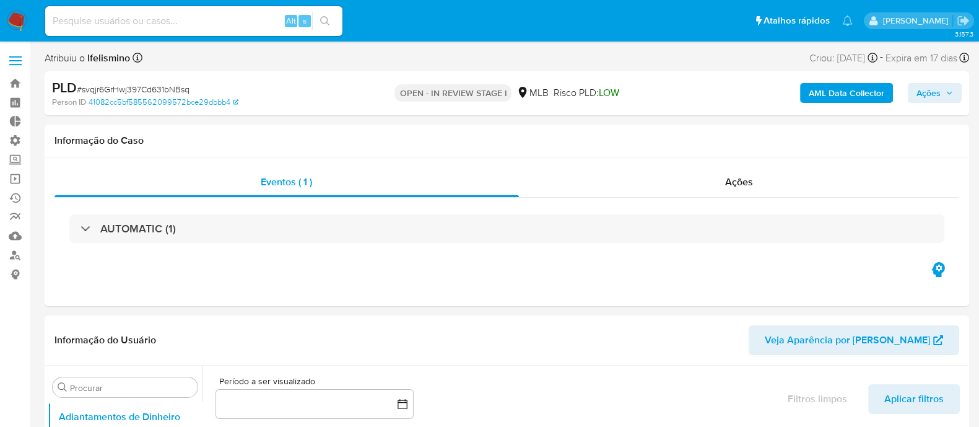
click at [817, 103] on div "AML Data Collector Ações" at bounding box center [812, 93] width 300 height 29
click at [820, 98] on b "AML Data Collector" at bounding box center [847, 93] width 76 height 20
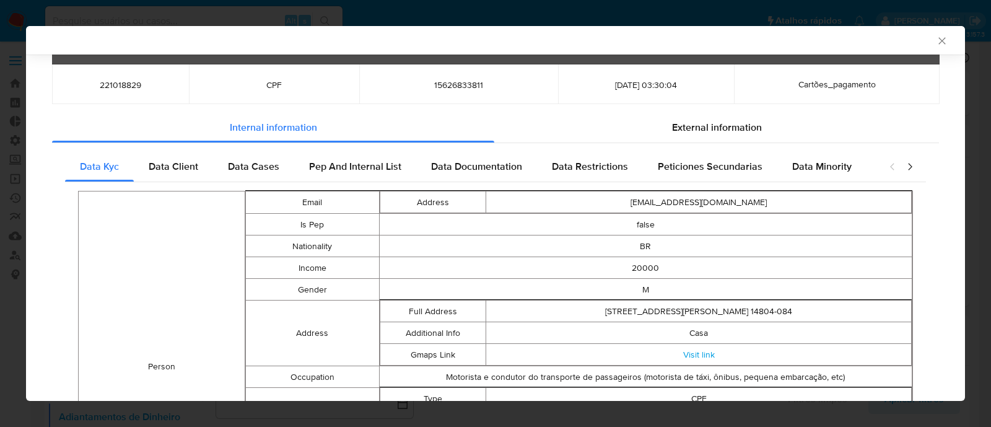
scroll to position [62, 0]
click at [178, 168] on span "Data Client" at bounding box center [174, 166] width 50 height 14
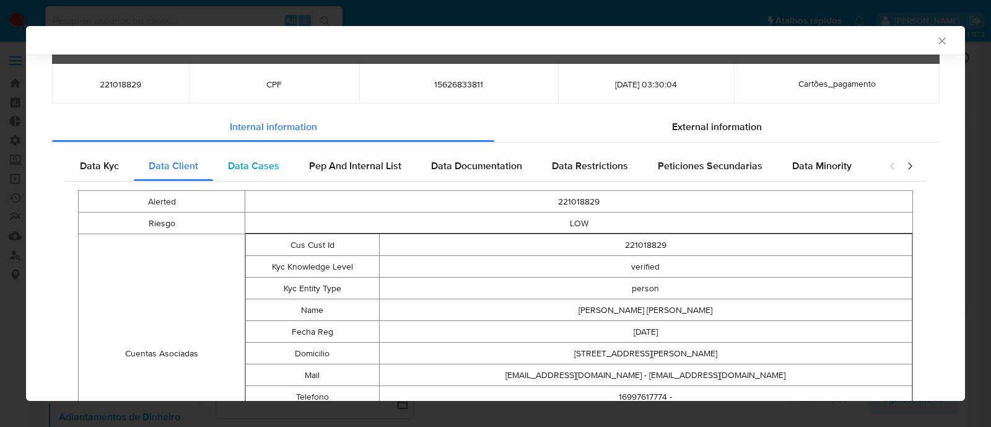
click at [251, 175] on div "Data Cases" at bounding box center [253, 166] width 81 height 30
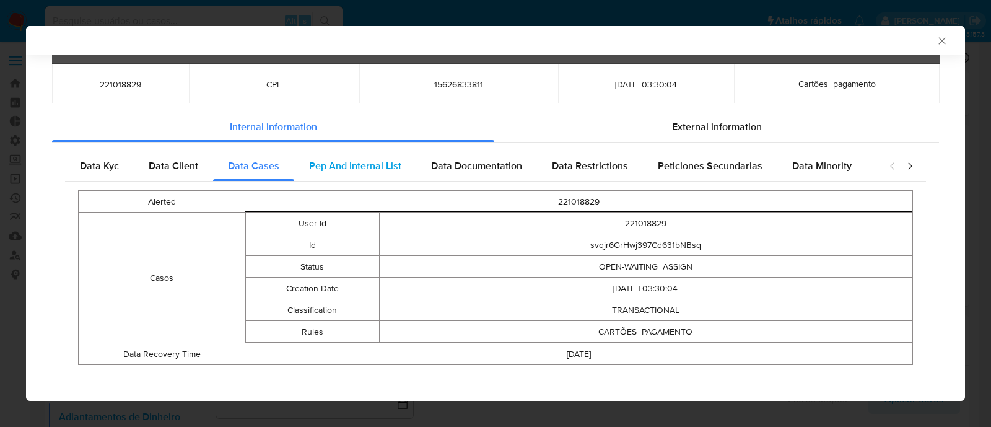
click at [330, 164] on span "Pep And Internal List" at bounding box center [355, 166] width 92 height 14
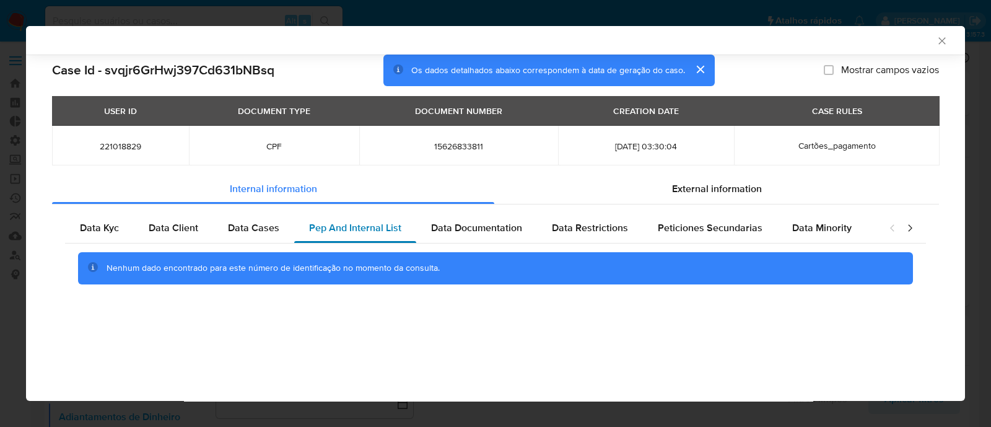
scroll to position [0, 0]
click at [462, 227] on span "Data Documentation" at bounding box center [476, 228] width 91 height 14
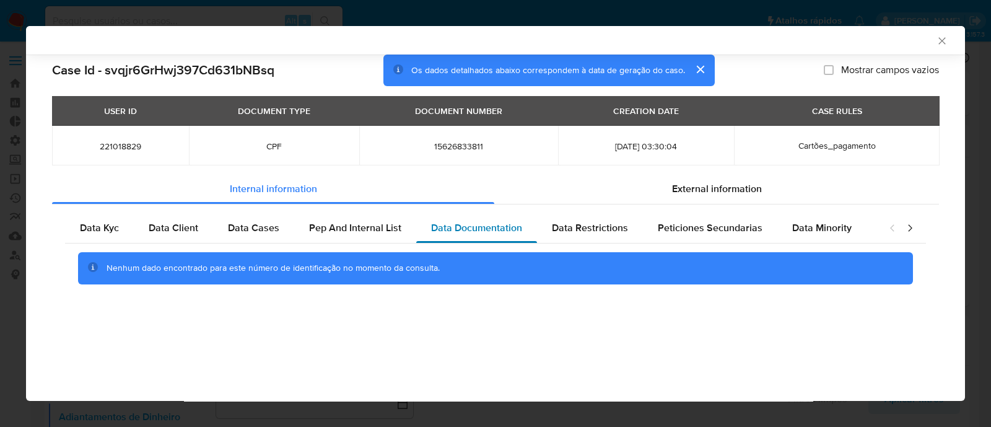
click at [473, 229] on span "Data Documentation" at bounding box center [476, 228] width 91 height 14
click at [722, 190] on span "External information" at bounding box center [717, 189] width 90 height 14
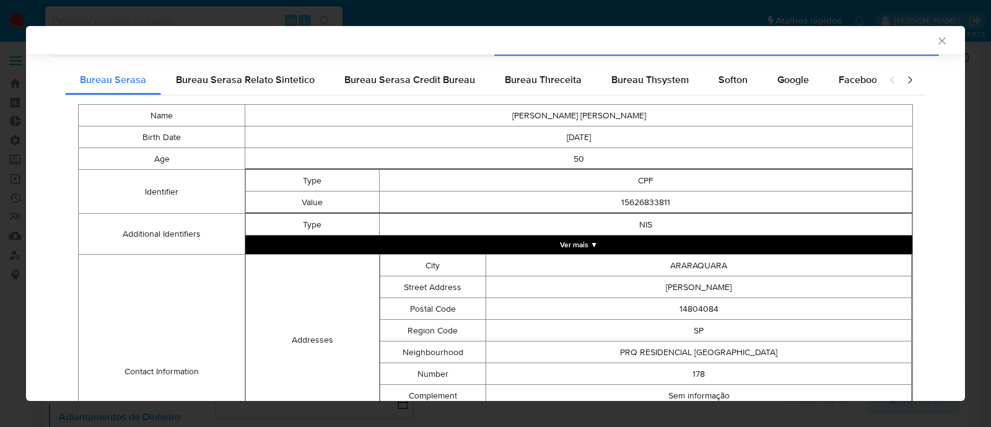
scroll to position [151, 0]
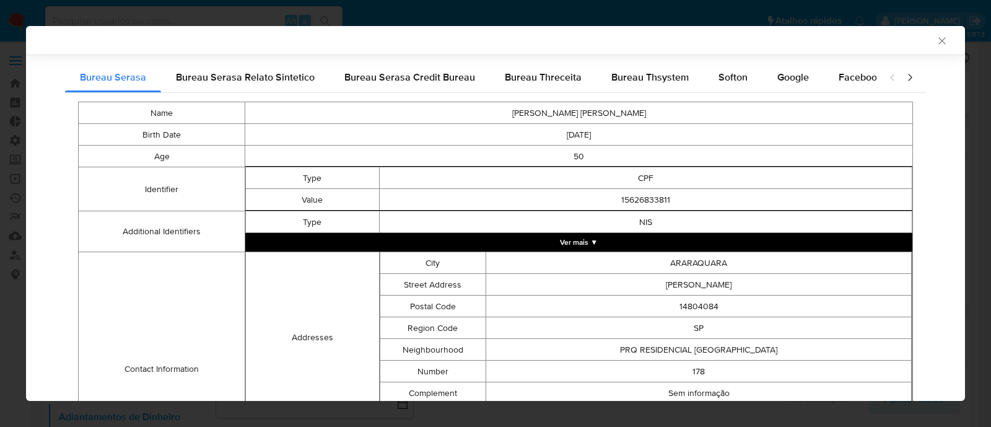
drag, startPoint x: 595, startPoint y: 138, endPoint x: 536, endPoint y: 134, distance: 58.9
click at [536, 134] on td "1975-05-31" at bounding box center [579, 135] width 668 height 22
click at [577, 159] on td "50" at bounding box center [579, 157] width 668 height 22
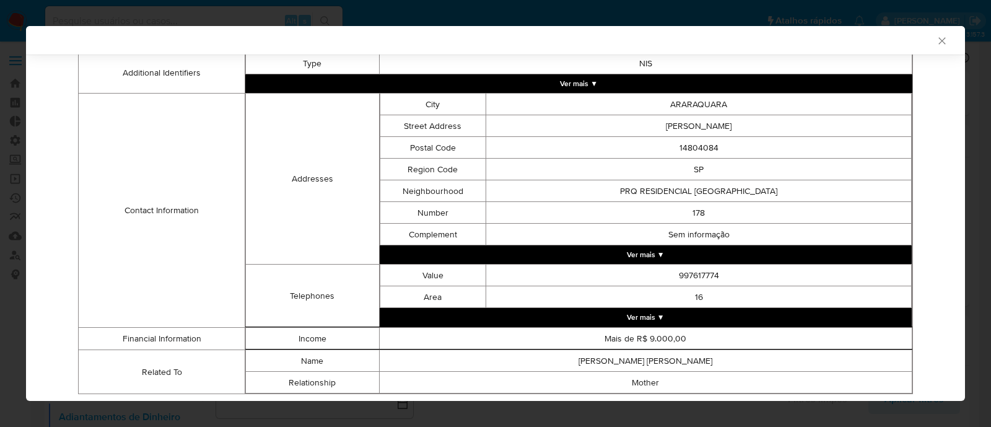
scroll to position [349, 0]
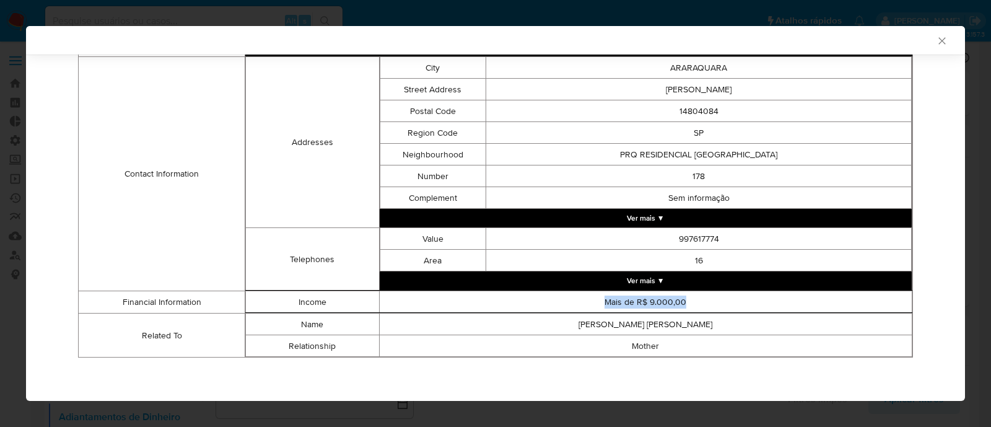
drag, startPoint x: 600, startPoint y: 300, endPoint x: 705, endPoint y: 307, distance: 104.9
click at [705, 307] on td "Mais de R$ 9.000,00" at bounding box center [645, 302] width 533 height 22
drag, startPoint x: 592, startPoint y: 321, endPoint x: 743, endPoint y: 333, distance: 152.2
click at [743, 333] on td "FATIMA APPARECIDA S VIEIRA" at bounding box center [645, 324] width 533 height 22
drag, startPoint x: 660, startPoint y: 351, endPoint x: 605, endPoint y: 351, distance: 55.1
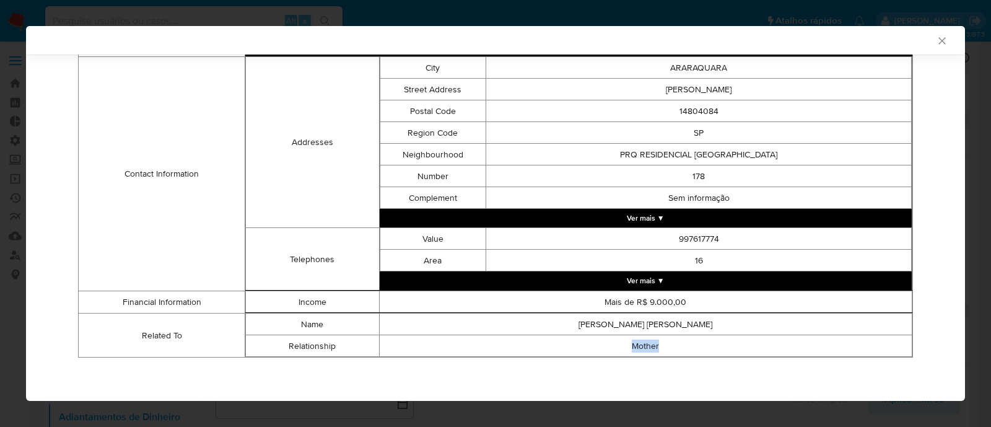
click at [605, 351] on td "Mother" at bounding box center [645, 346] width 533 height 22
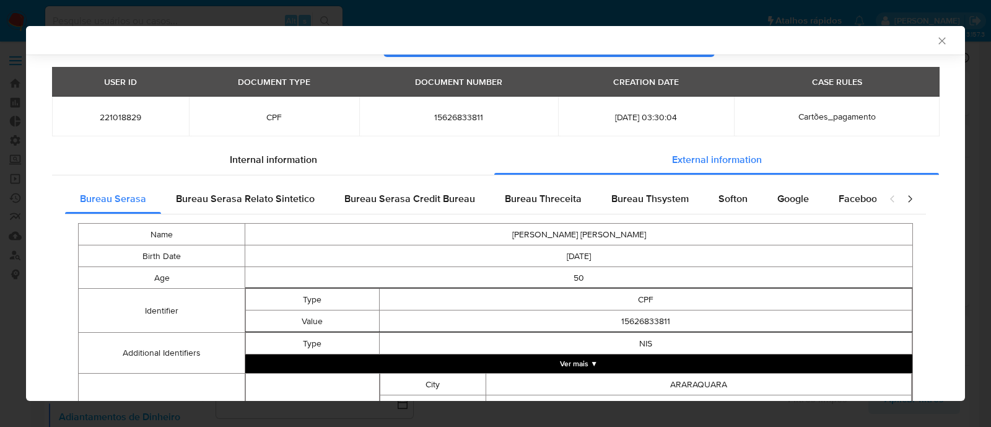
scroll to position [38, 0]
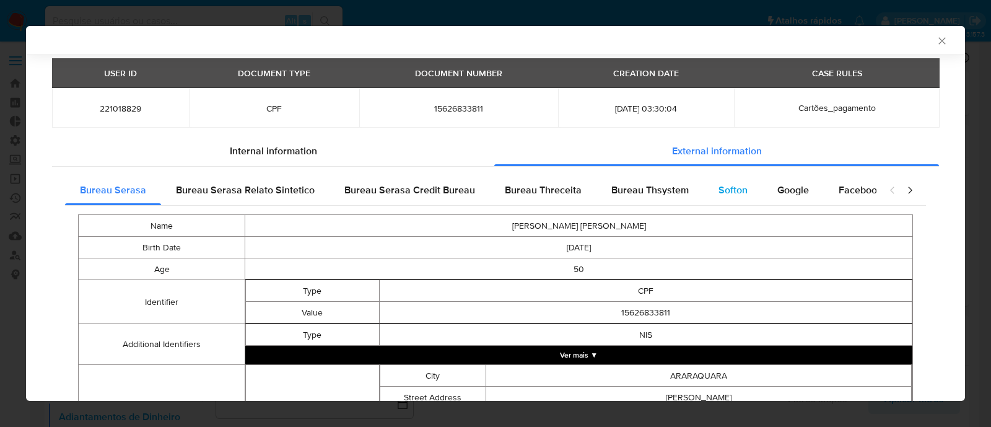
click at [728, 191] on span "Softon" at bounding box center [733, 190] width 29 height 14
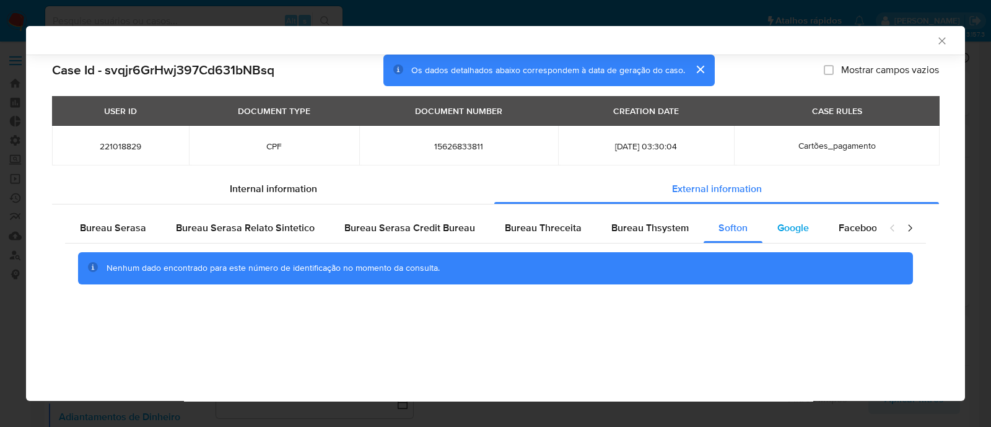
click at [789, 233] on span "Google" at bounding box center [793, 228] width 32 height 14
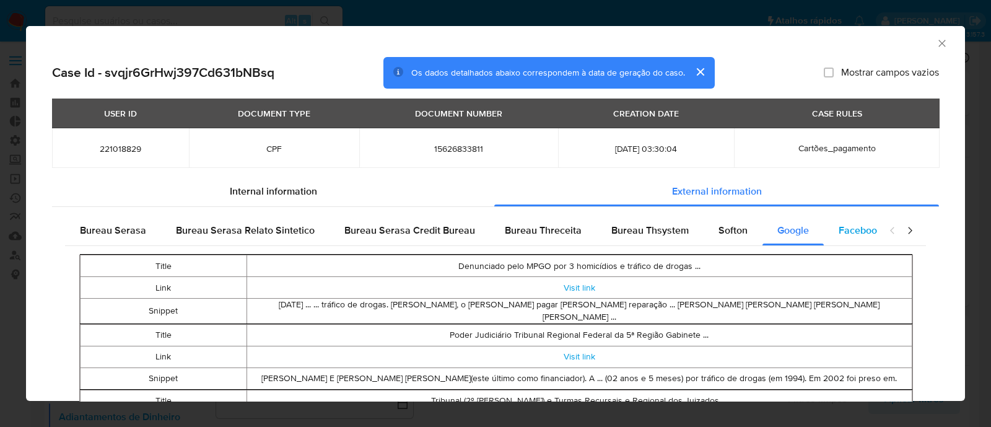
click at [839, 227] on span "Facebook" at bounding box center [860, 230] width 43 height 14
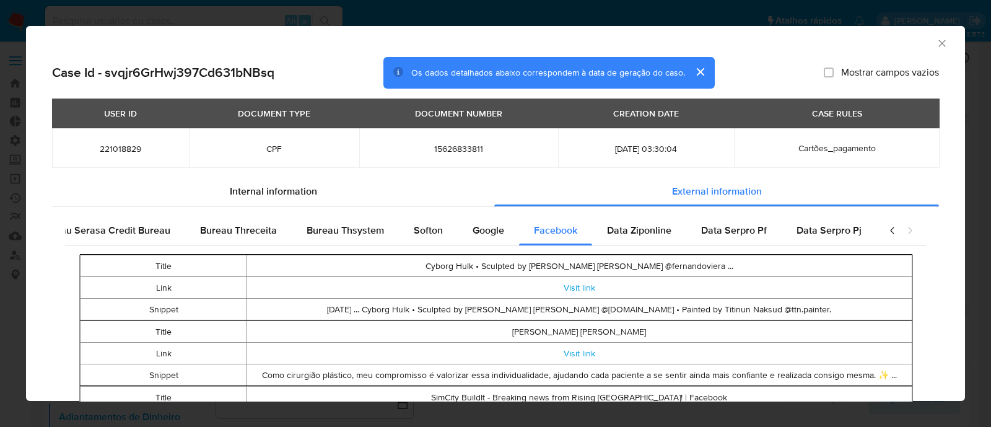
scroll to position [9, 0]
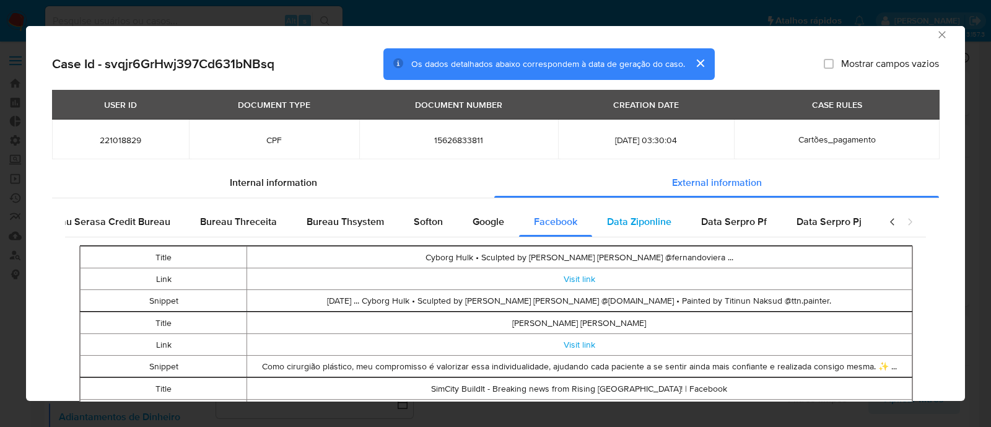
click at [614, 221] on span "Data Ziponline" at bounding box center [639, 221] width 64 height 14
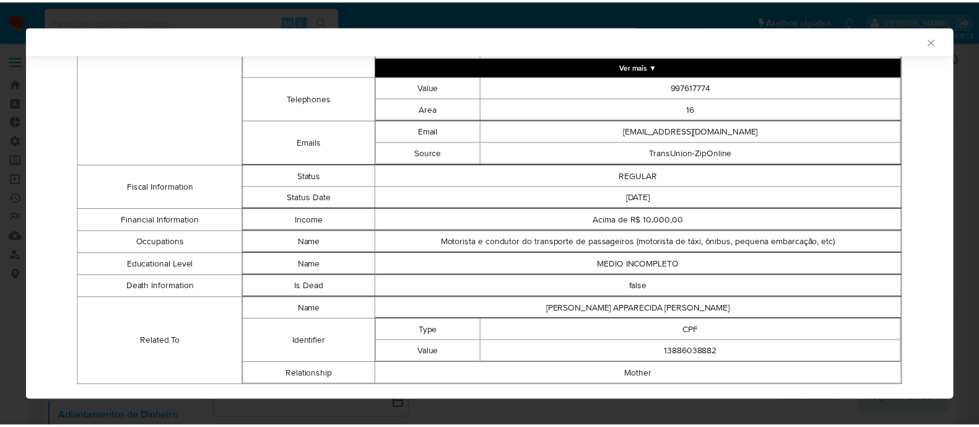
scroll to position [623, 0]
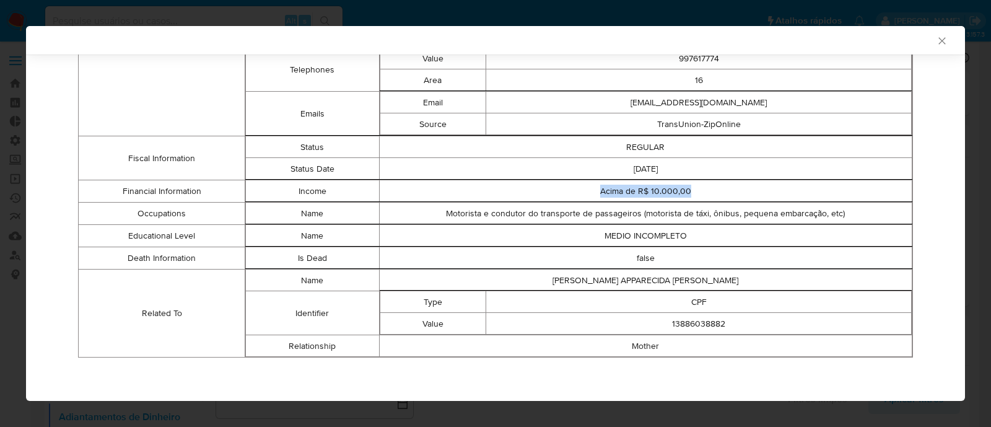
drag, startPoint x: 694, startPoint y: 190, endPoint x: 591, endPoint y: 188, distance: 102.8
click at [591, 188] on td "Acima de R$ 10.000,00" at bounding box center [645, 191] width 533 height 22
click at [966, 311] on div "AML Data Collector Case Id - svqjr6GrHwj397Cd631bNBsq Os dados detalhados abaix…" at bounding box center [495, 213] width 991 height 427
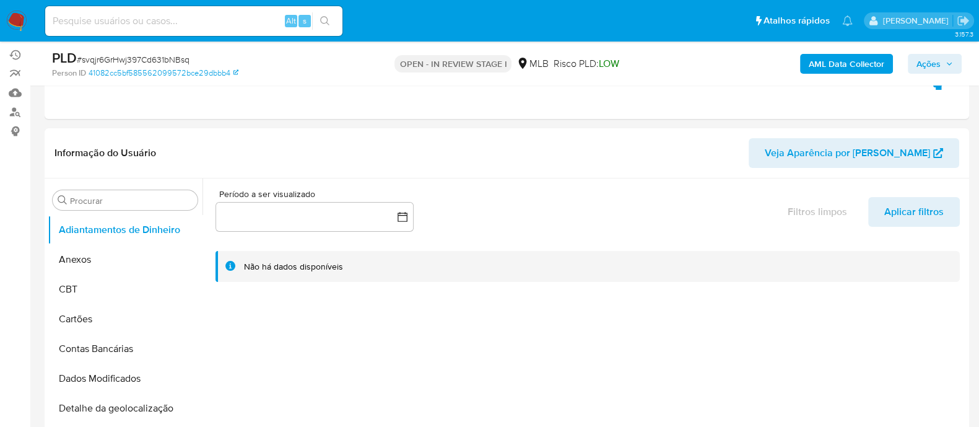
scroll to position [180, 0]
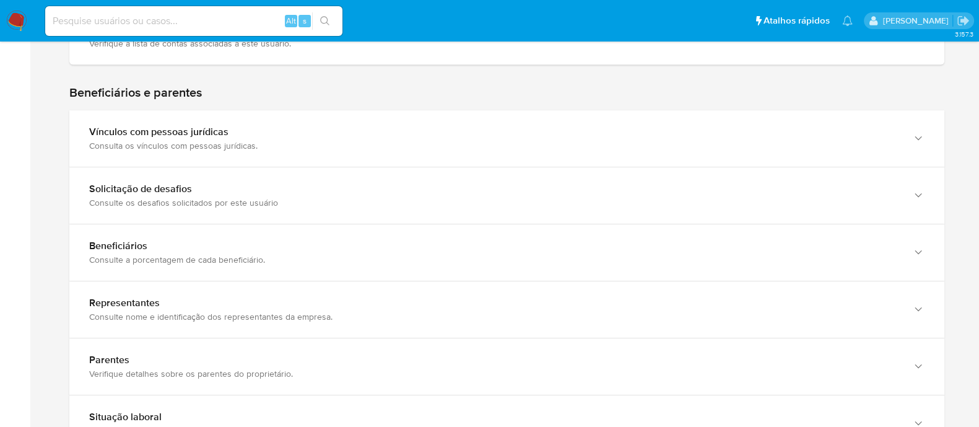
scroll to position [646, 0]
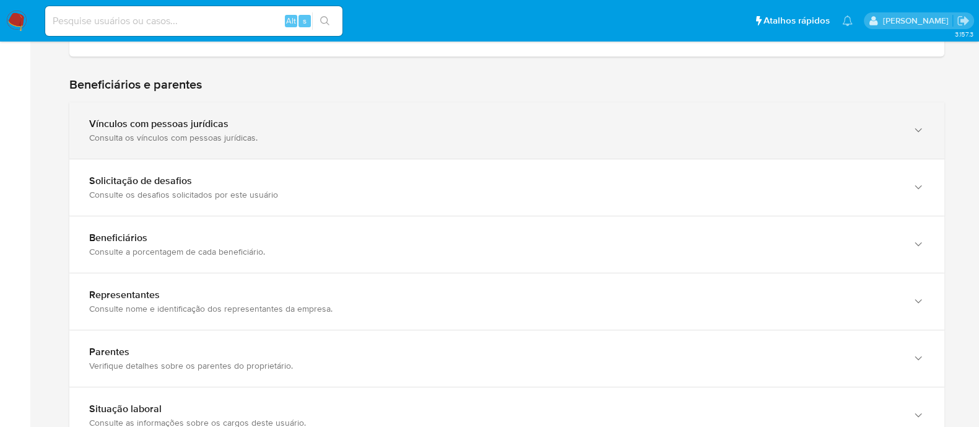
click at [895, 134] on div "Consulta os vínculos com pessoas jurídicas." at bounding box center [494, 137] width 811 height 11
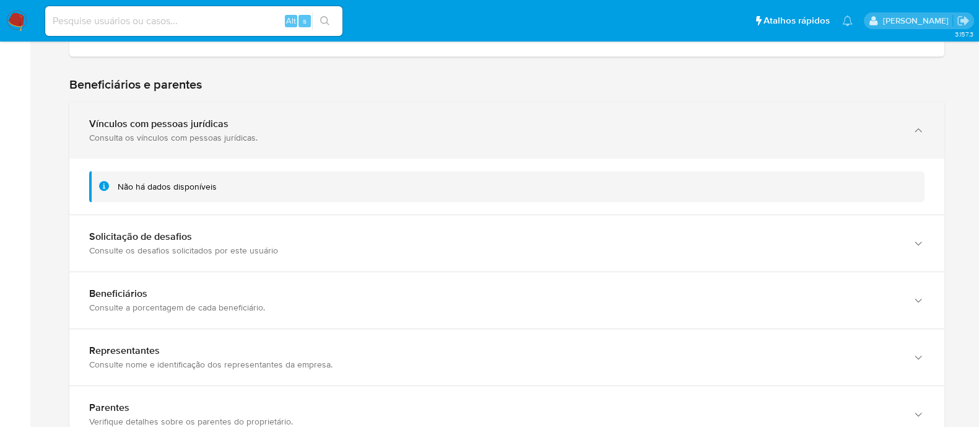
click at [915, 124] on icon "button" at bounding box center [918, 130] width 12 height 12
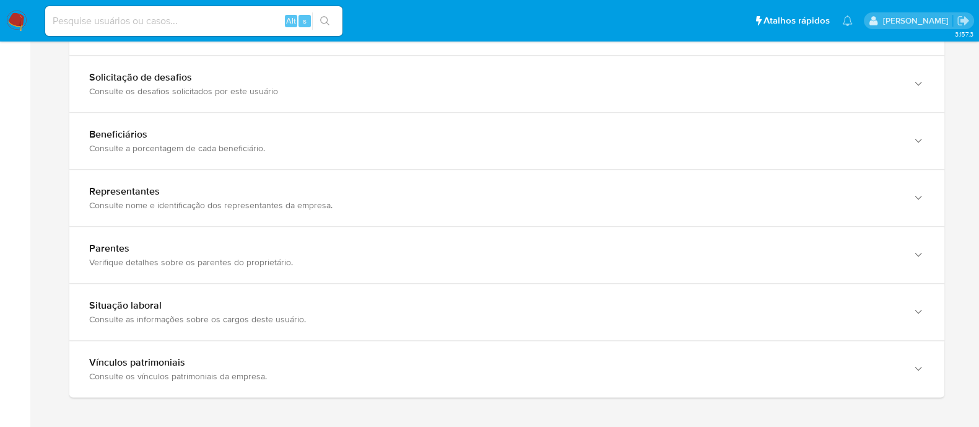
scroll to position [756, 0]
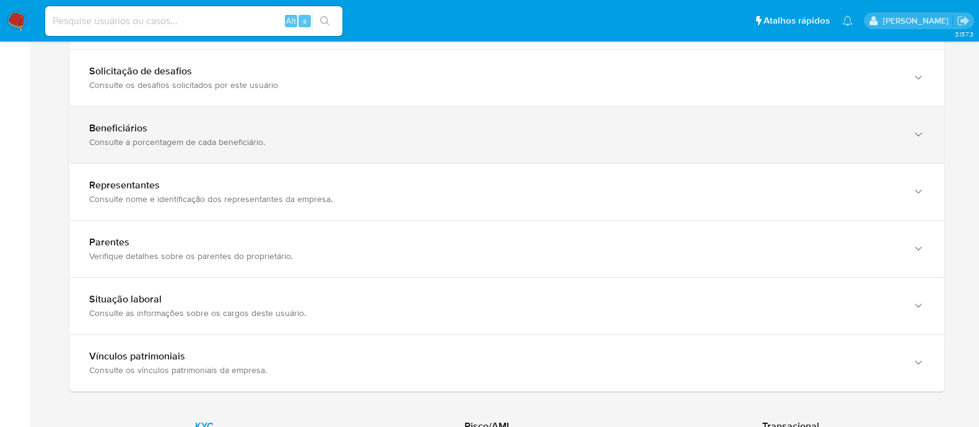
click at [910, 131] on div "button" at bounding box center [917, 134] width 15 height 25
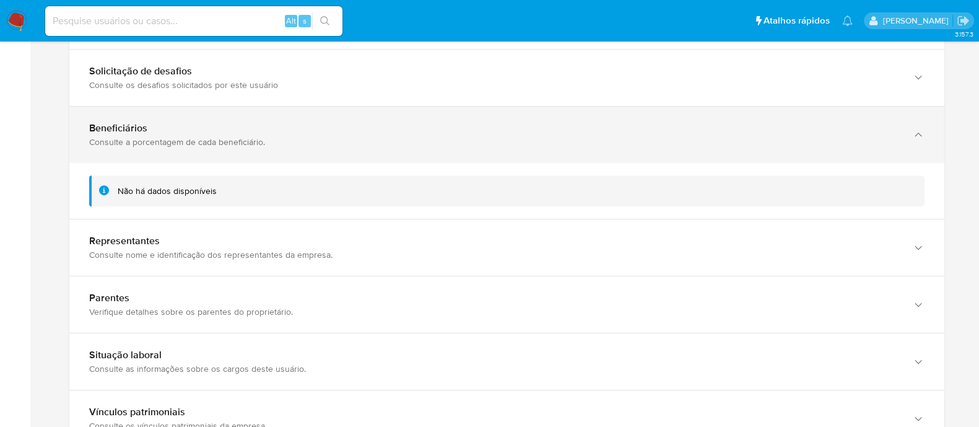
click at [910, 131] on div "button" at bounding box center [917, 134] width 15 height 25
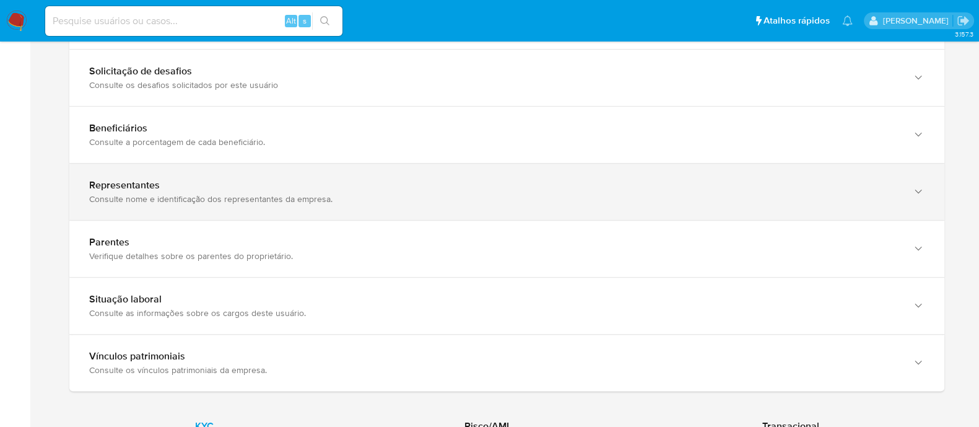
click at [906, 206] on div "Representantes Consulte nome e identificação dos representantes da empresa." at bounding box center [506, 192] width 875 height 56
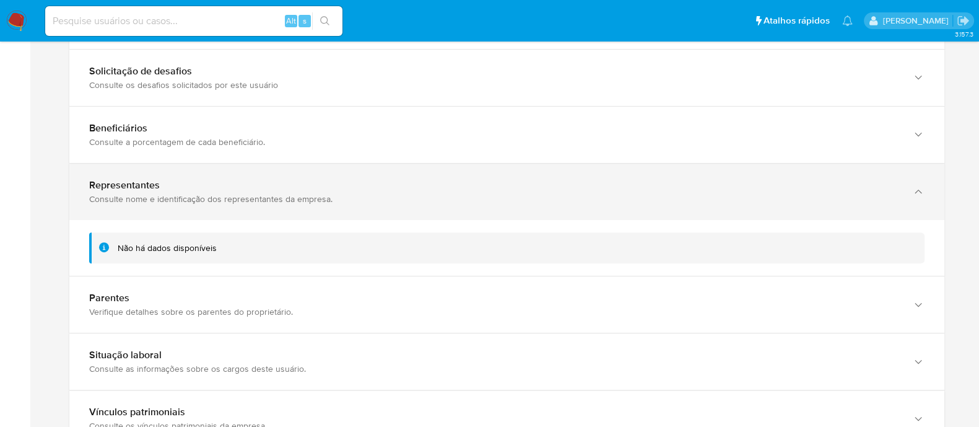
click at [907, 206] on div "Representantes Consulte nome e identificação dos representantes da empresa." at bounding box center [506, 192] width 875 height 56
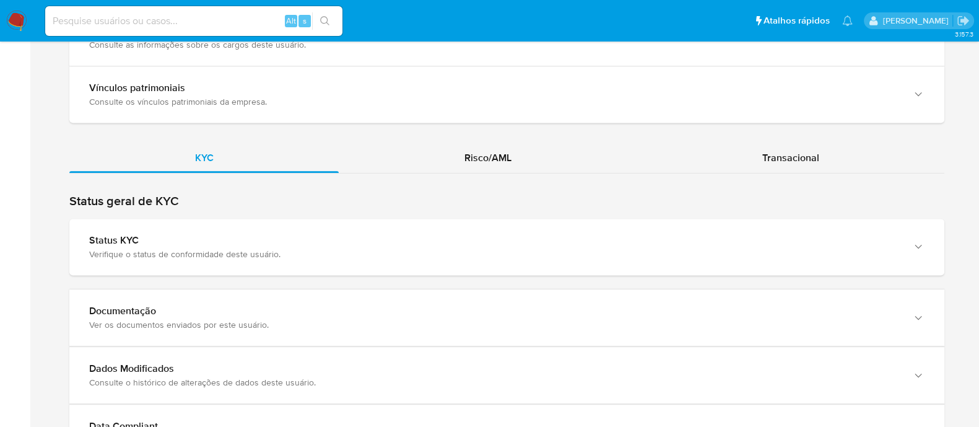
scroll to position [1020, 0]
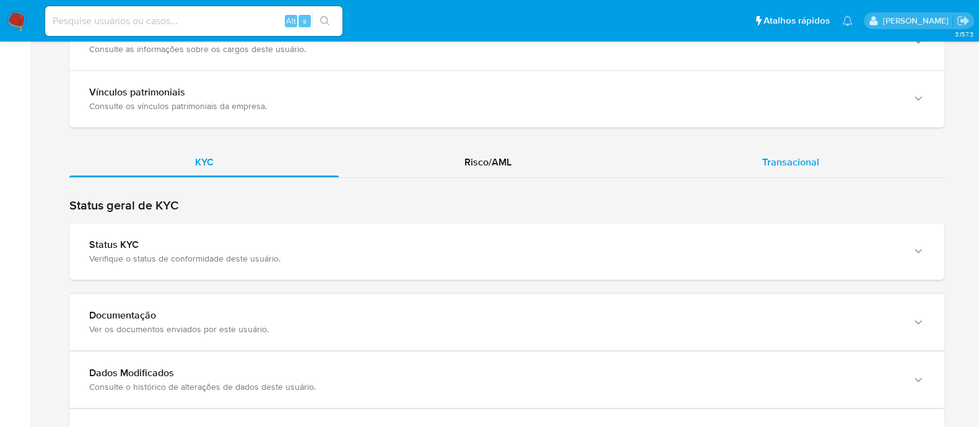
click at [796, 165] on span "Transacional" at bounding box center [791, 162] width 57 height 14
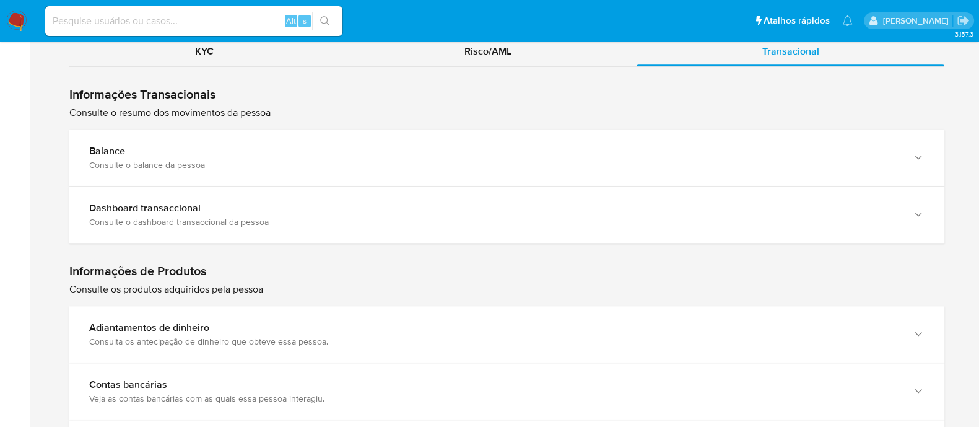
scroll to position [1133, 0]
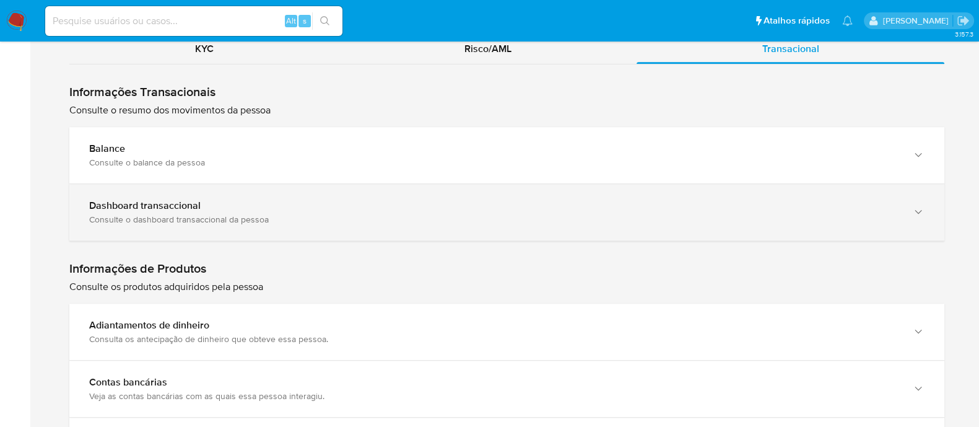
click at [678, 219] on div "Consulte o dashboard transaccional da pessoa" at bounding box center [494, 219] width 811 height 11
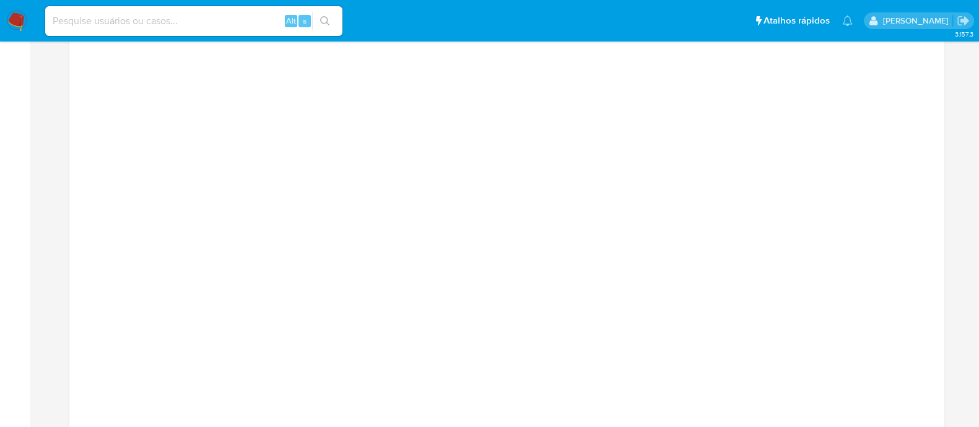
scroll to position [1320, 0]
click at [40, 97] on main "3.157.3 Home Informações pessoais Nível de conhecimento Verificado e declarado …" at bounding box center [489, 110] width 979 height 2860
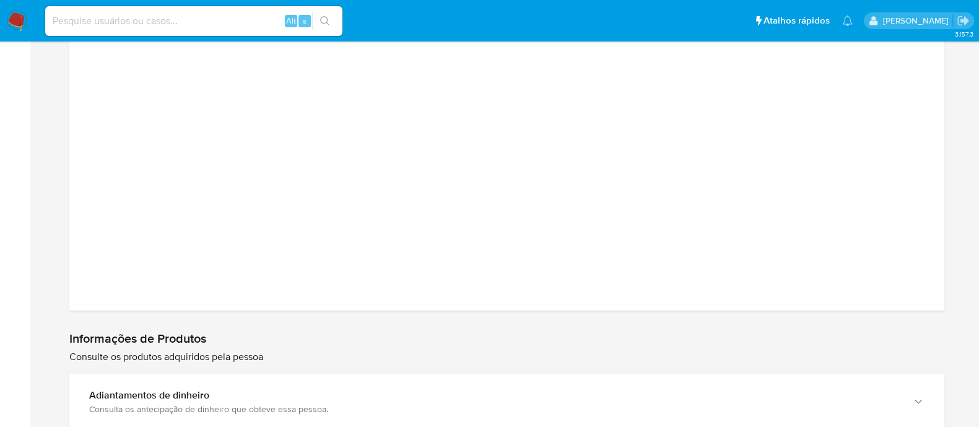
scroll to position [1767, 0]
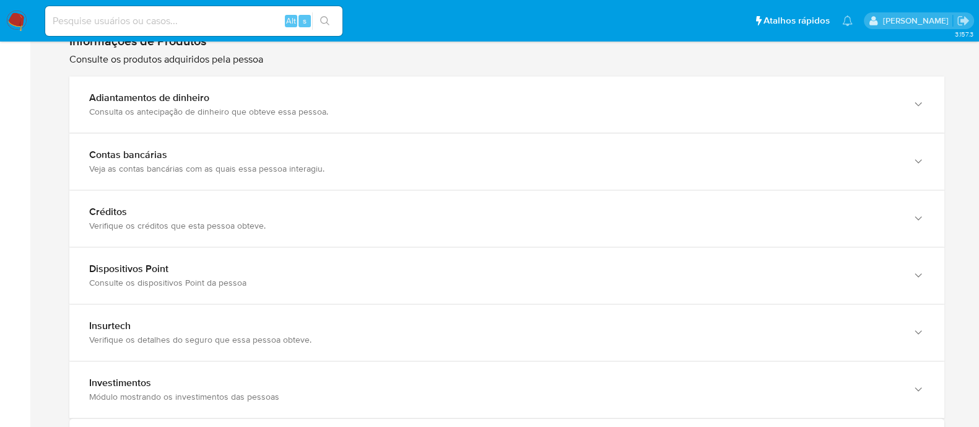
scroll to position [2057, 0]
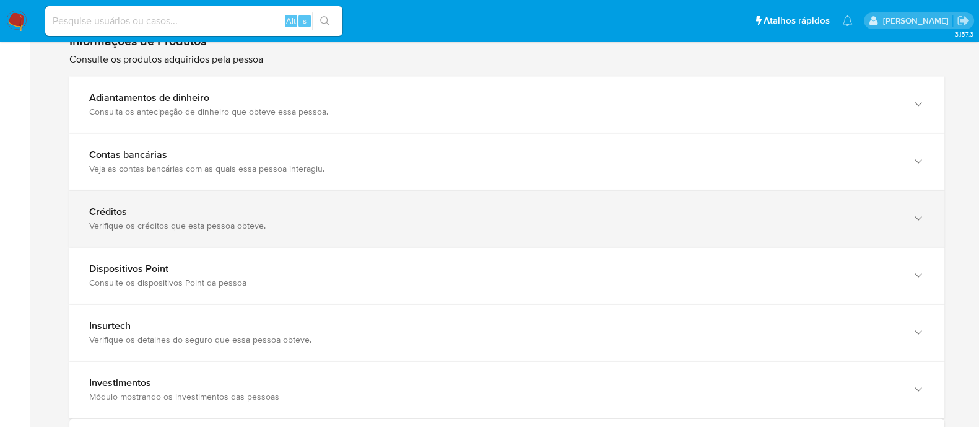
click at [918, 214] on icon "button" at bounding box center [918, 218] width 12 height 12
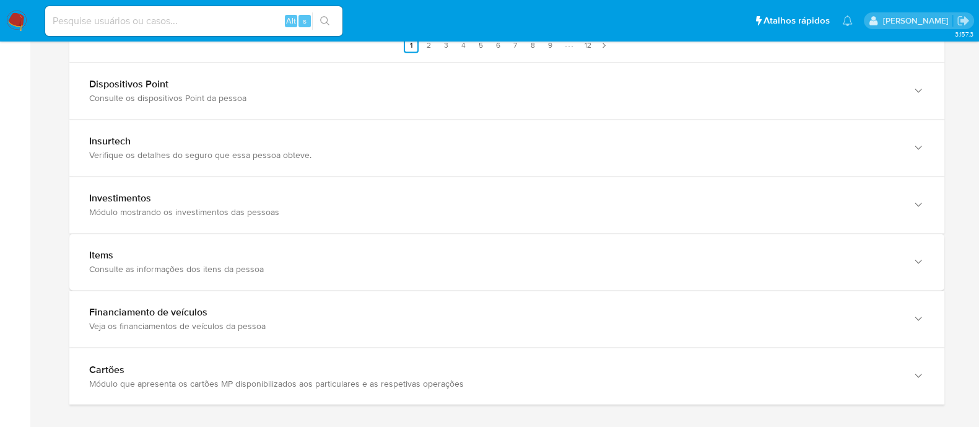
scroll to position [2604, 0]
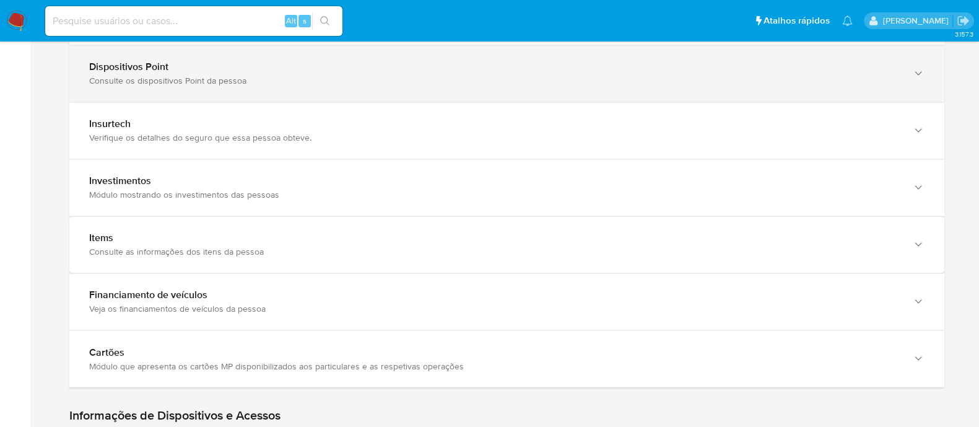
click at [932, 67] on div "Dispositivos Point Consulte os dispositivos Point da pessoa" at bounding box center [506, 73] width 875 height 56
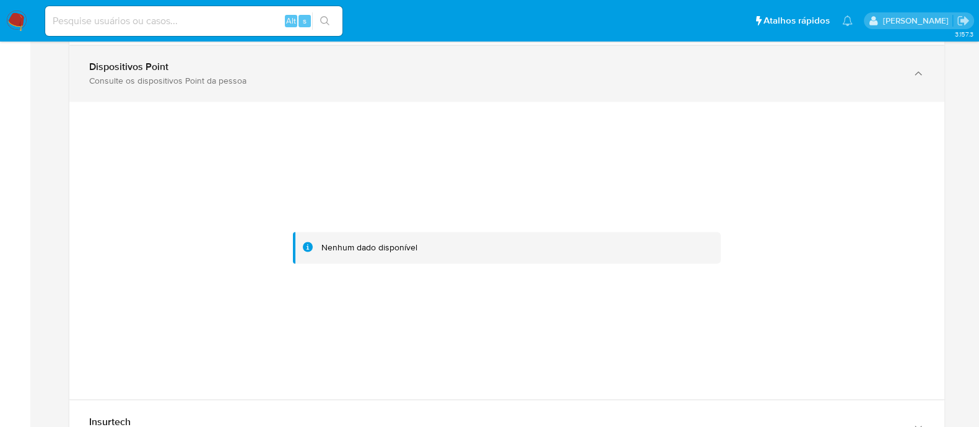
click at [923, 76] on icon "button" at bounding box center [918, 73] width 12 height 12
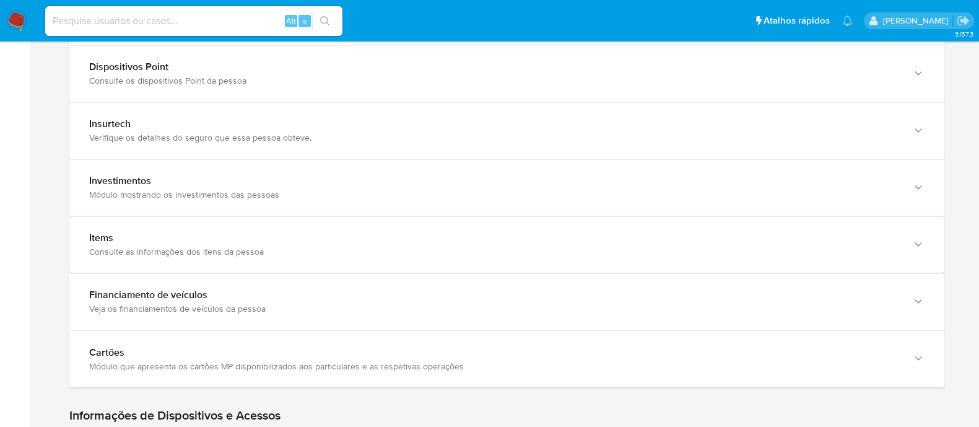
scroll to position [1959, 0]
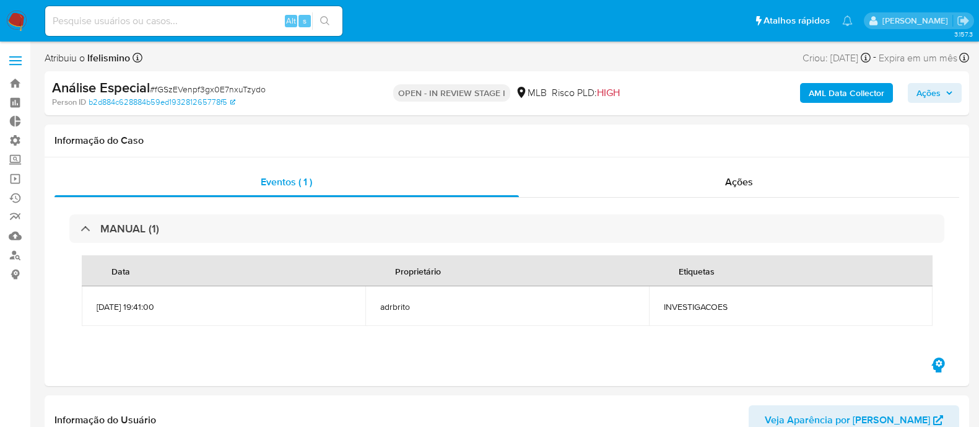
select select "10"
click at [14, 87] on link "Bandeja" at bounding box center [73, 83] width 147 height 19
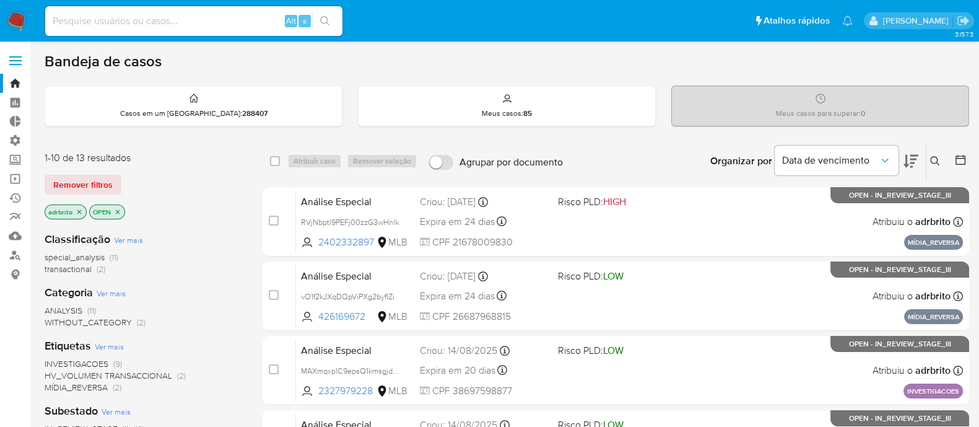
click at [77, 212] on icon "close-filter" at bounding box center [79, 211] width 4 height 4
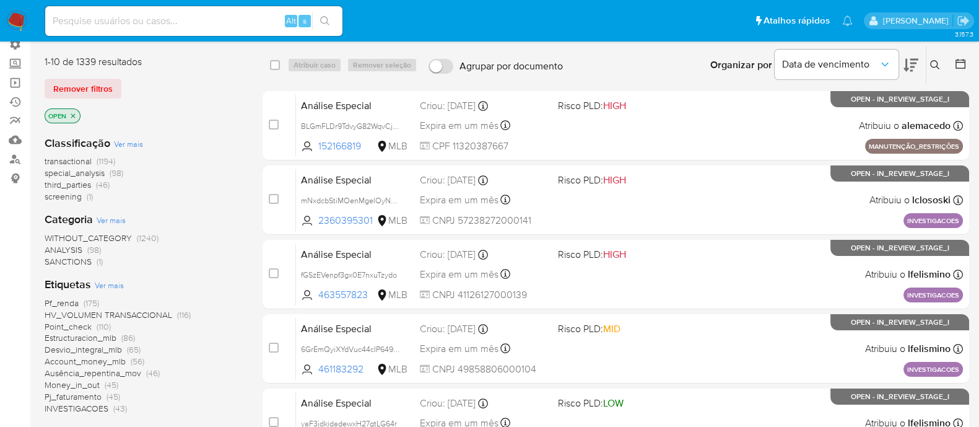
scroll to position [99, 0]
